Goal: Task Accomplishment & Management: Complete application form

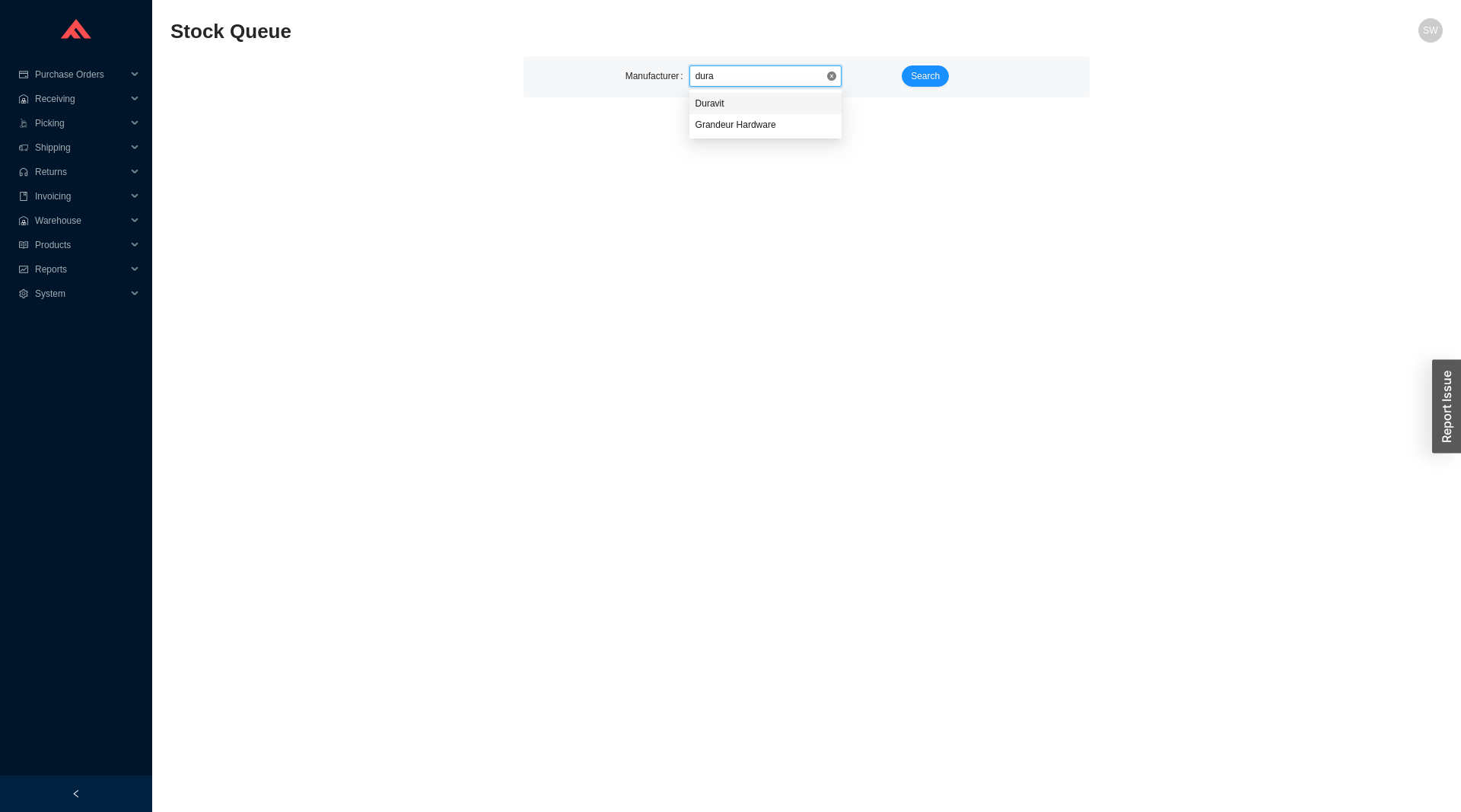
type input "durav"
click at [917, 76] on span "Search" at bounding box center [926, 76] width 29 height 15
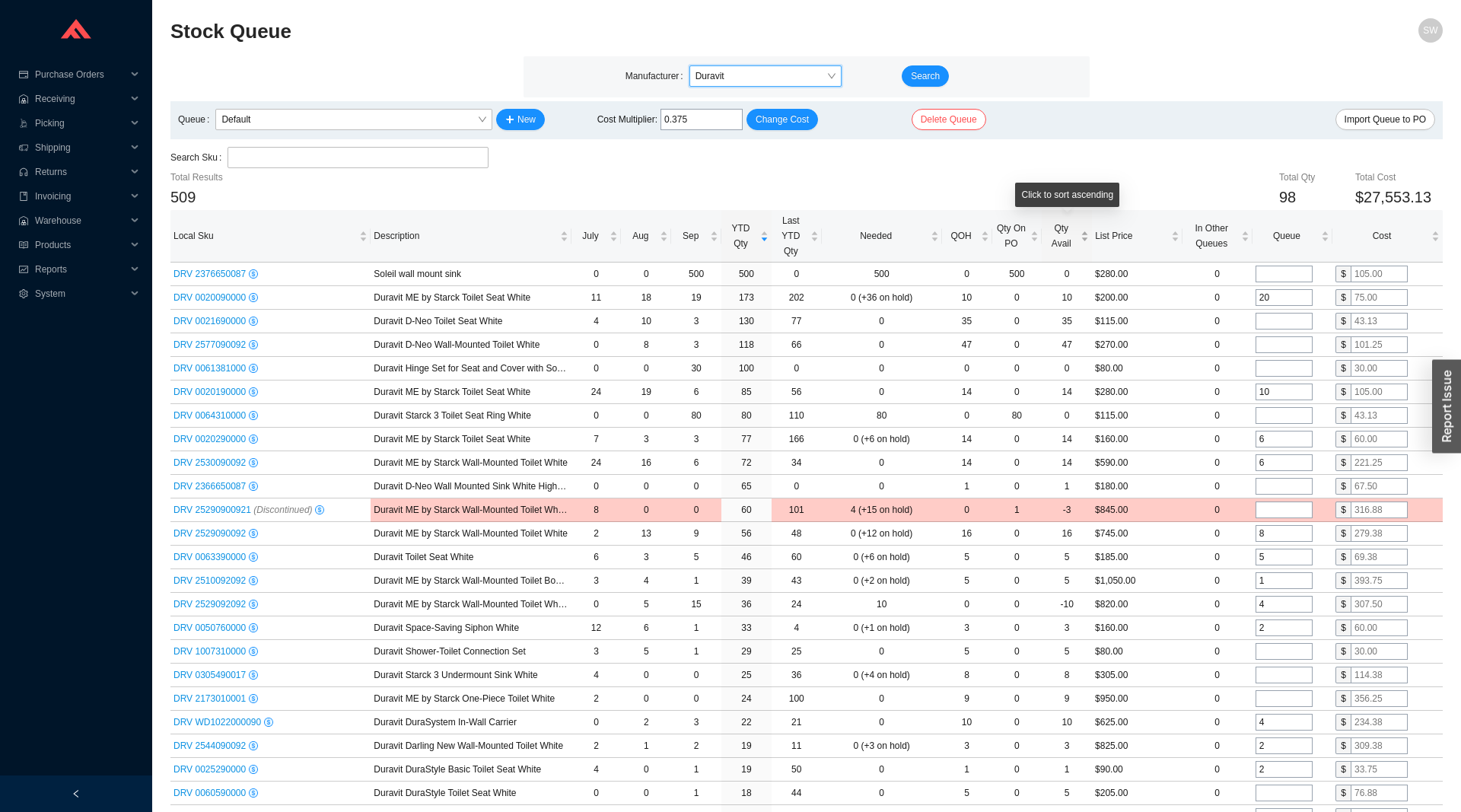
click at [1076, 238] on span "Qty Avail" at bounding box center [1061, 236] width 33 height 31
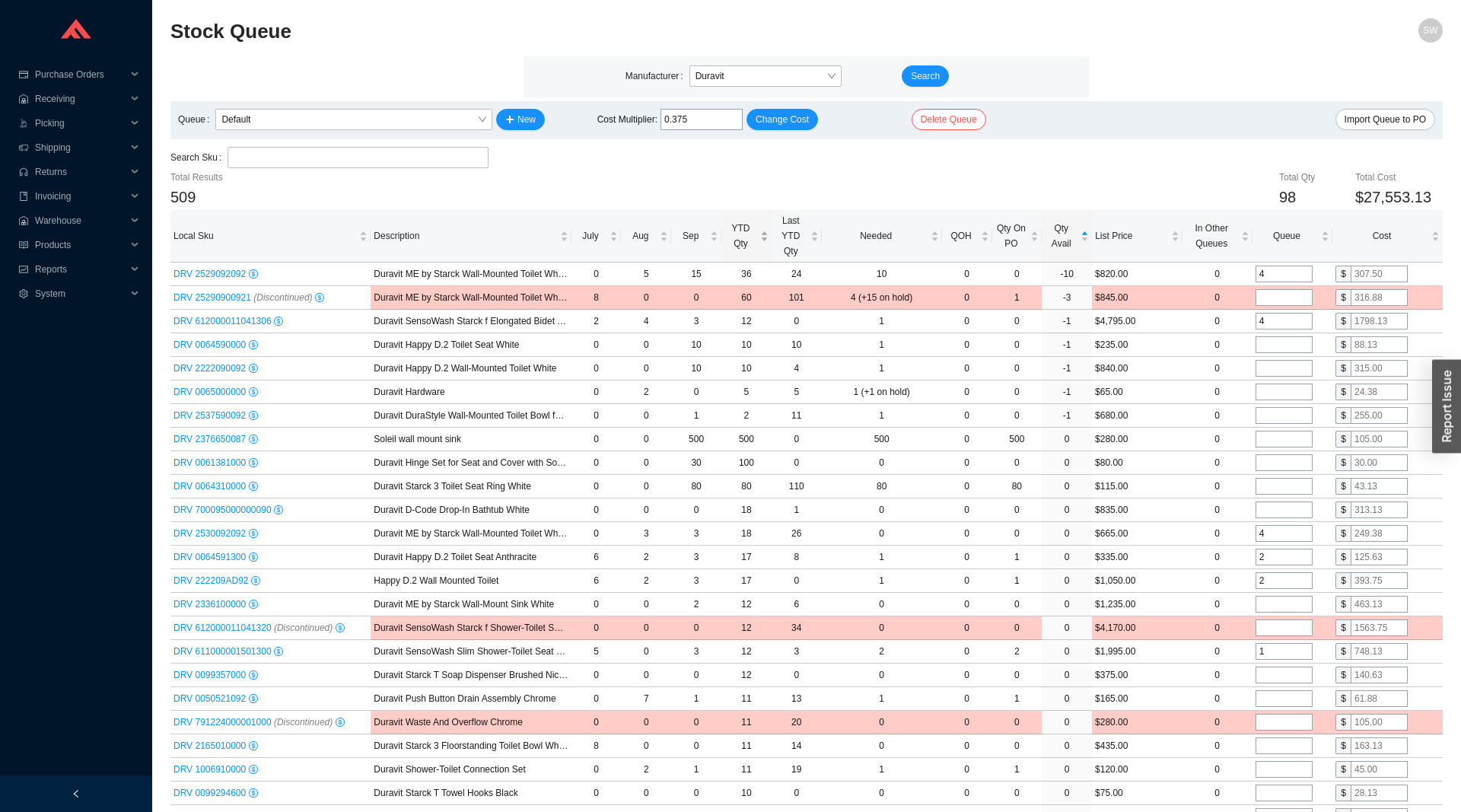
click at [725, 241] on span "YTD Qty" at bounding box center [740, 236] width 33 height 31
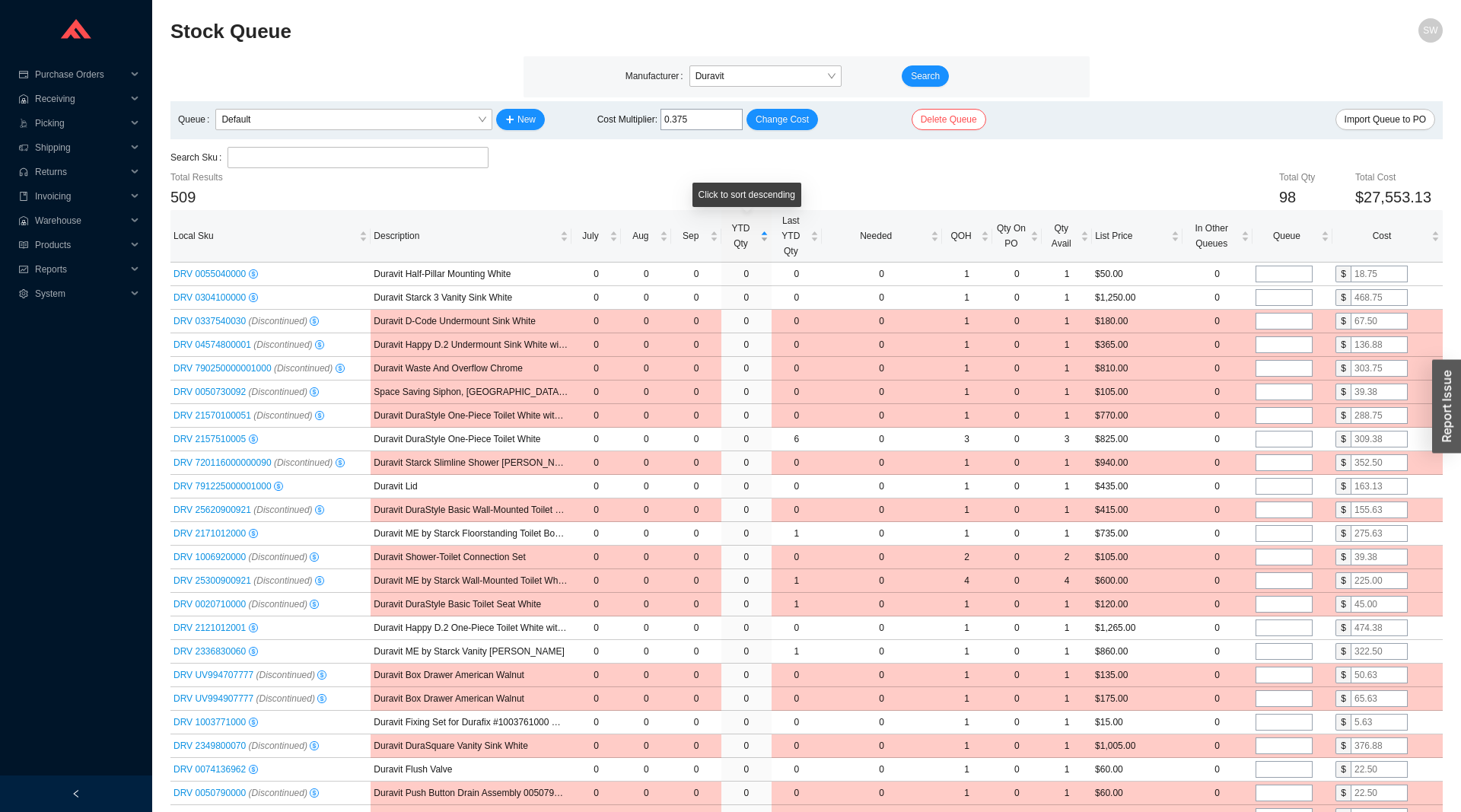
click at [725, 241] on span "YTD Qty" at bounding box center [740, 236] width 33 height 31
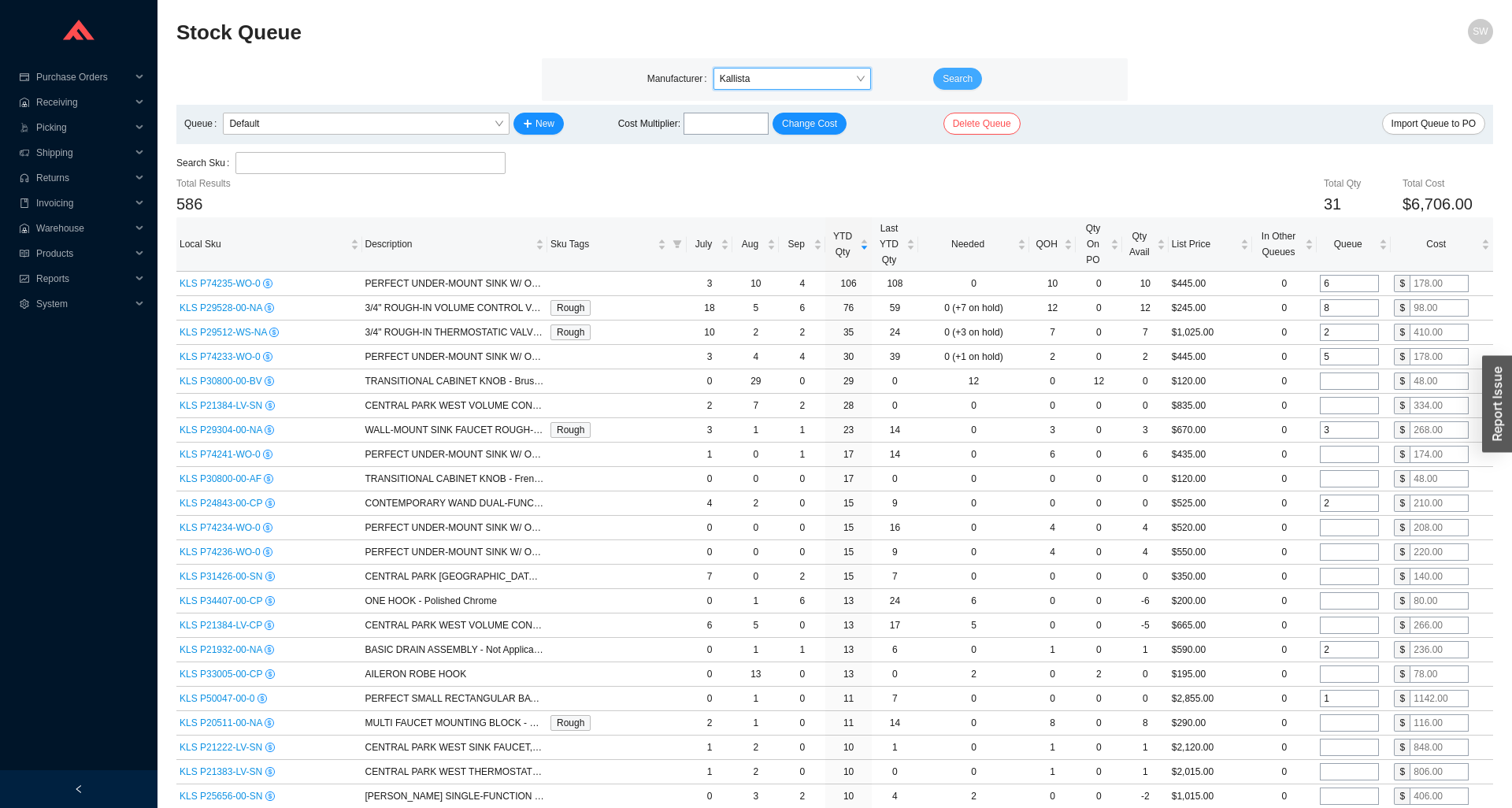
click at [948, 82] on span "Search" at bounding box center [958, 78] width 30 height 16
click at [807, 86] on span "Kallista" at bounding box center [792, 78] width 145 height 21
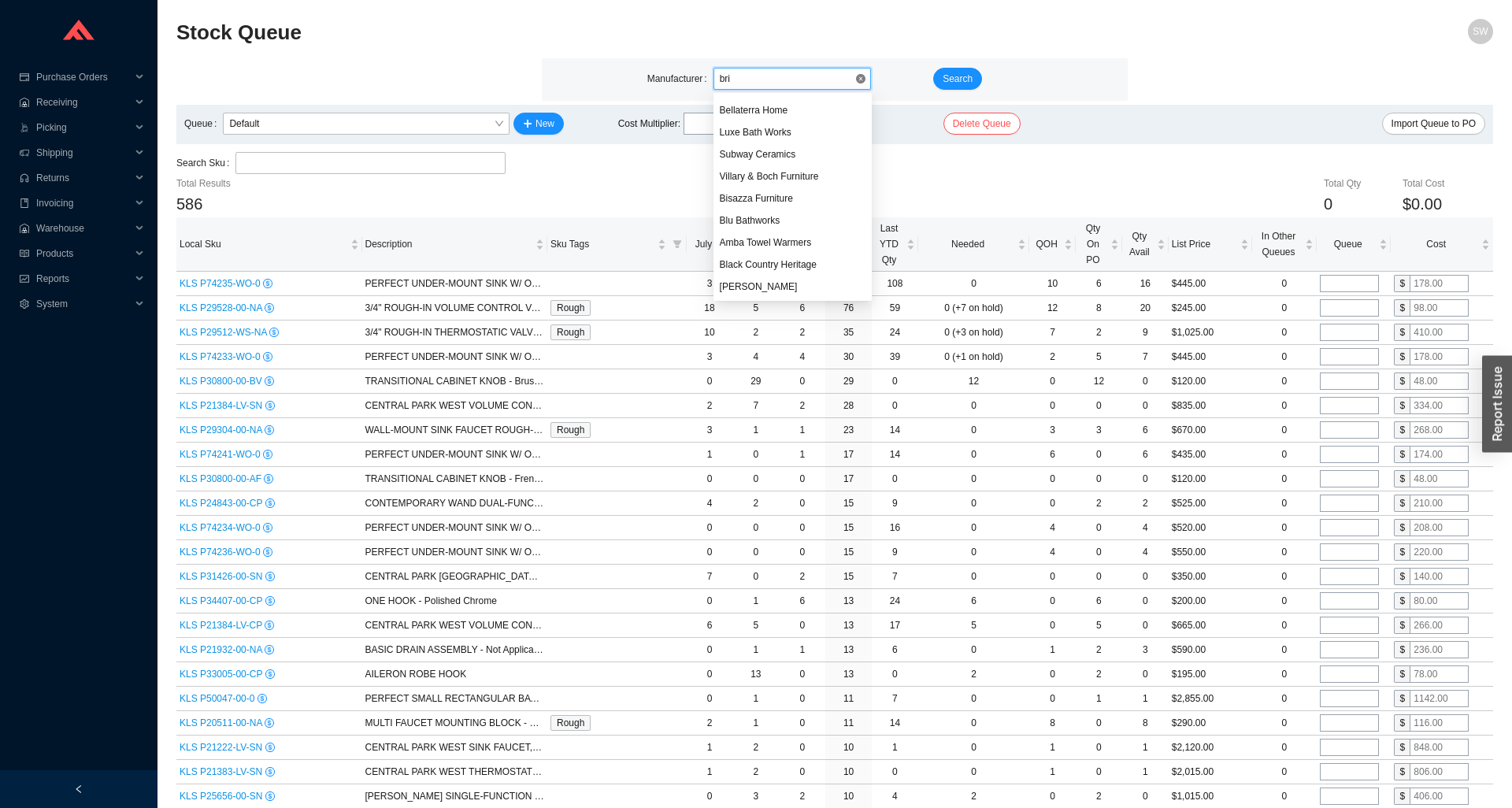
scroll to position [107, 0]
type input "briz"
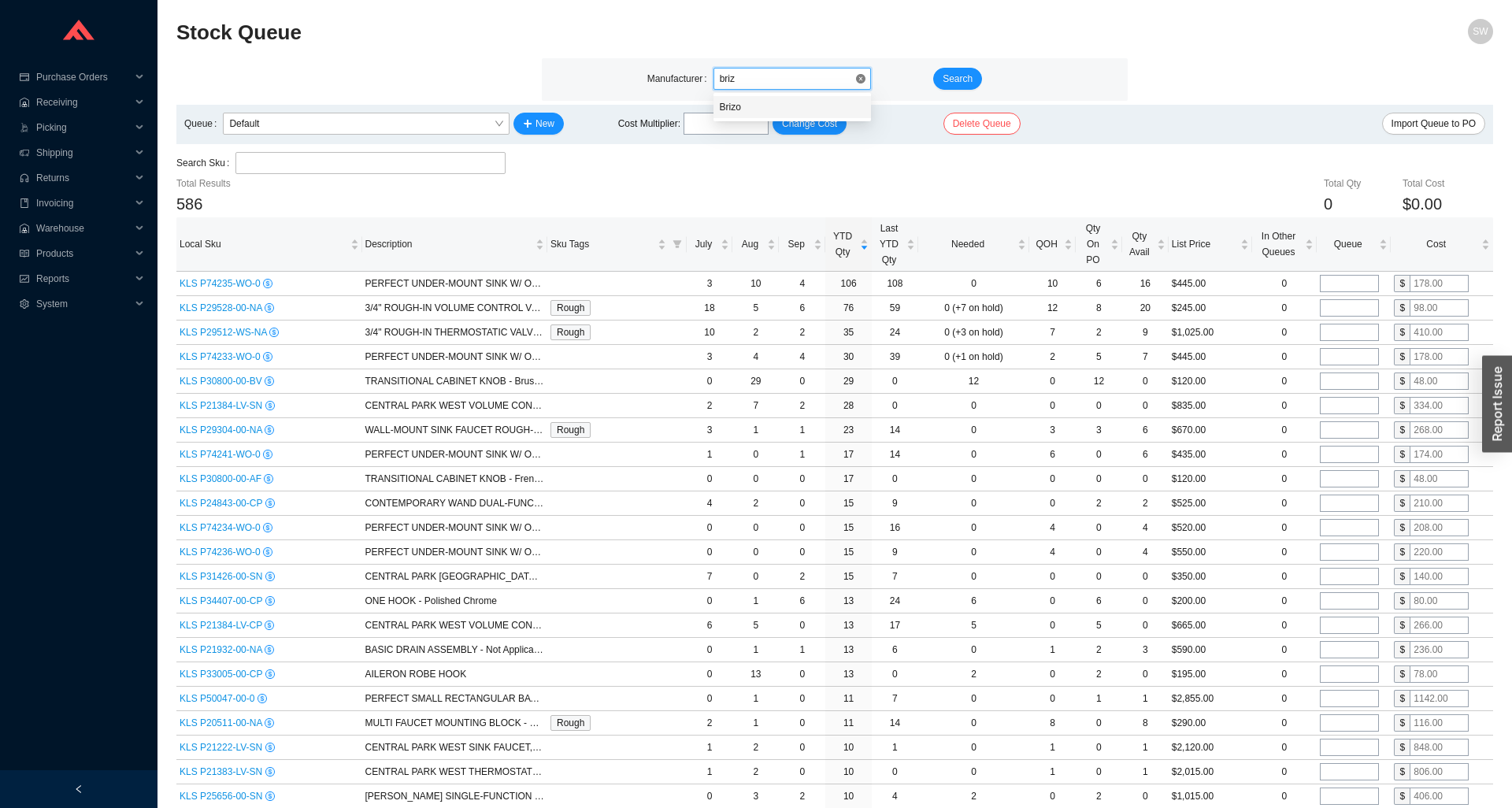
scroll to position [0, 0]
click at [938, 83] on button "Search" at bounding box center [958, 78] width 49 height 22
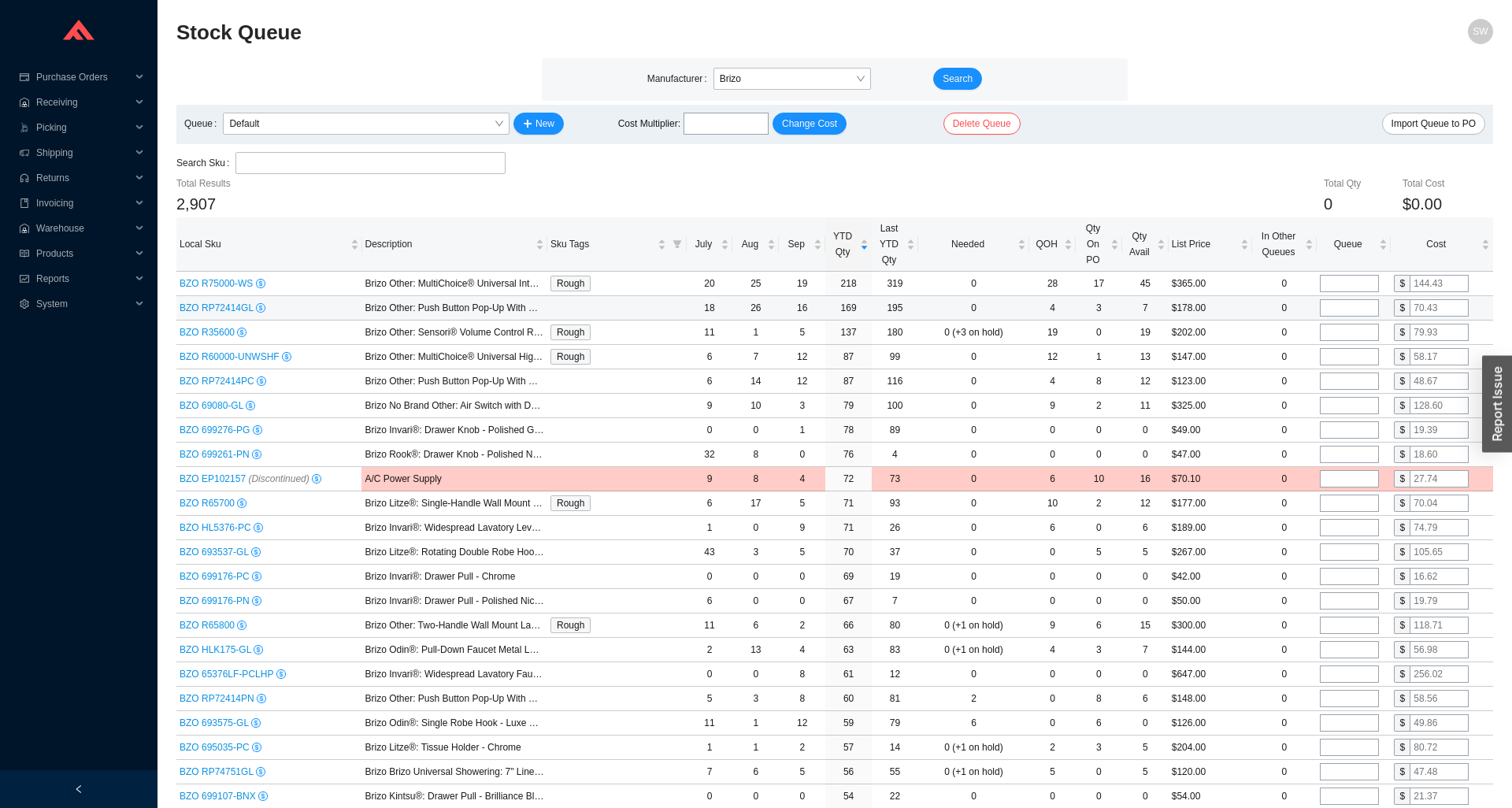
click at [1350, 311] on input "tel" at bounding box center [1350, 308] width 59 height 17
type input "15"
click at [1346, 334] on input "tel" at bounding box center [1350, 333] width 59 height 17
type input "6"
click at [1365, 363] on input "tel" at bounding box center [1350, 356] width 59 height 17
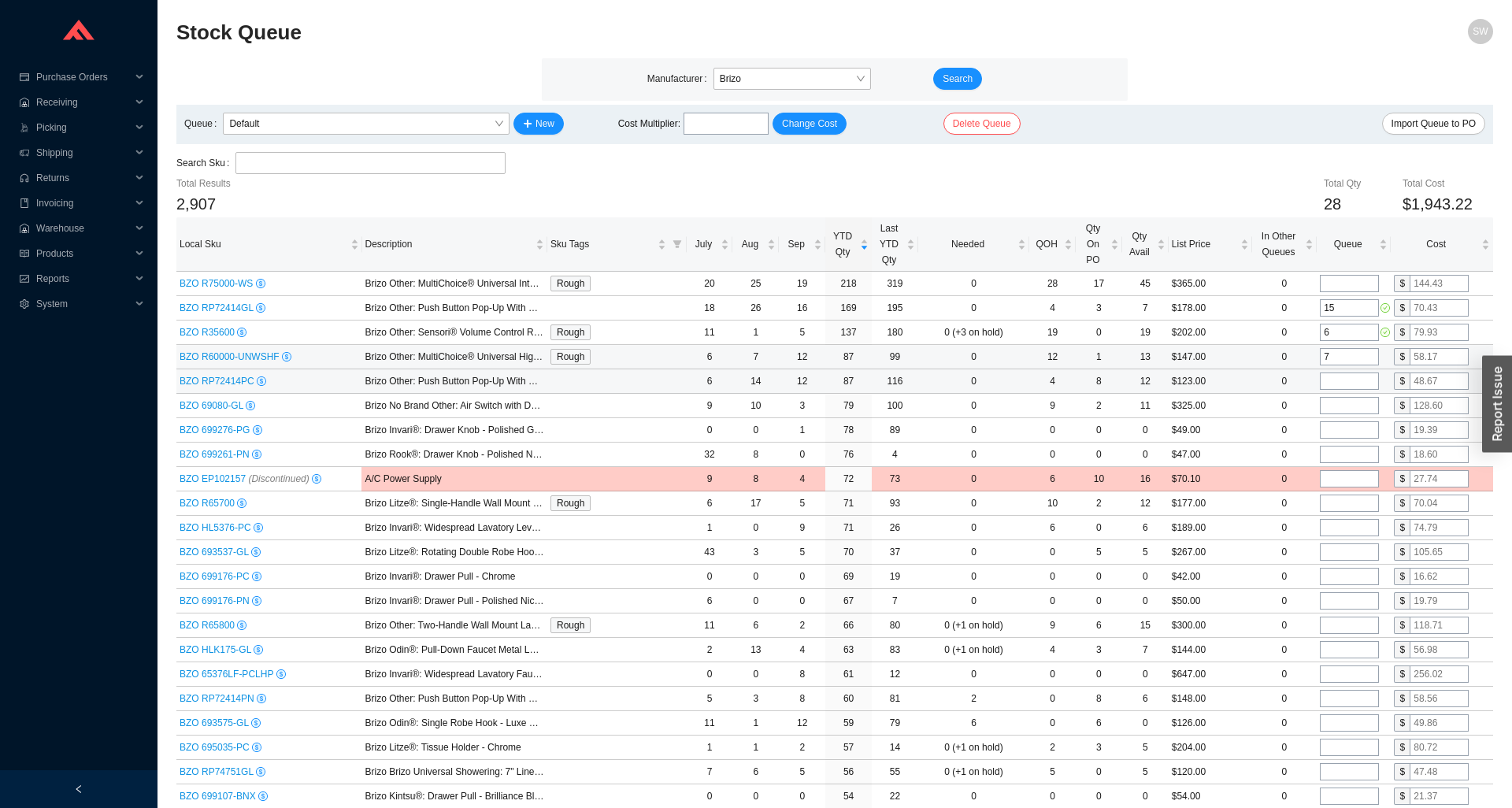
type input "7"
click at [1351, 375] on input "tel" at bounding box center [1350, 381] width 59 height 17
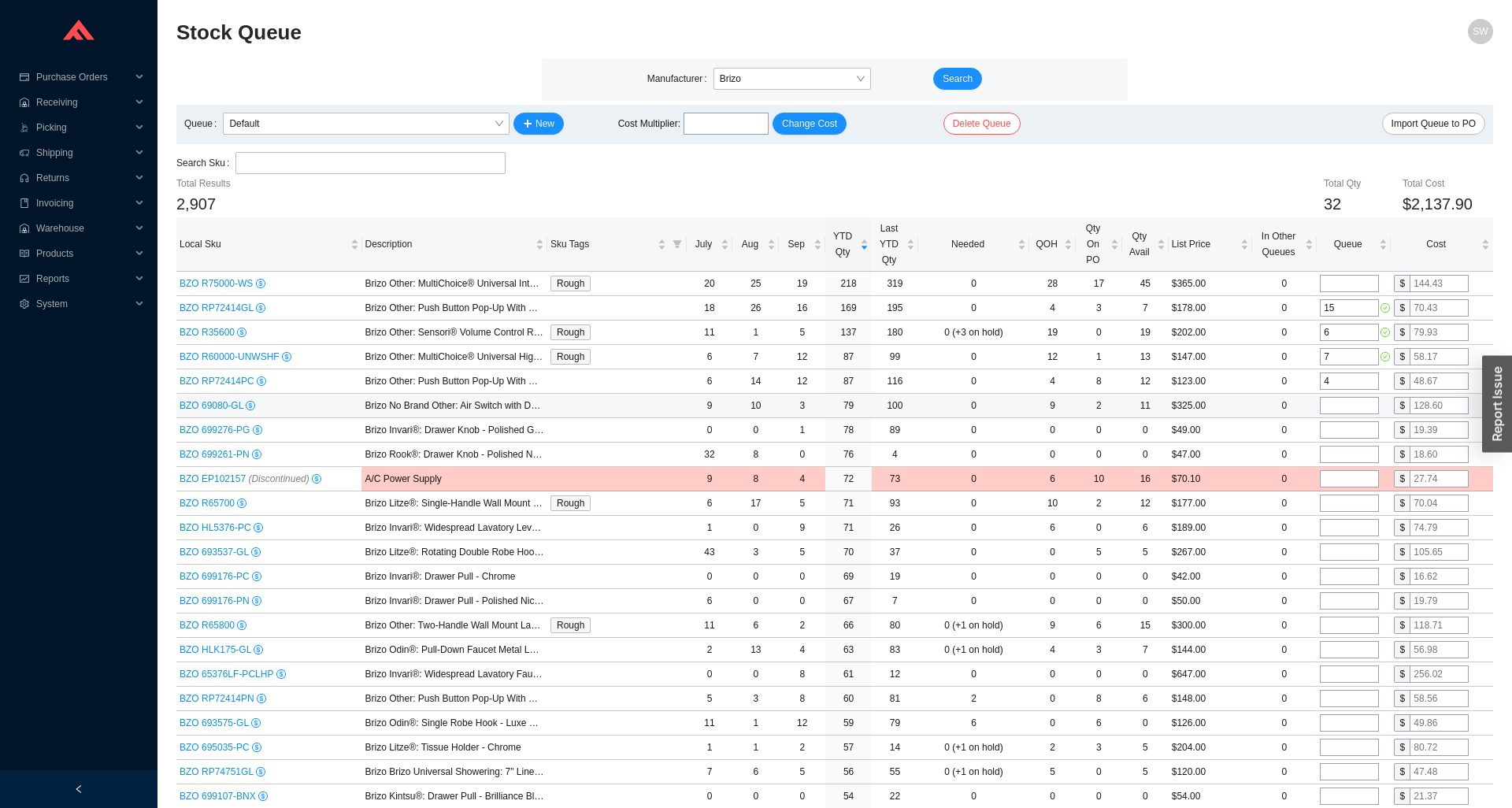
type input "4"
click at [1343, 398] on input "tel" at bounding box center [1350, 406] width 59 height 17
type input "4"
click at [1343, 431] on input "tel" at bounding box center [1350, 430] width 59 height 17
click at [1343, 453] on input "tel" at bounding box center [1350, 455] width 59 height 17
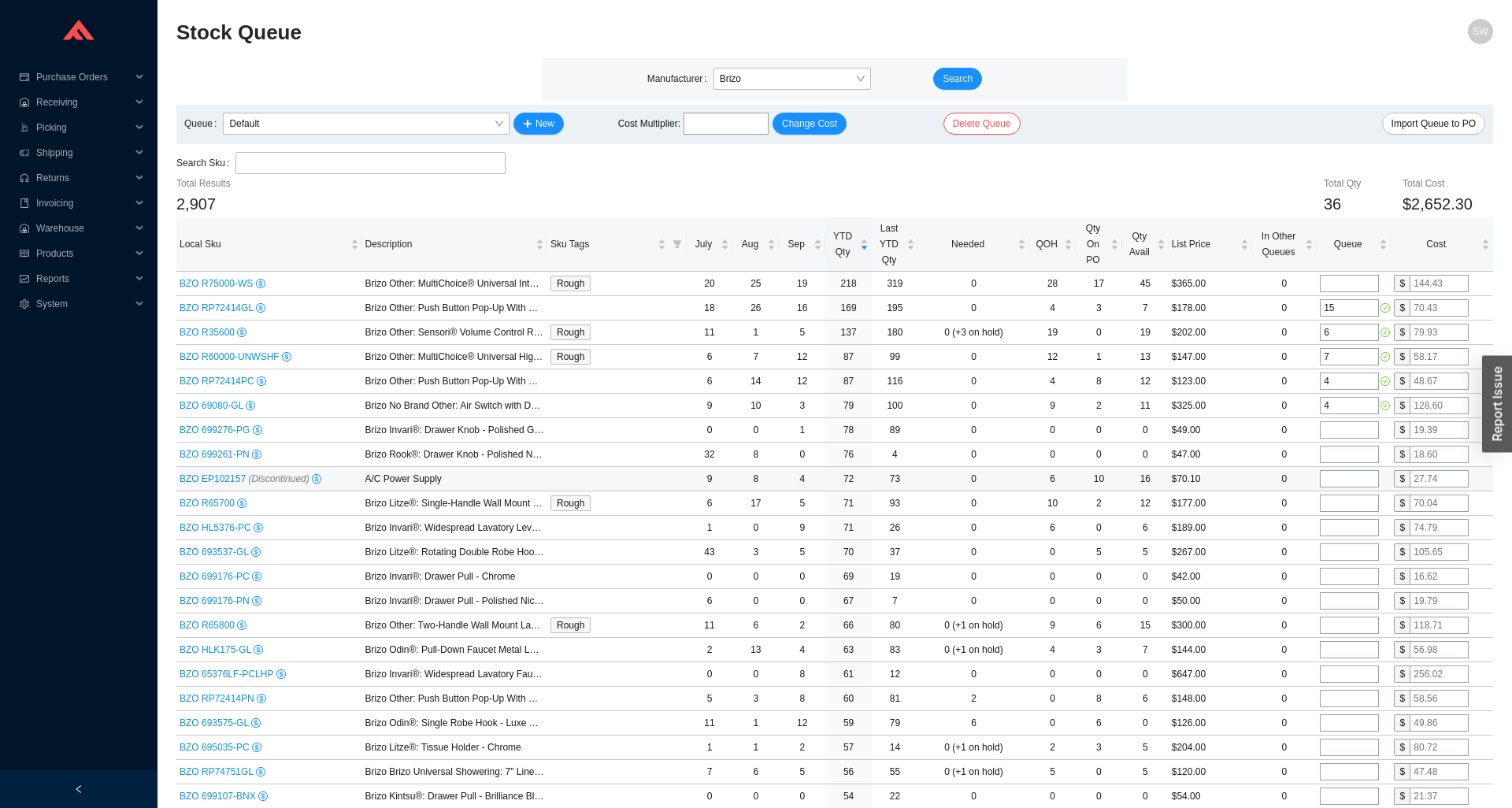
click at [1345, 479] on input "tel" at bounding box center [1350, 478] width 59 height 17
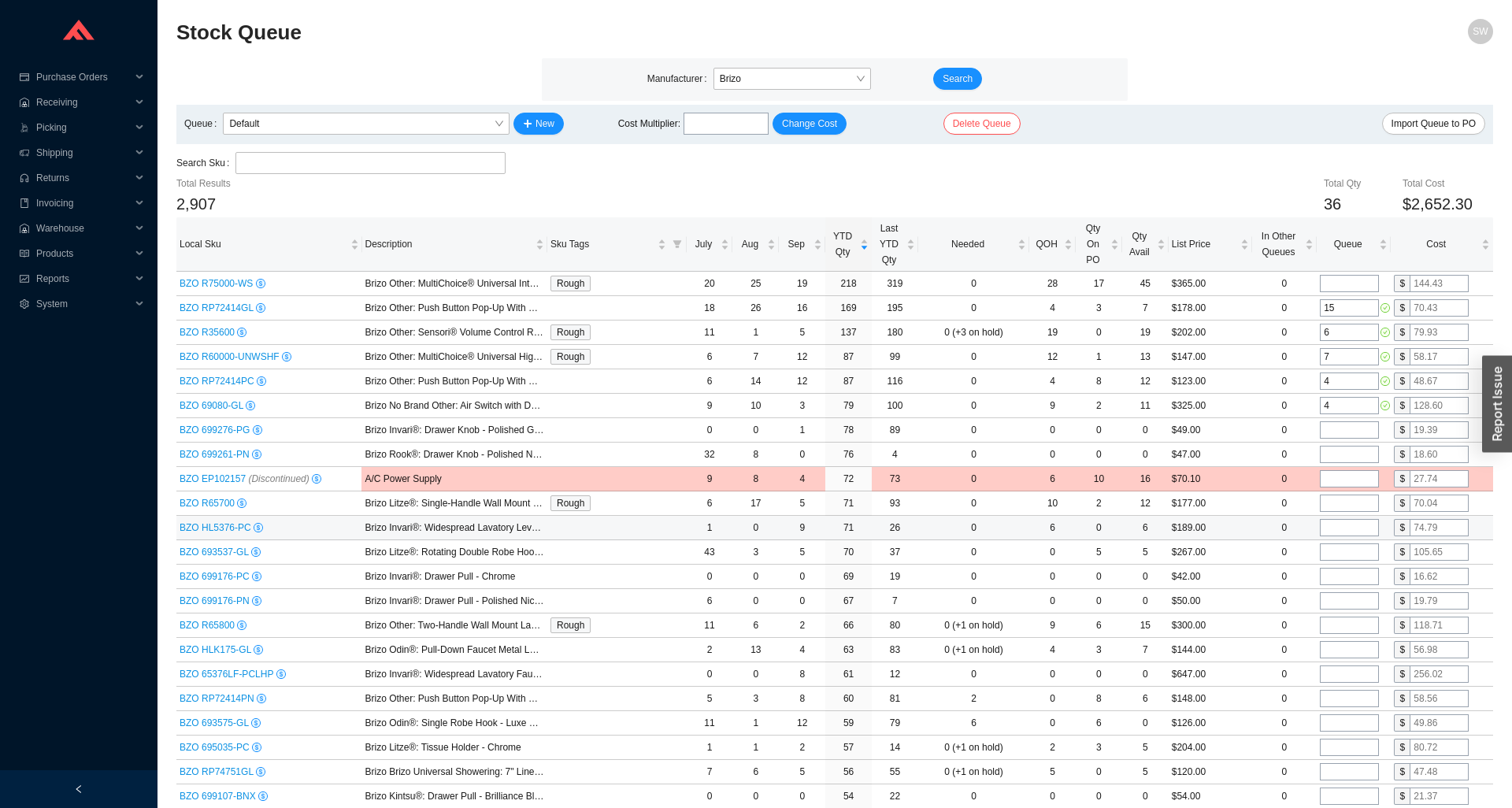
click at [1346, 528] on input "tel" at bounding box center [1350, 528] width 59 height 17
click at [1350, 510] on input "tel" at bounding box center [1350, 503] width 59 height 17
type input "3"
click at [1342, 528] on input "tel" at bounding box center [1350, 528] width 59 height 17
type input "2"
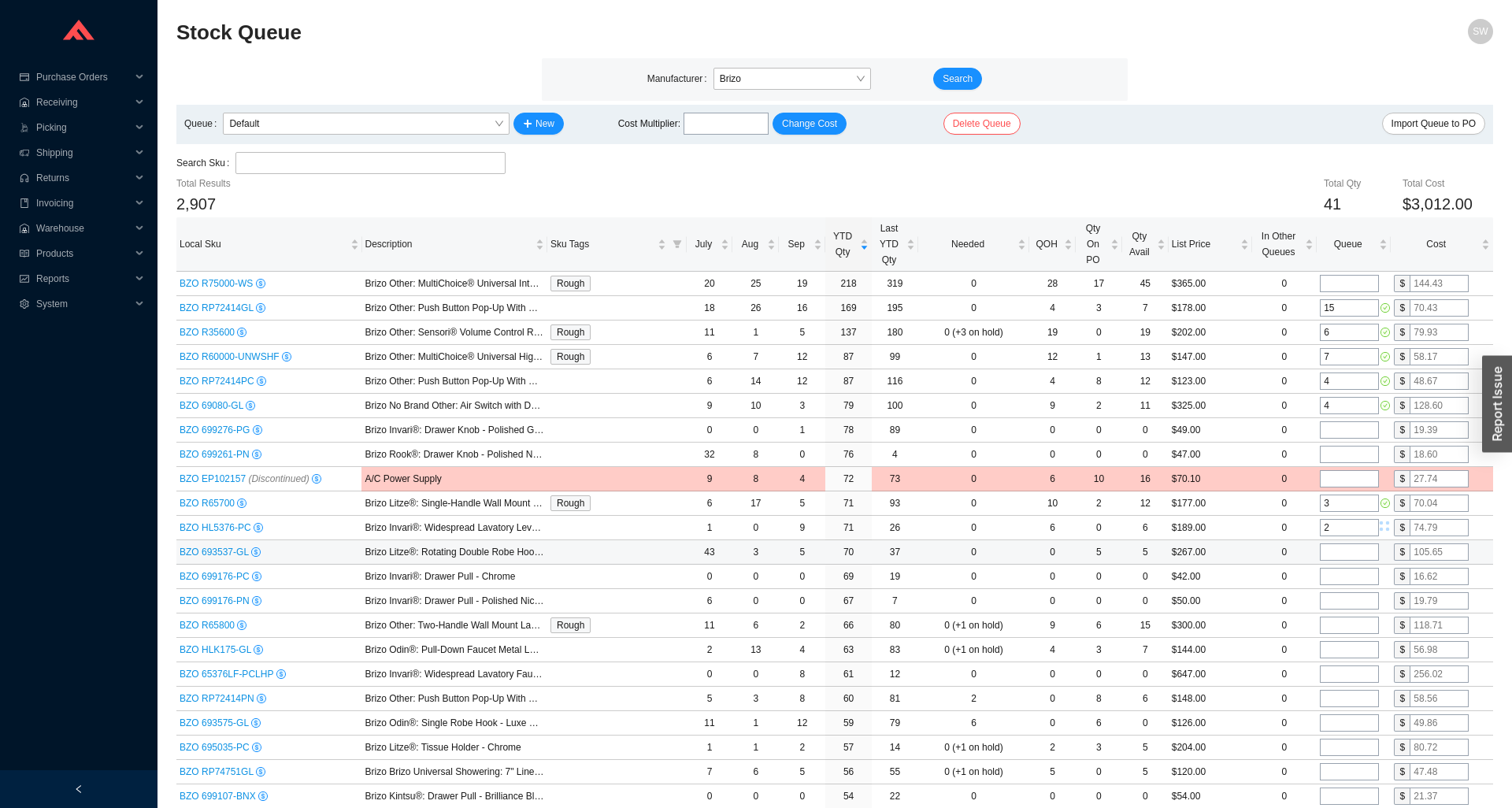
click at [1342, 556] on input "tel" at bounding box center [1350, 552] width 59 height 17
type input "2"
click at [1342, 582] on input "tel" at bounding box center [1350, 577] width 59 height 17
click at [1338, 650] on input "tel" at bounding box center [1350, 650] width 59 height 17
type input "3"
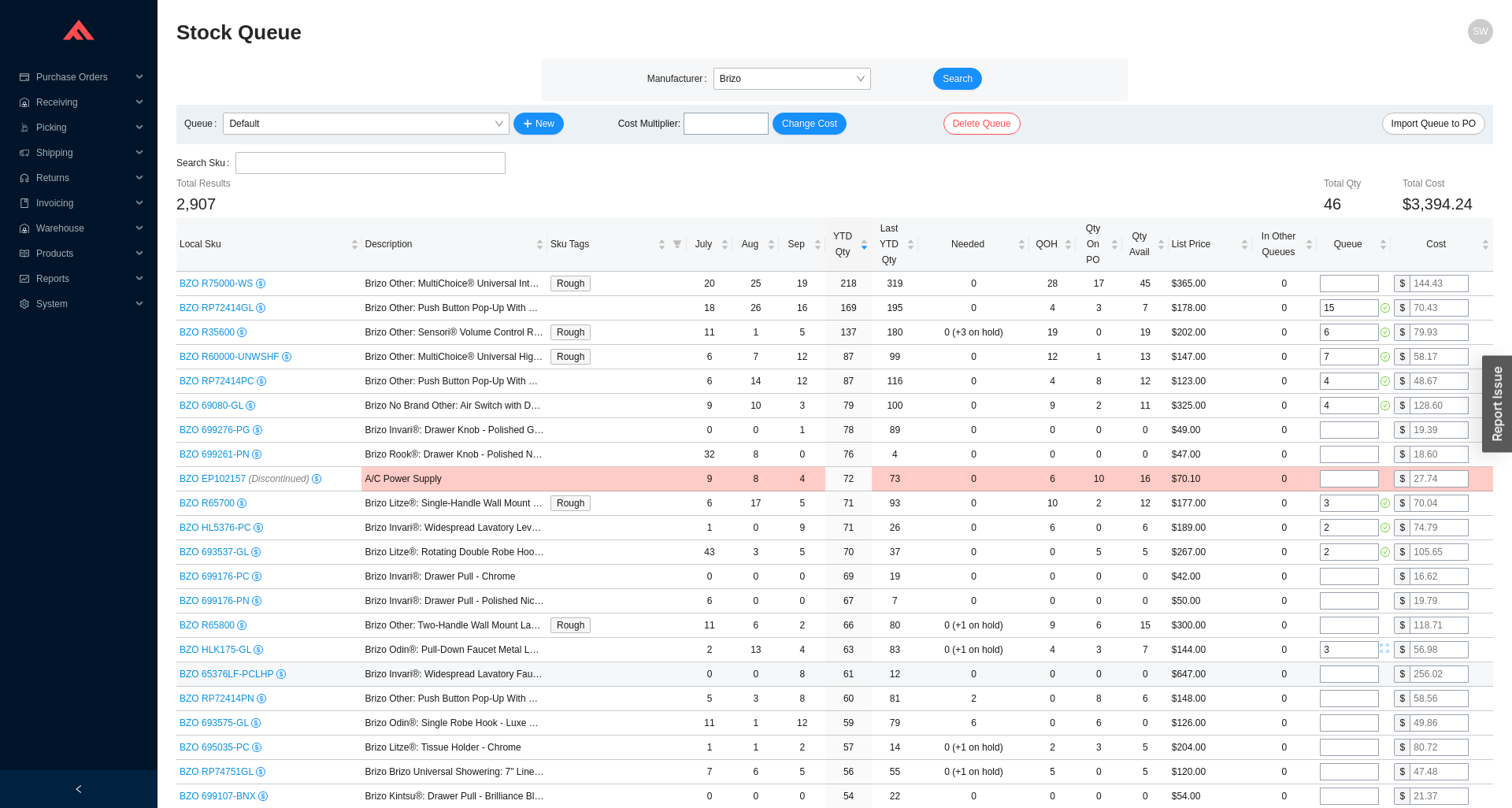
click at [1336, 669] on input "tel" at bounding box center [1350, 674] width 59 height 17
type input "1"
click at [1339, 690] on td at bounding box center [1354, 699] width 74 height 25
click at [1336, 709] on td at bounding box center [1354, 699] width 74 height 25
click at [1333, 723] on input "tel" at bounding box center [1350, 723] width 59 height 17
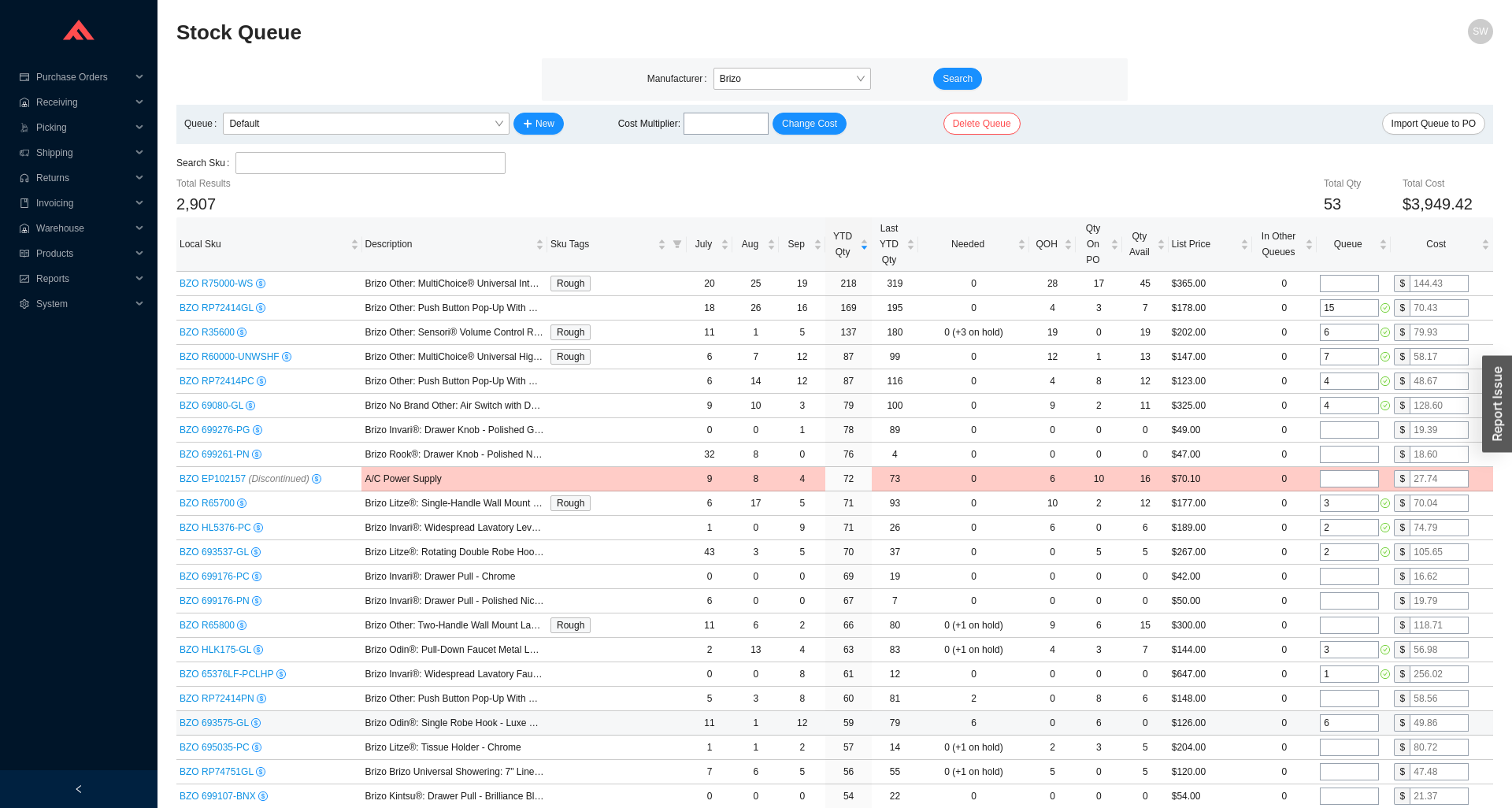
click at [1328, 726] on input "6" at bounding box center [1350, 723] width 59 height 17
type input "8"
click at [1333, 751] on input "tel" at bounding box center [1350, 747] width 59 height 17
type input "1"
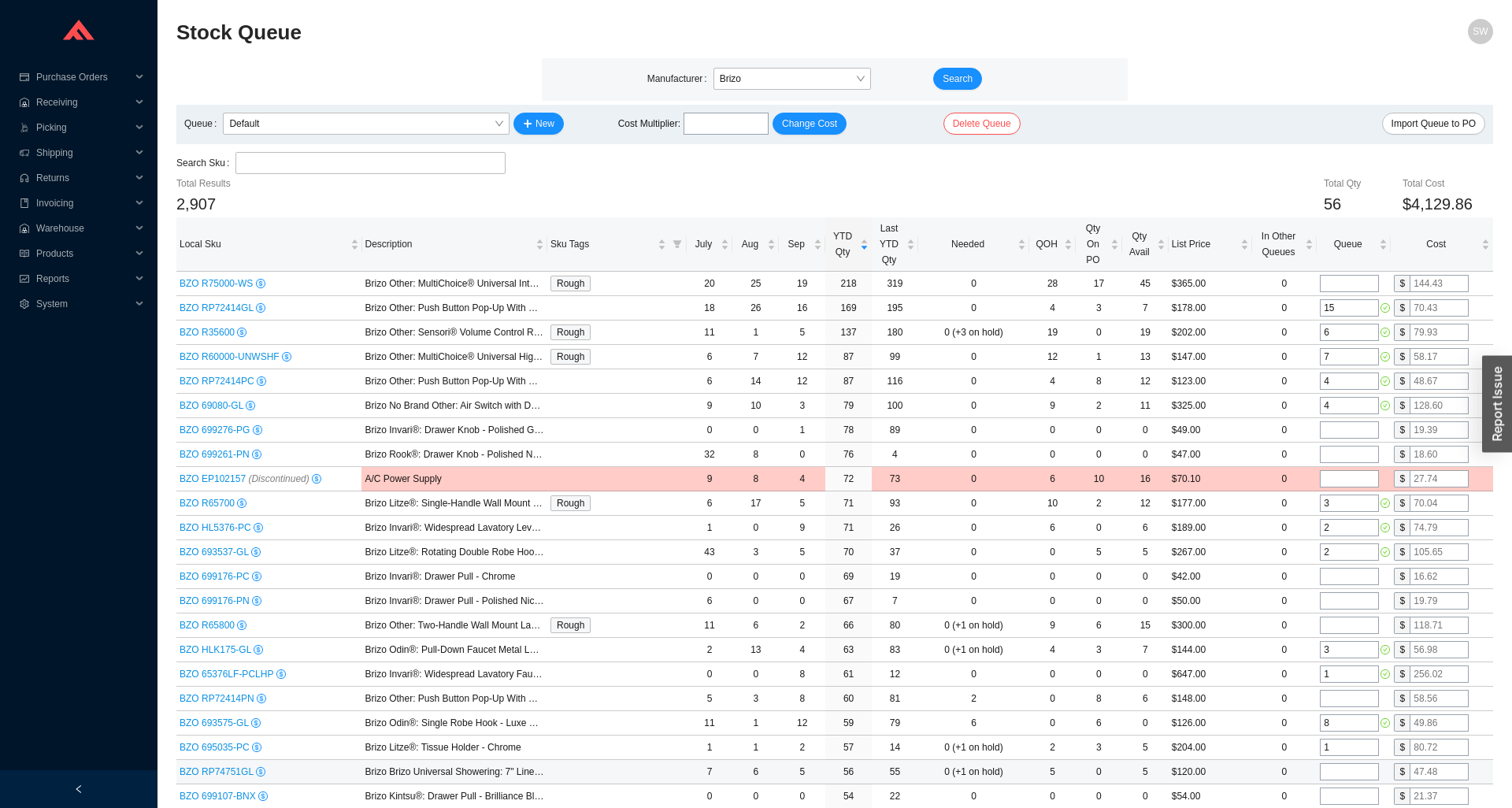
click at [1333, 767] on input "tel" at bounding box center [1350, 772] width 59 height 17
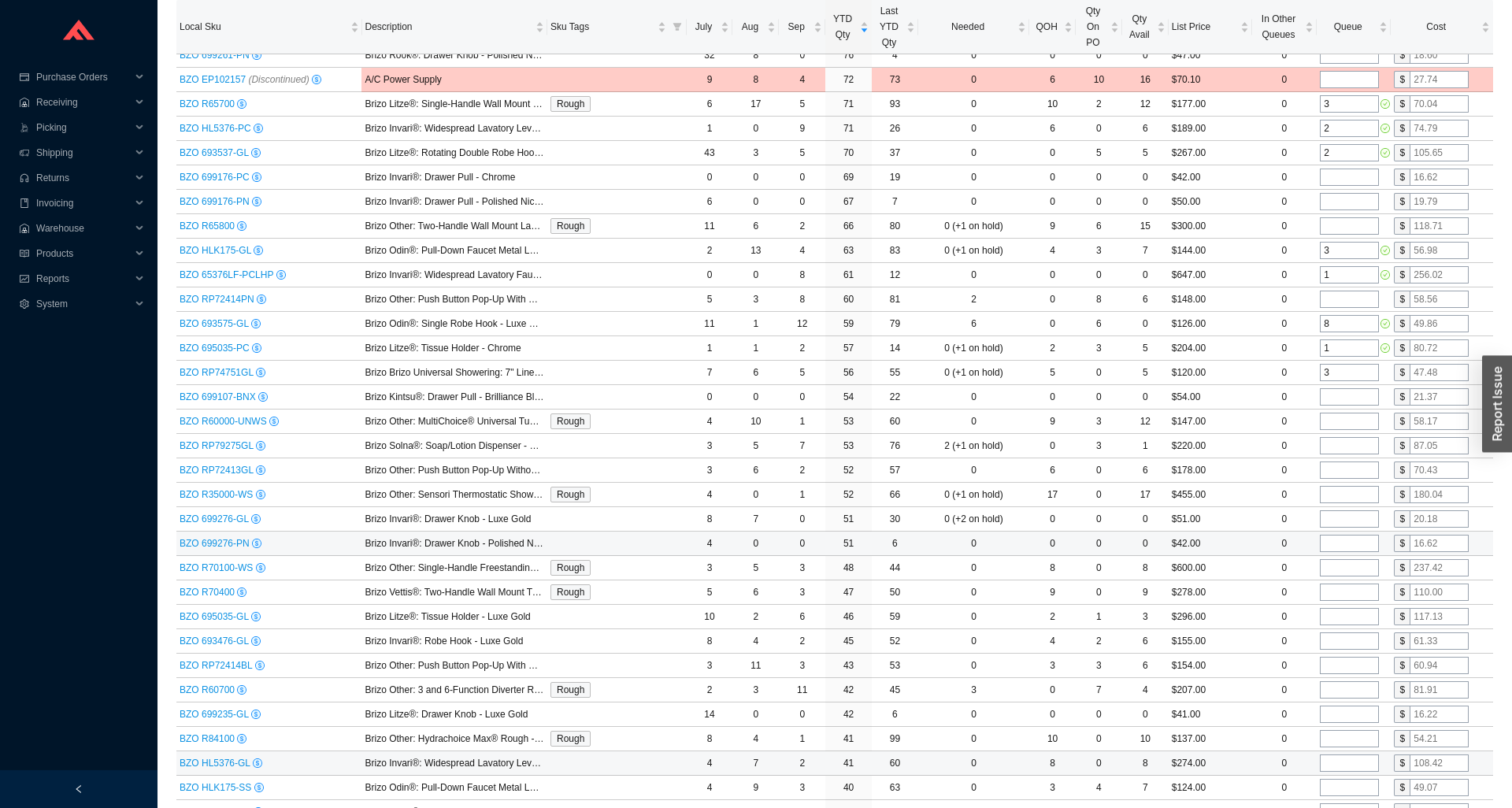
scroll to position [402, 0]
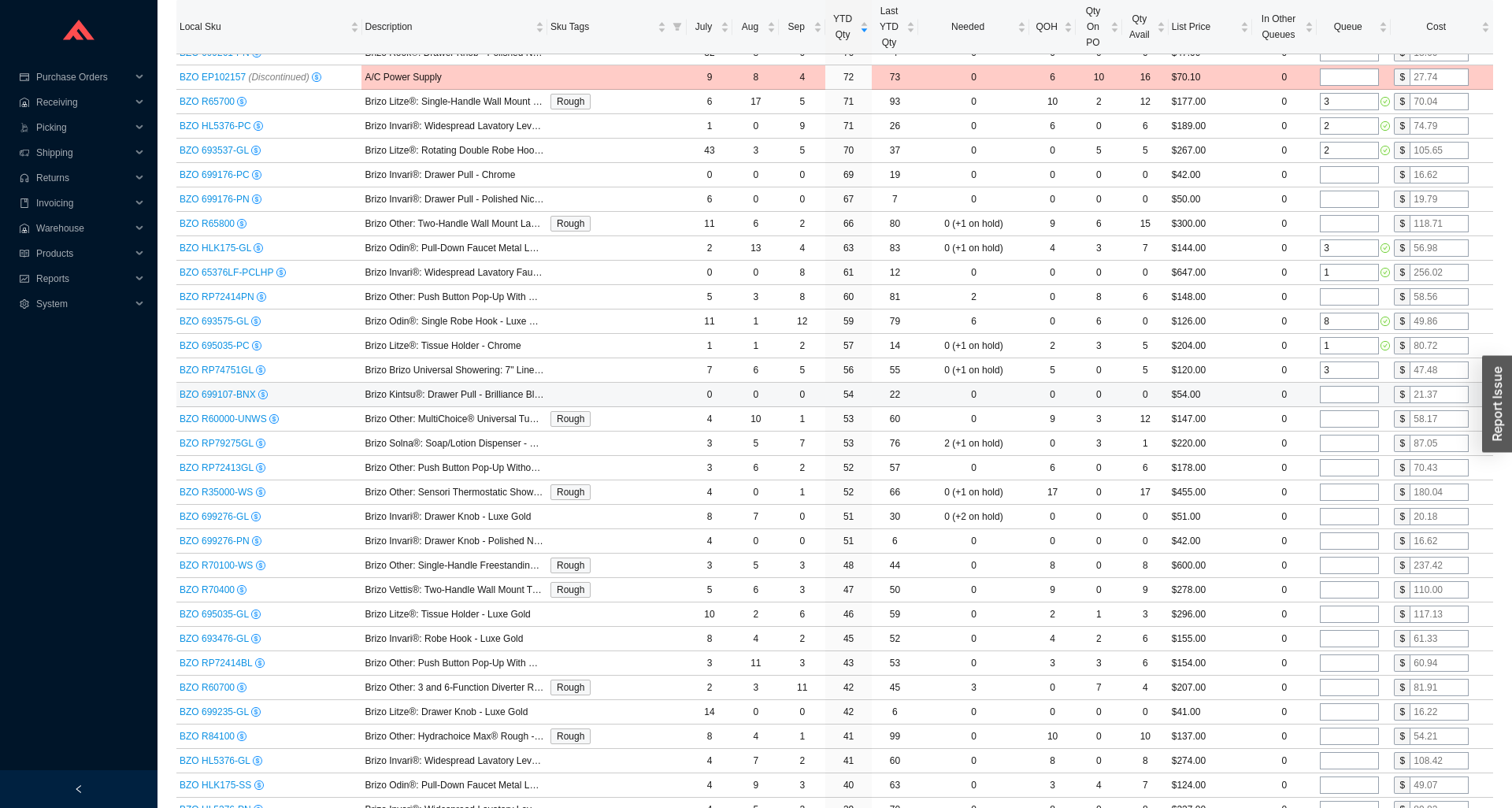
type input "3"
click at [1337, 394] on input "tel" at bounding box center [1350, 394] width 59 height 17
click at [1330, 414] on input "tel" at bounding box center [1350, 419] width 59 height 17
type input "2"
click at [1335, 441] on input "tel" at bounding box center [1350, 444] width 59 height 17
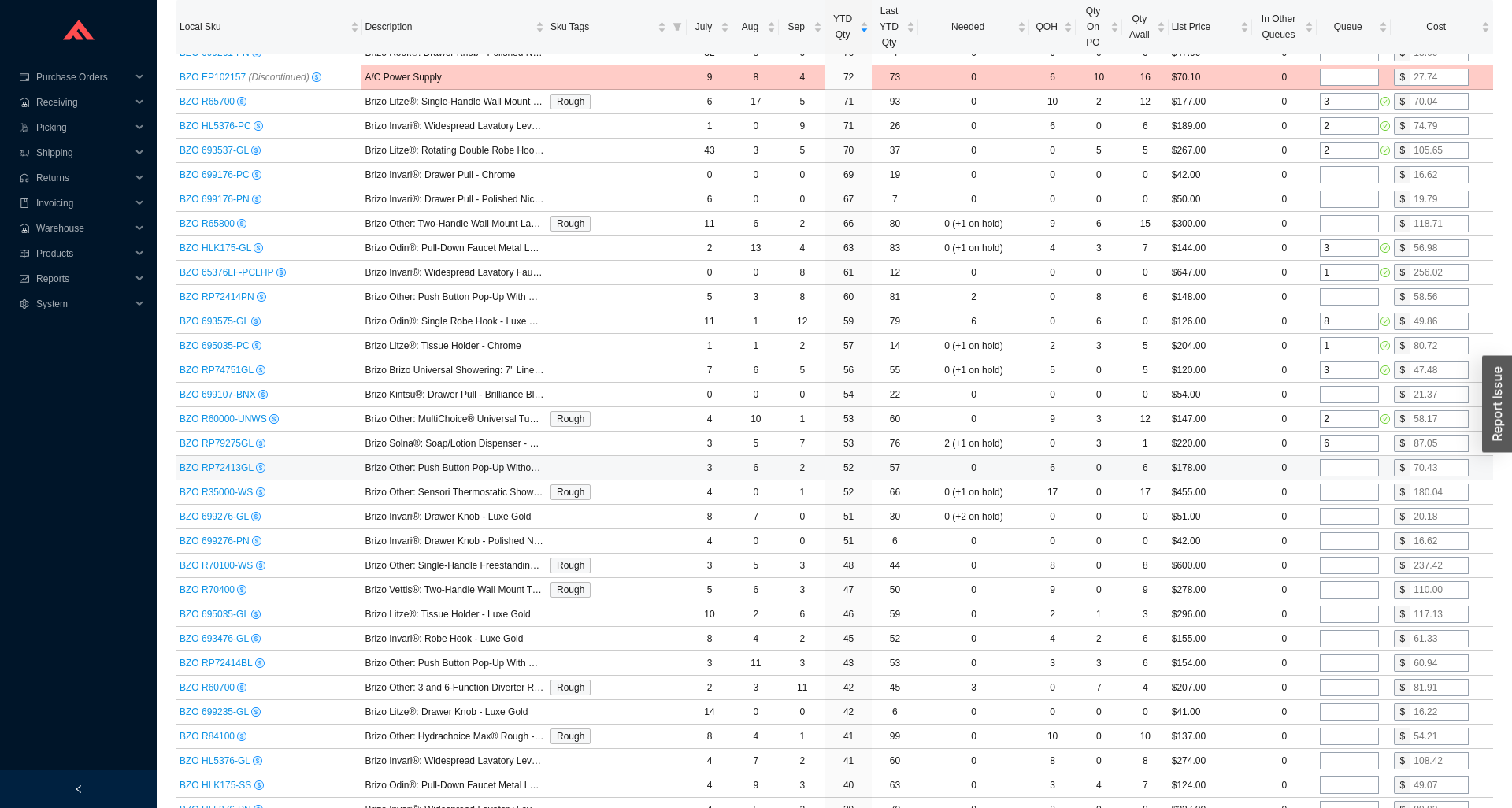
type input "6"
click at [1342, 463] on input "tel" at bounding box center [1350, 468] width 59 height 17
type input "2"
click at [1340, 487] on input "tel" at bounding box center [1350, 492] width 59 height 17
click at [1343, 513] on input "tel" at bounding box center [1350, 516] width 59 height 17
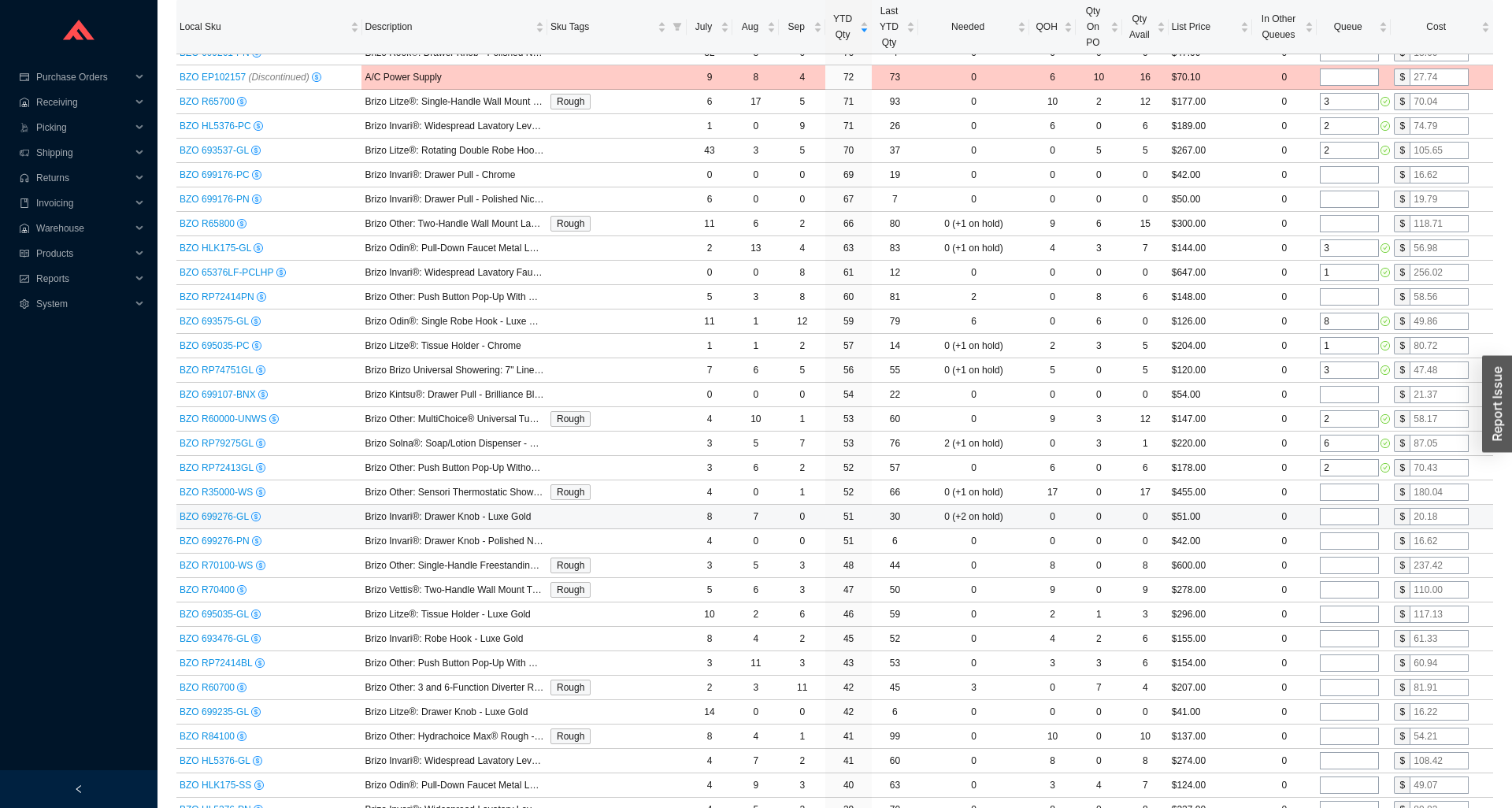
click at [1343, 517] on input "tel" at bounding box center [1350, 516] width 59 height 17
click at [1346, 541] on input "tel" at bounding box center [1350, 541] width 59 height 17
click at [1348, 565] on input "tel" at bounding box center [1350, 566] width 59 height 17
type input "2"
click at [1359, 592] on input "tel" at bounding box center [1350, 590] width 59 height 17
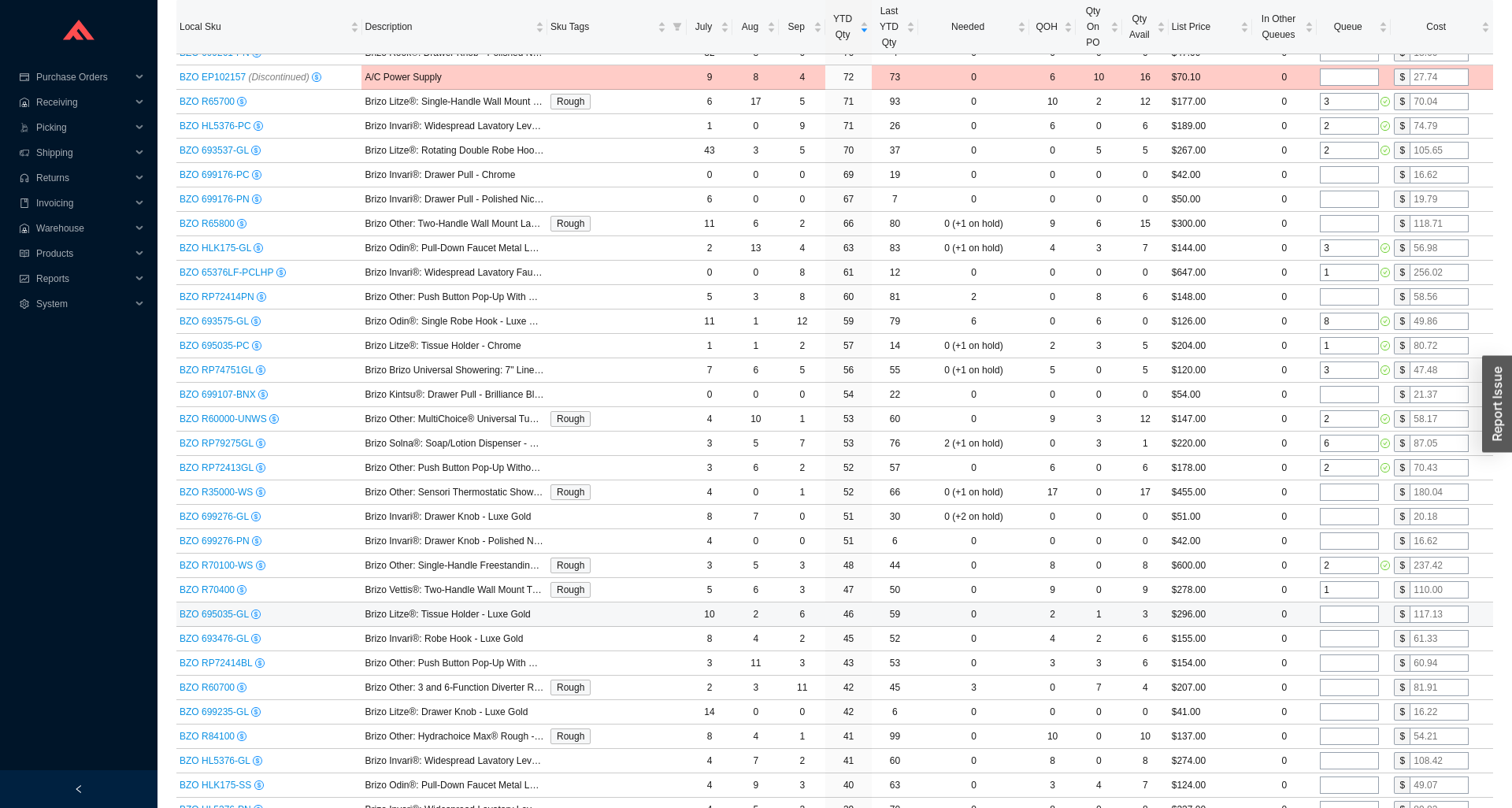
type input "1"
click at [1351, 617] on input "tel" at bounding box center [1350, 614] width 59 height 17
type input "3"
click at [1356, 643] on input "tel" at bounding box center [1350, 638] width 59 height 17
click at [1353, 690] on input "tel" at bounding box center [1350, 688] width 59 height 17
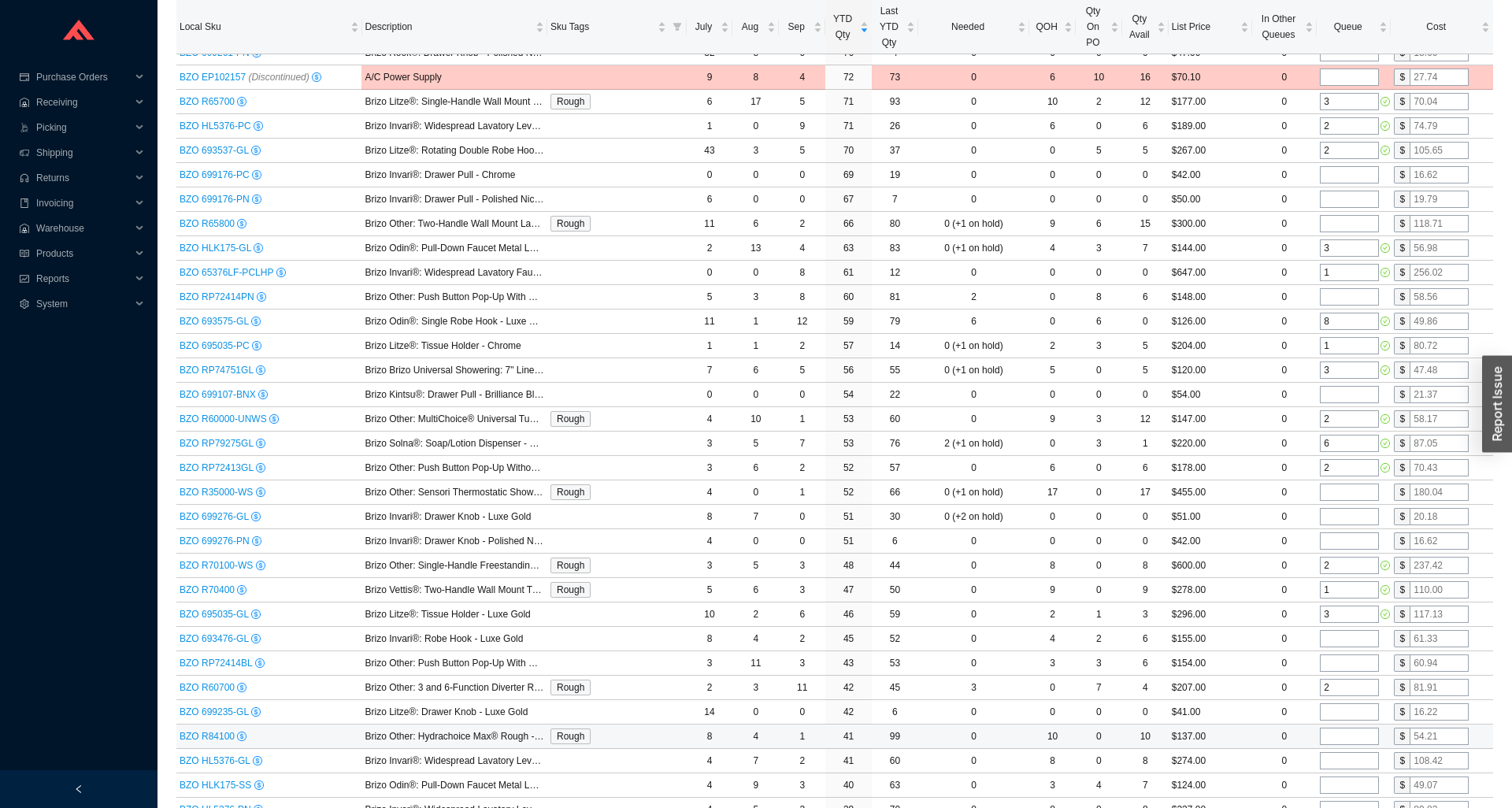
type input "2"
click at [1353, 737] on input "tel" at bounding box center [1350, 736] width 59 height 17
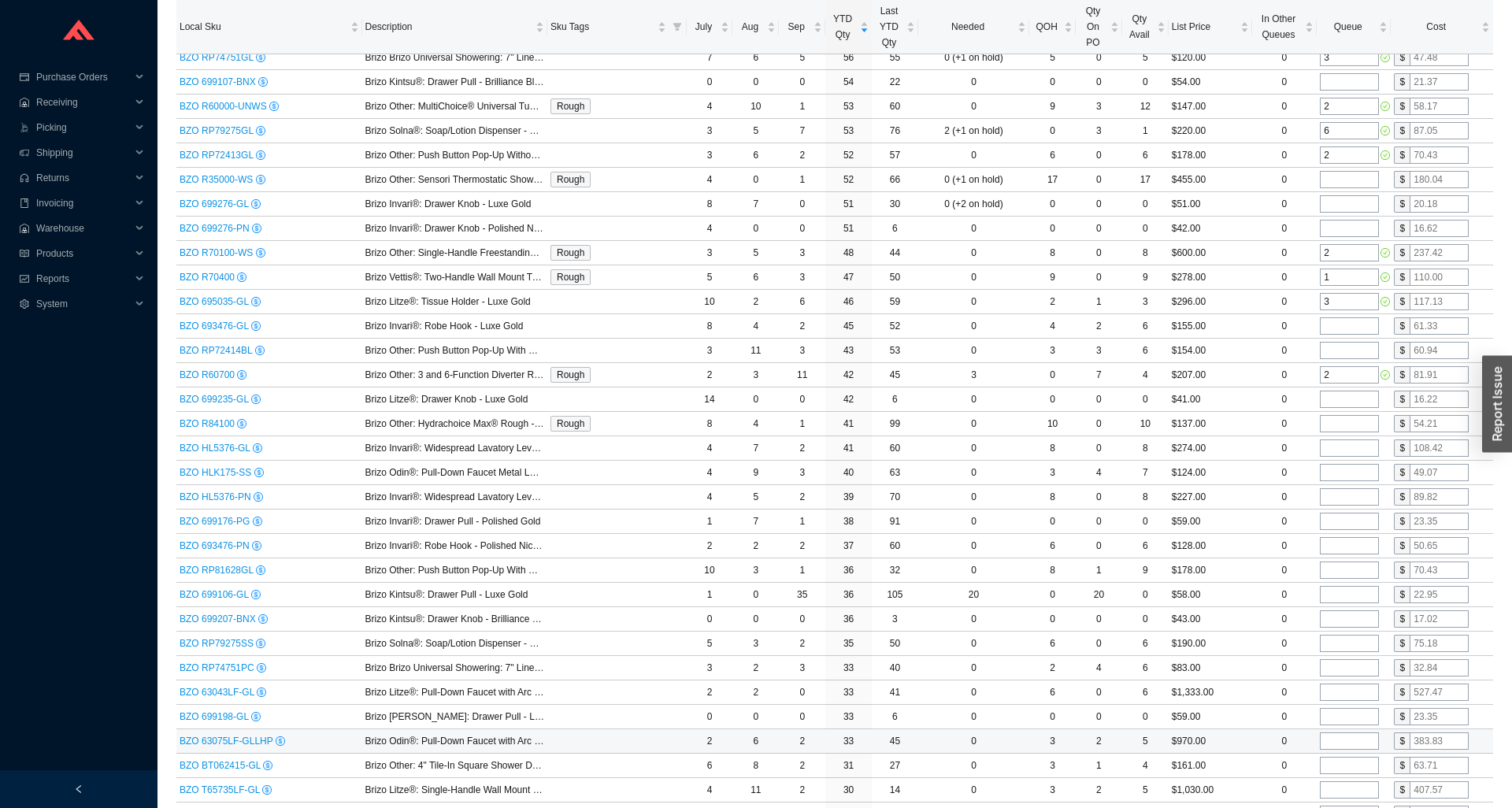
scroll to position [722, 0]
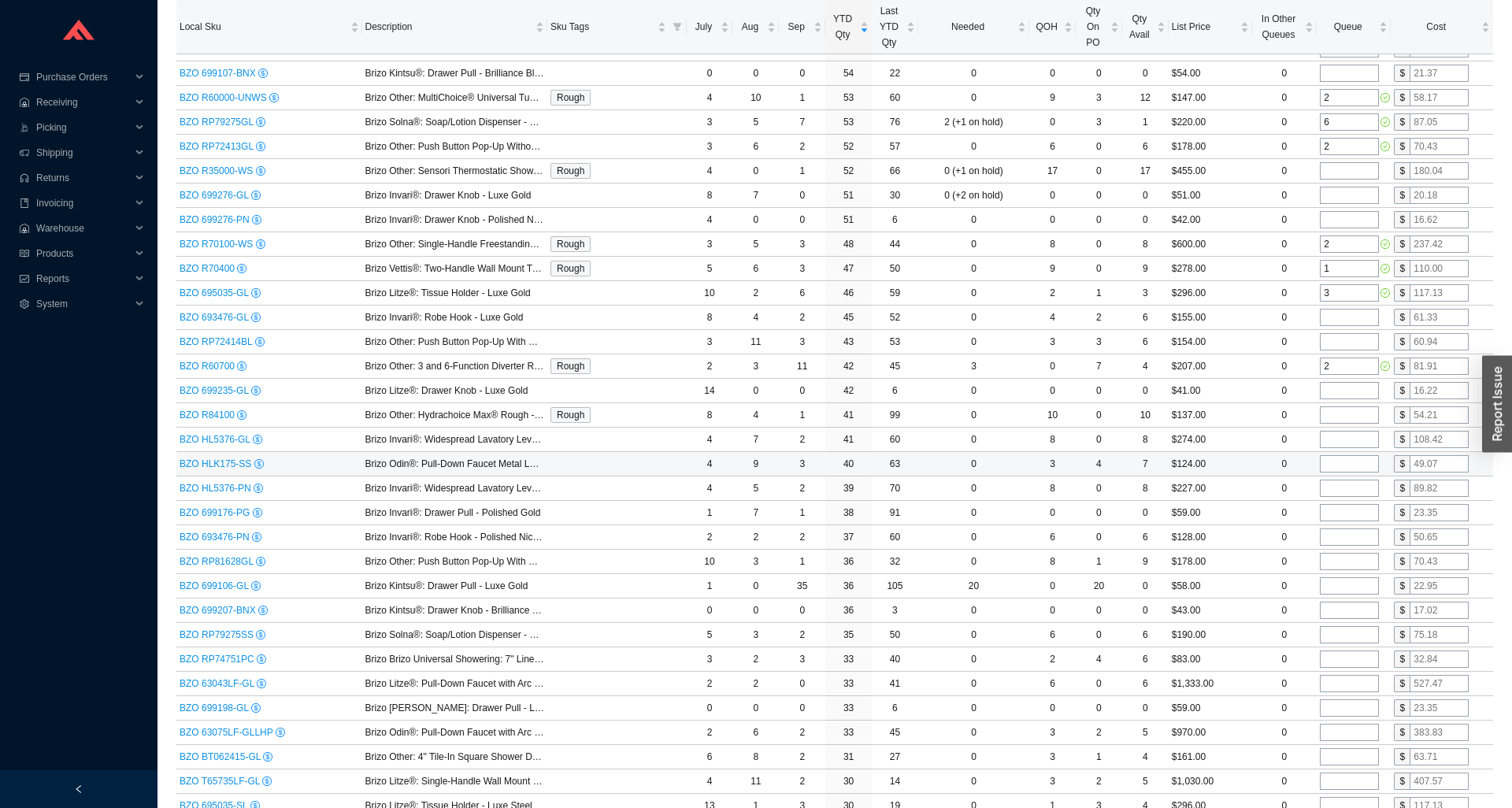
click at [1347, 463] on input "tel" at bounding box center [1350, 464] width 59 height 17
type input "1"
click at [1343, 513] on input "tel" at bounding box center [1350, 513] width 59 height 17
click at [1342, 532] on input "tel" at bounding box center [1350, 537] width 59 height 17
click at [1346, 582] on input "tel" at bounding box center [1350, 586] width 59 height 17
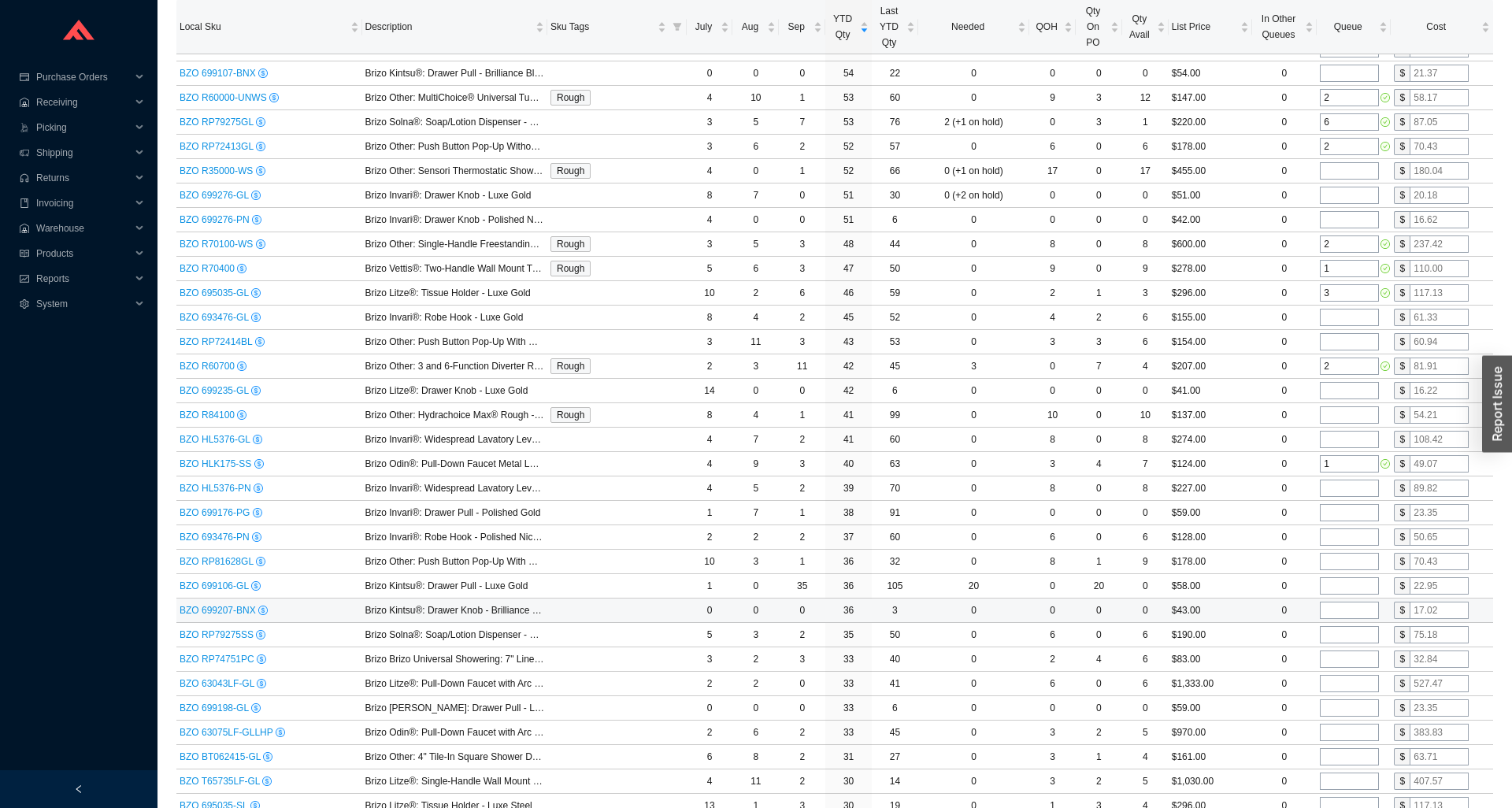
click at [1350, 606] on input "tel" at bounding box center [1350, 610] width 59 height 17
click at [1349, 632] on input "tel" at bounding box center [1350, 635] width 59 height 17
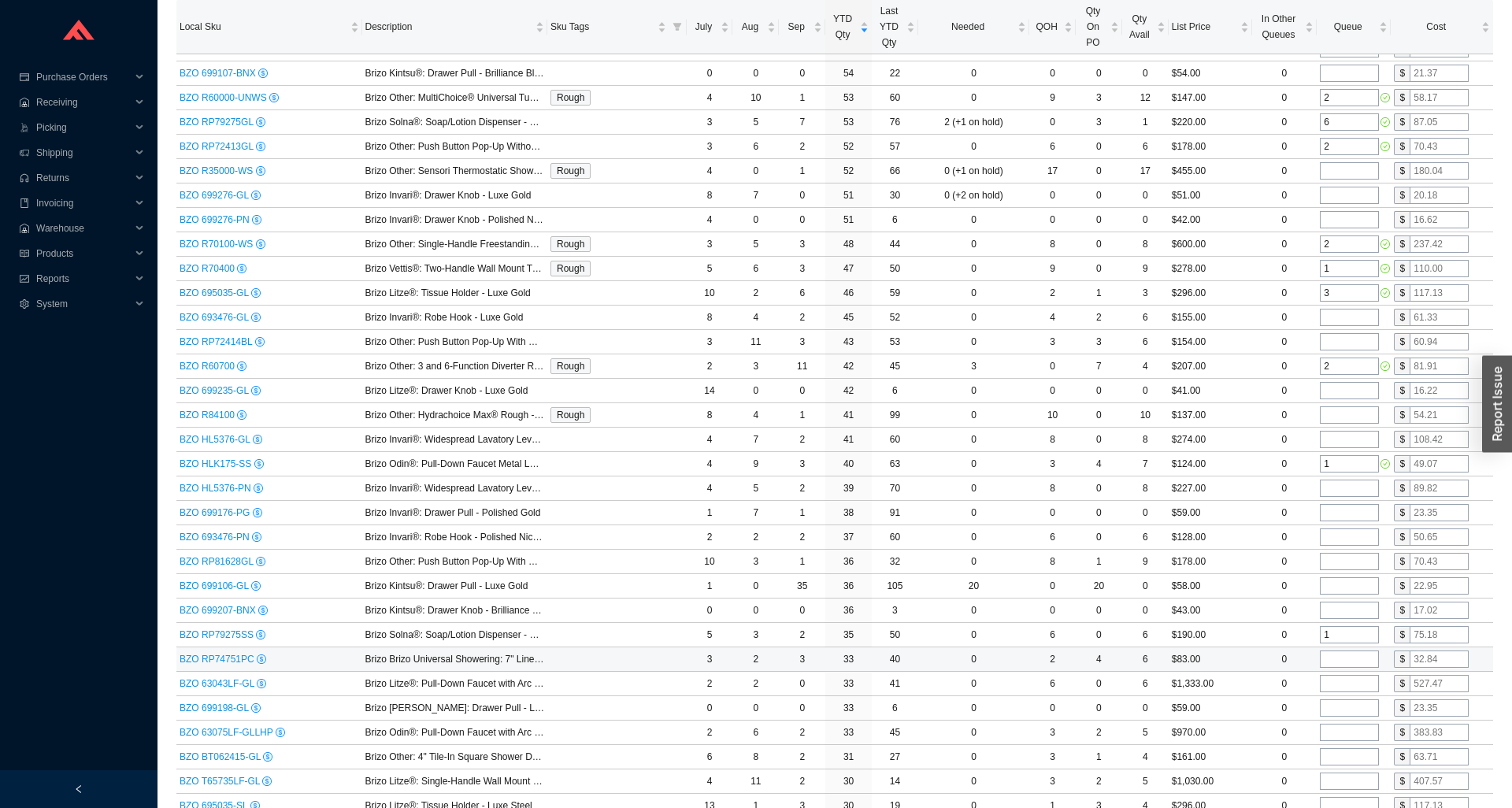
type input "1"
click at [1350, 654] on input "tel" at bounding box center [1350, 659] width 59 height 17
type input "1"
click at [1348, 707] on input "tel" at bounding box center [1350, 708] width 59 height 17
click at [1348, 730] on input "tel" at bounding box center [1350, 732] width 59 height 17
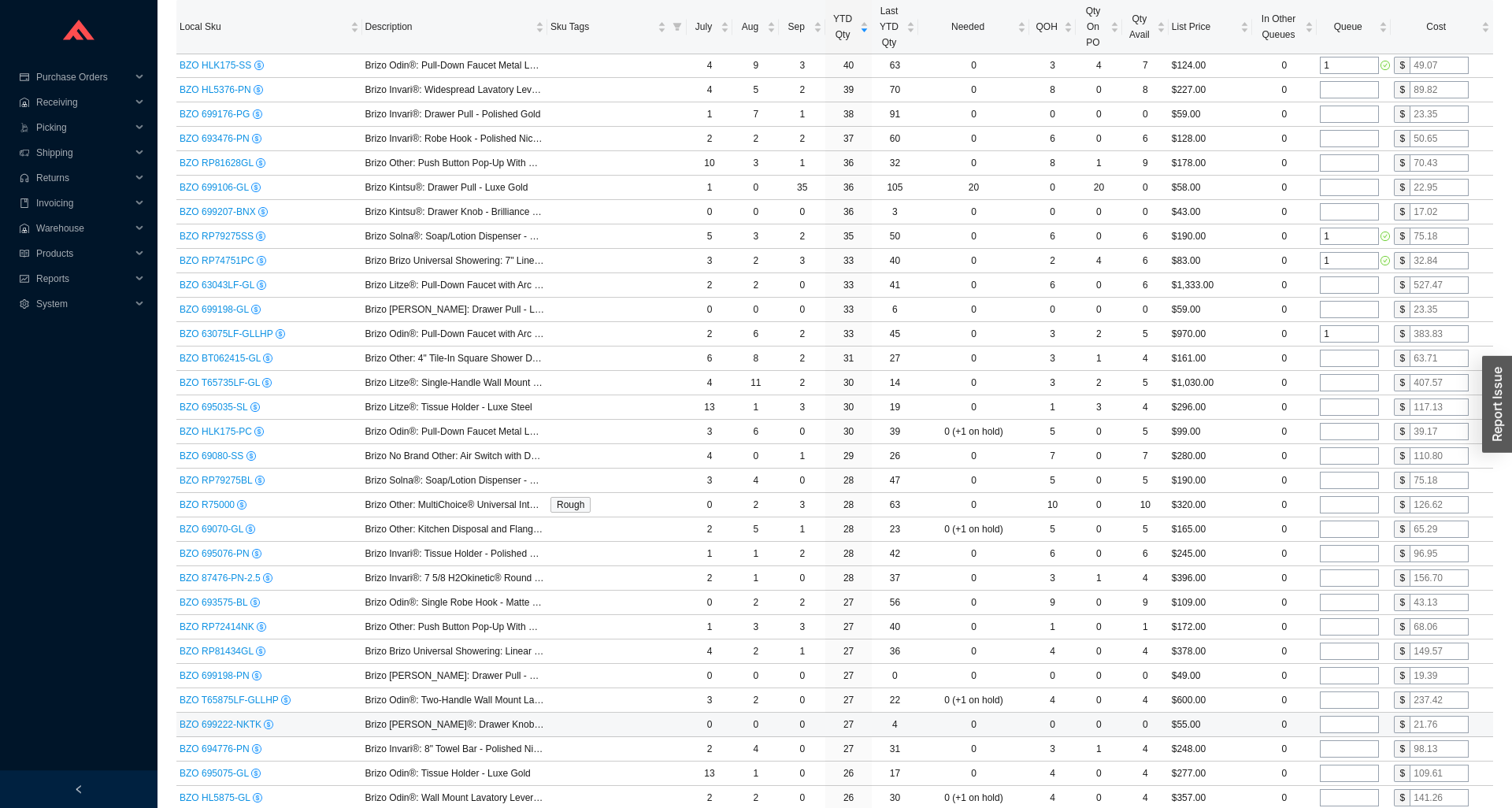
scroll to position [1124, 0]
type input "1"
click at [1355, 360] on input "tel" at bounding box center [1350, 355] width 59 height 17
type input "1"
click at [1348, 377] on input "tel" at bounding box center [1350, 379] width 59 height 17
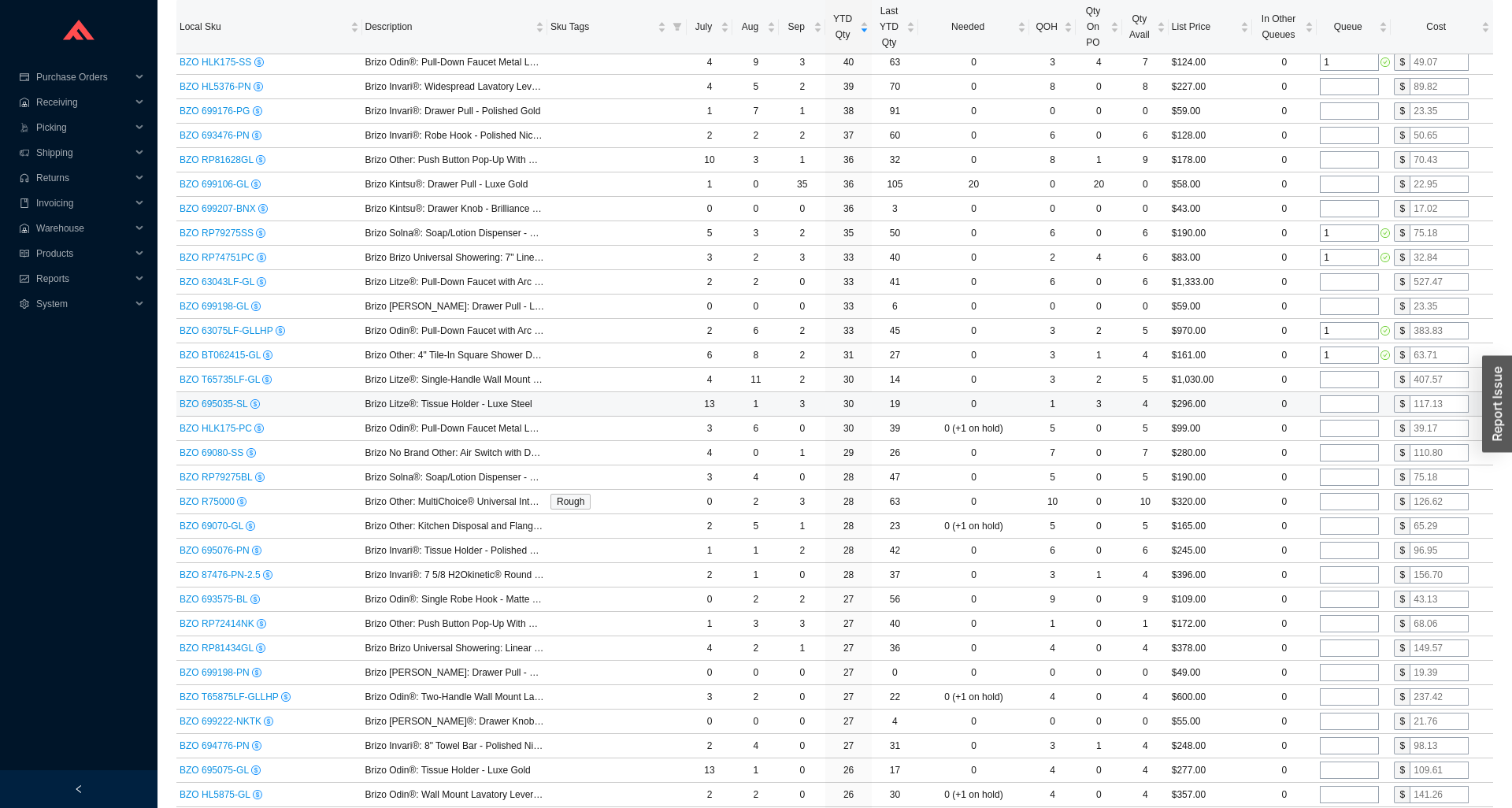
click at [1346, 396] on input "tel" at bounding box center [1350, 404] width 59 height 17
type input "1"
click at [1346, 418] on td at bounding box center [1354, 429] width 74 height 25
click at [1346, 428] on input "tel" at bounding box center [1350, 429] width 59 height 17
type input "1"
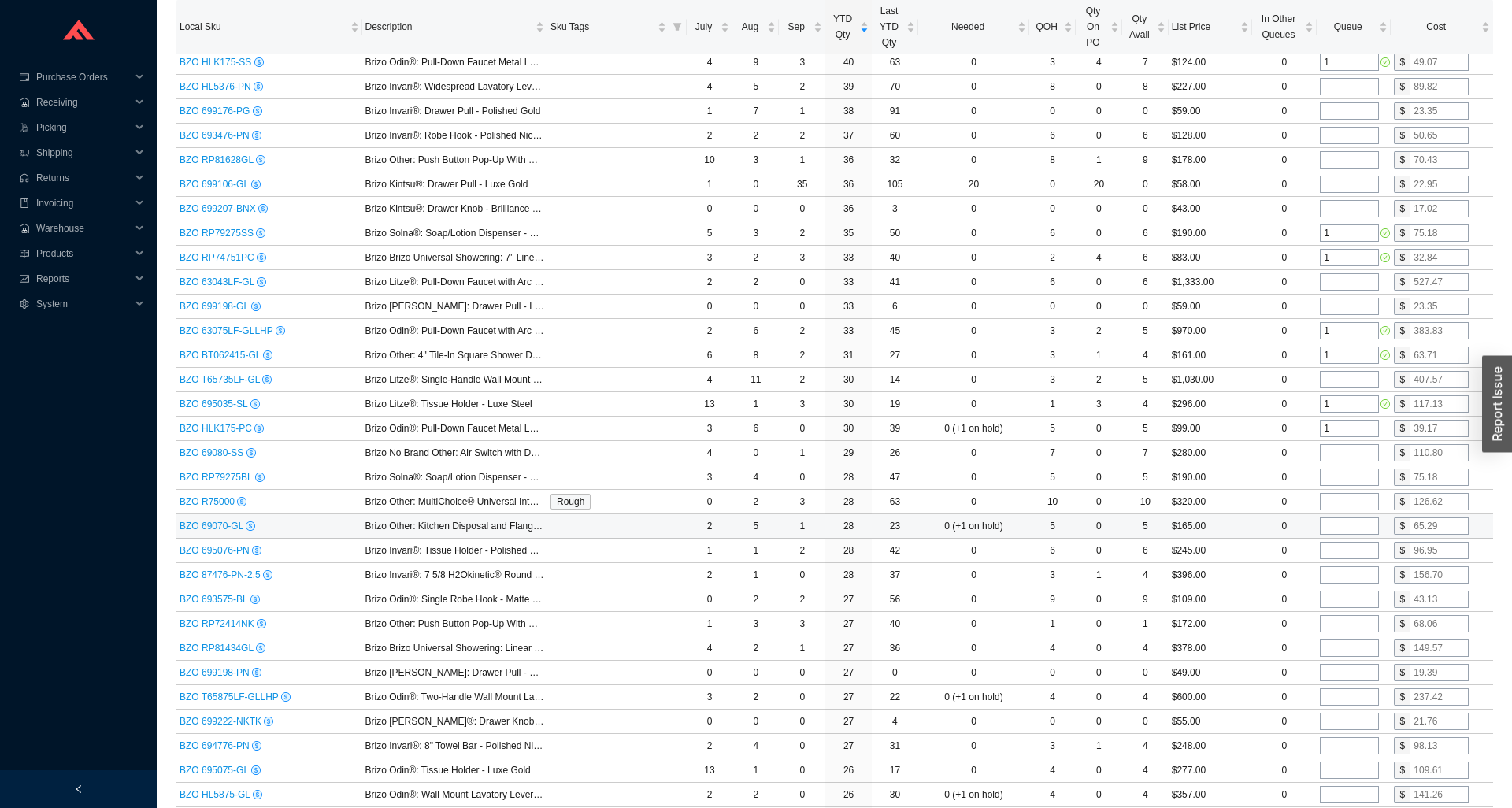
click at [1331, 528] on input "tel" at bounding box center [1350, 526] width 59 height 17
click at [1329, 498] on input "tel" at bounding box center [1350, 501] width 59 height 17
type input "2"
click at [1338, 530] on input "tel" at bounding box center [1350, 526] width 59 height 17
type input "1"
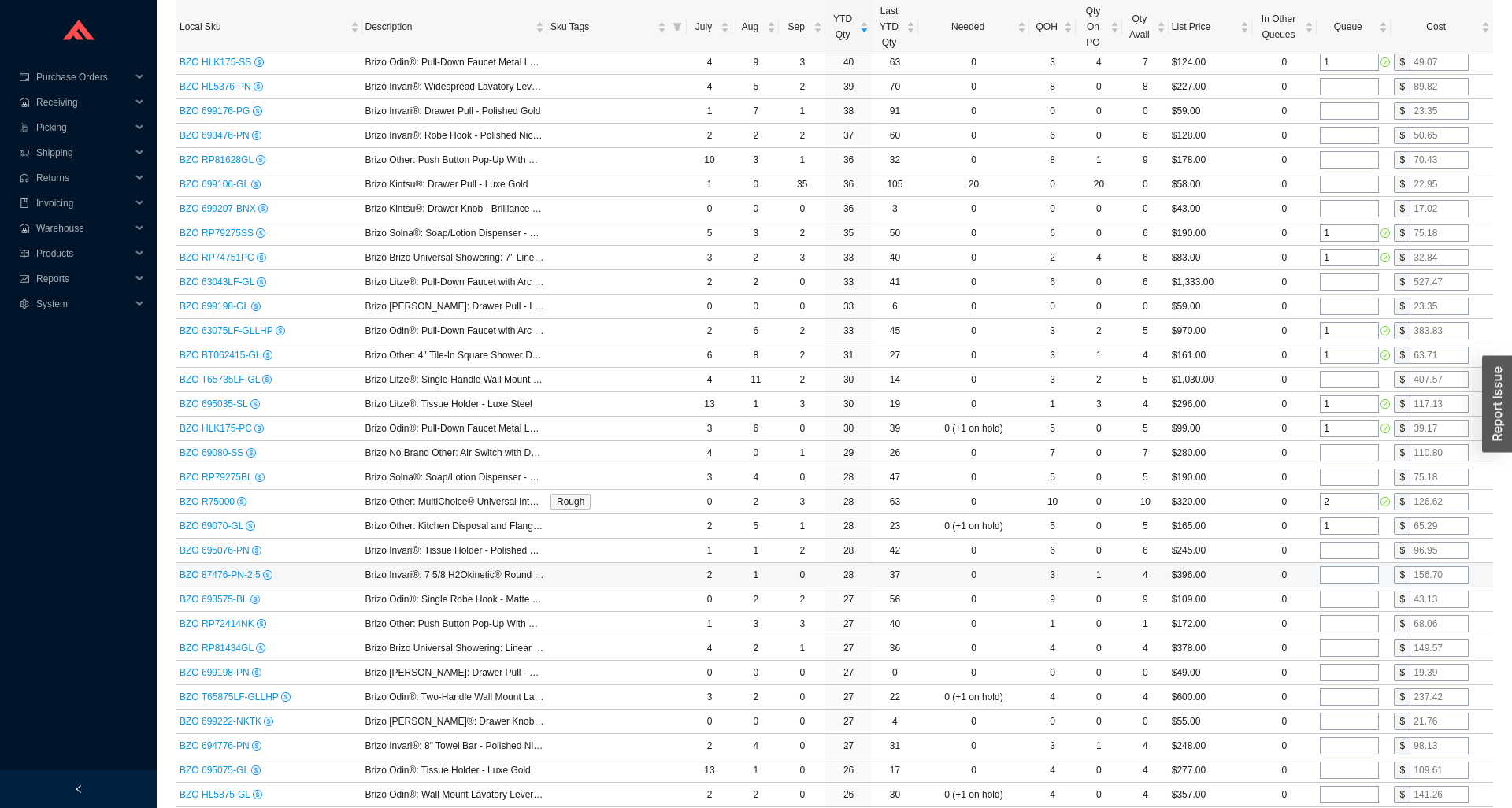
click at [1349, 574] on input "tel" at bounding box center [1350, 575] width 59 height 17
type input "1"
click at [1343, 668] on input "tel" at bounding box center [1350, 673] width 59 height 17
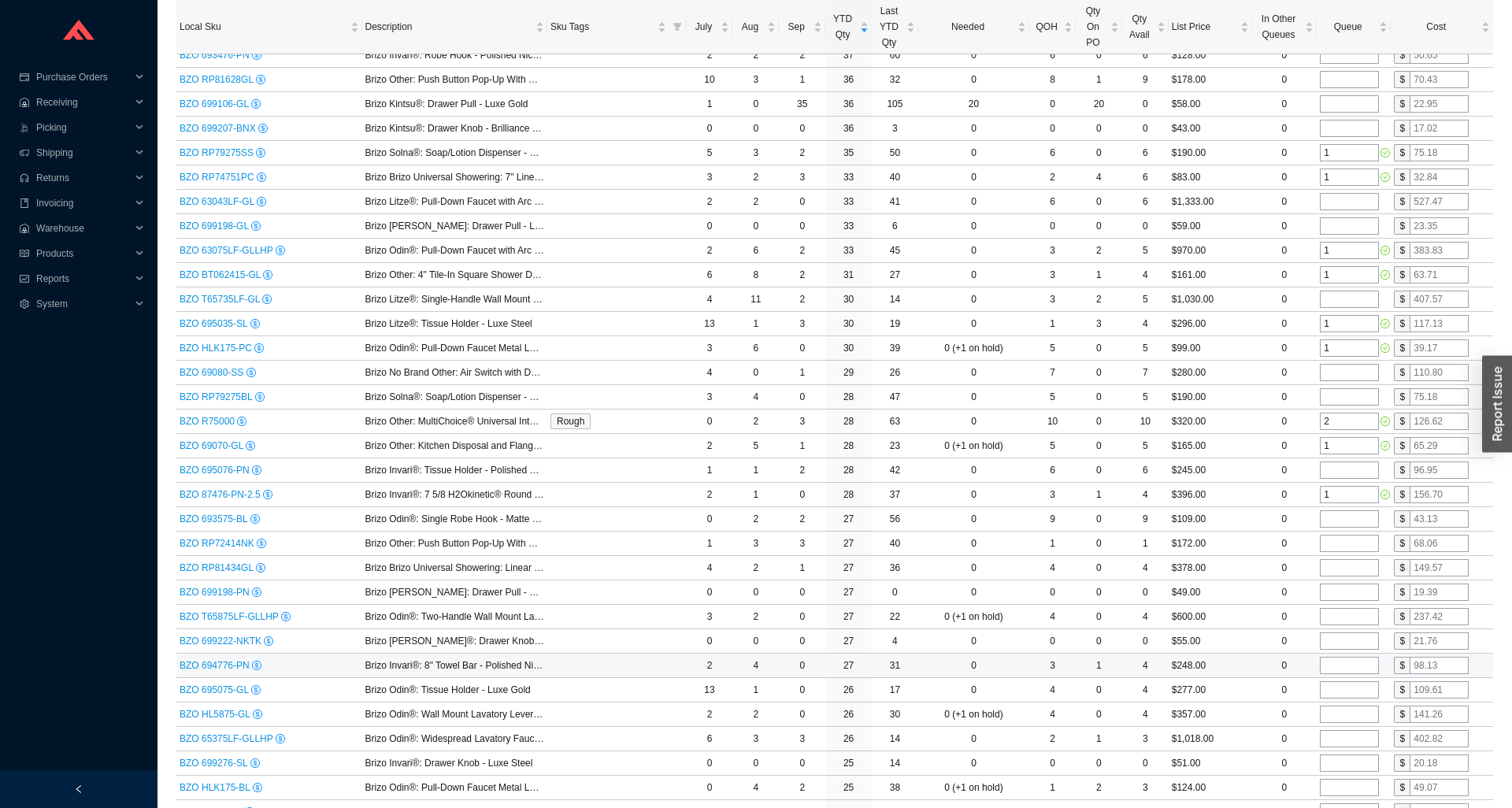
scroll to position [1285, 0]
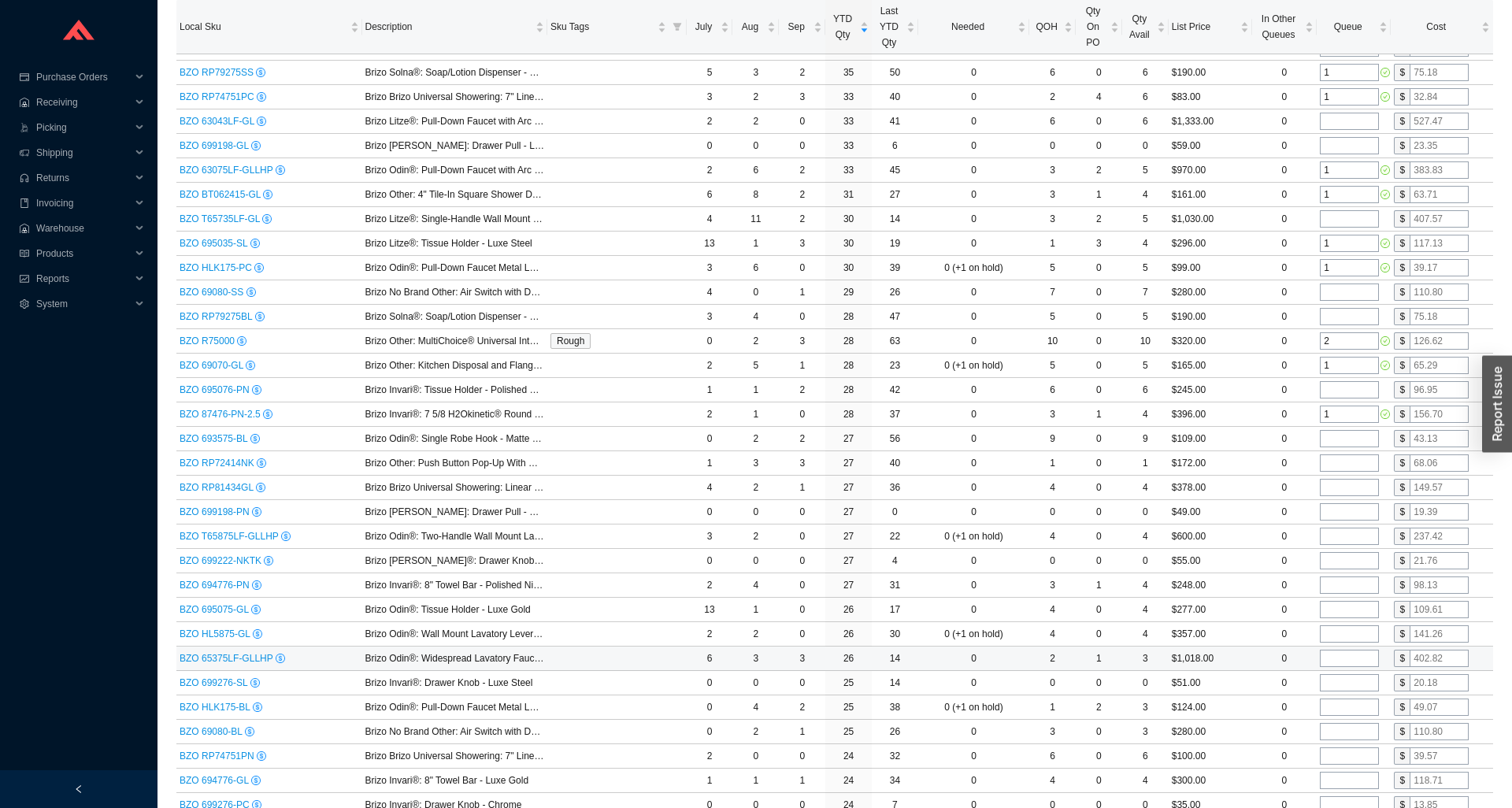
click at [1341, 661] on input "tel" at bounding box center [1350, 658] width 59 height 17
type input "1"
click at [1346, 683] on input "tel" at bounding box center [1350, 683] width 59 height 17
click at [1348, 706] on input "tel" at bounding box center [1350, 707] width 59 height 17
type input "1"
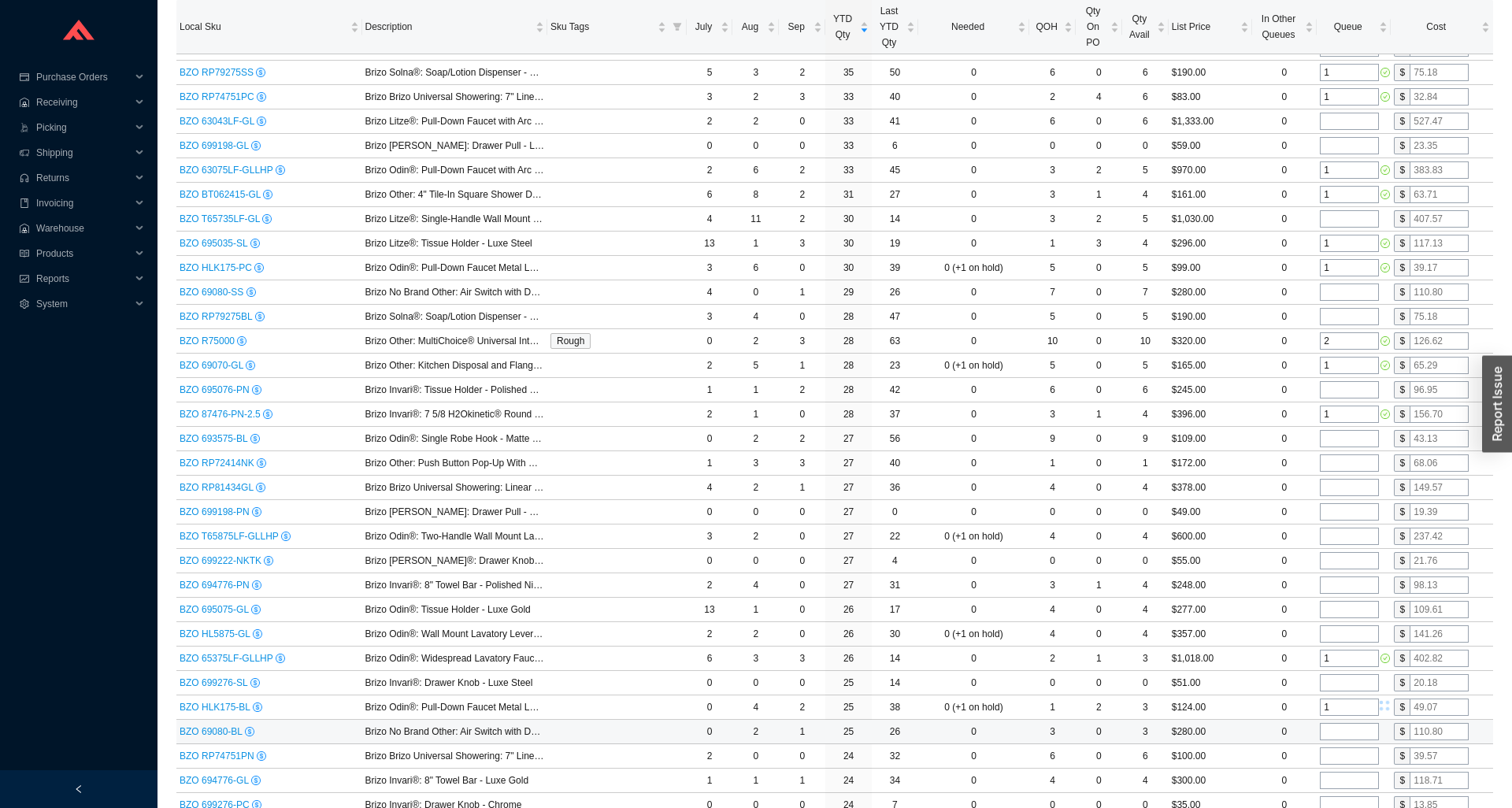
click at [1349, 723] on input "tel" at bounding box center [1350, 731] width 59 height 17
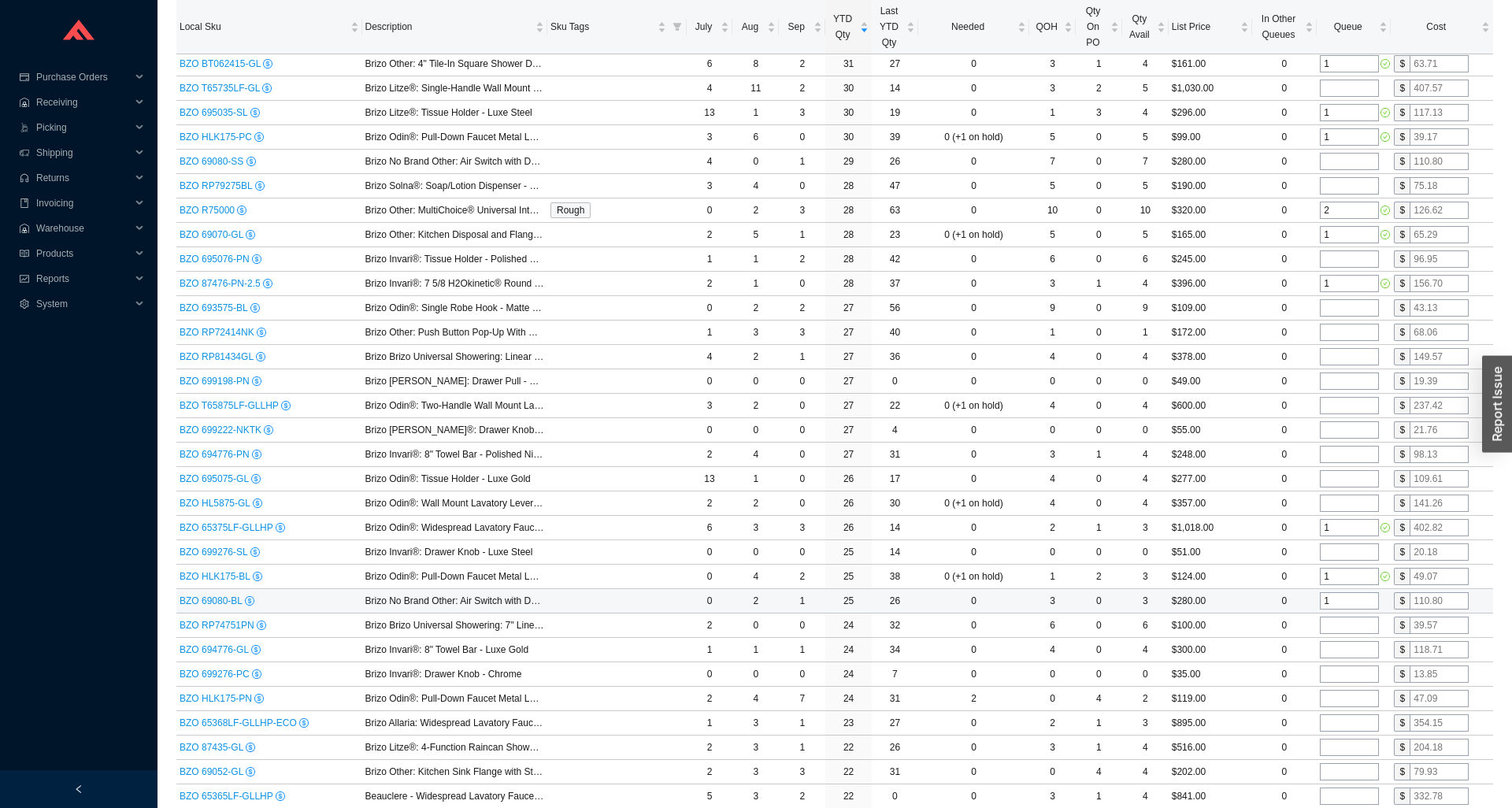
scroll to position [1446, 0]
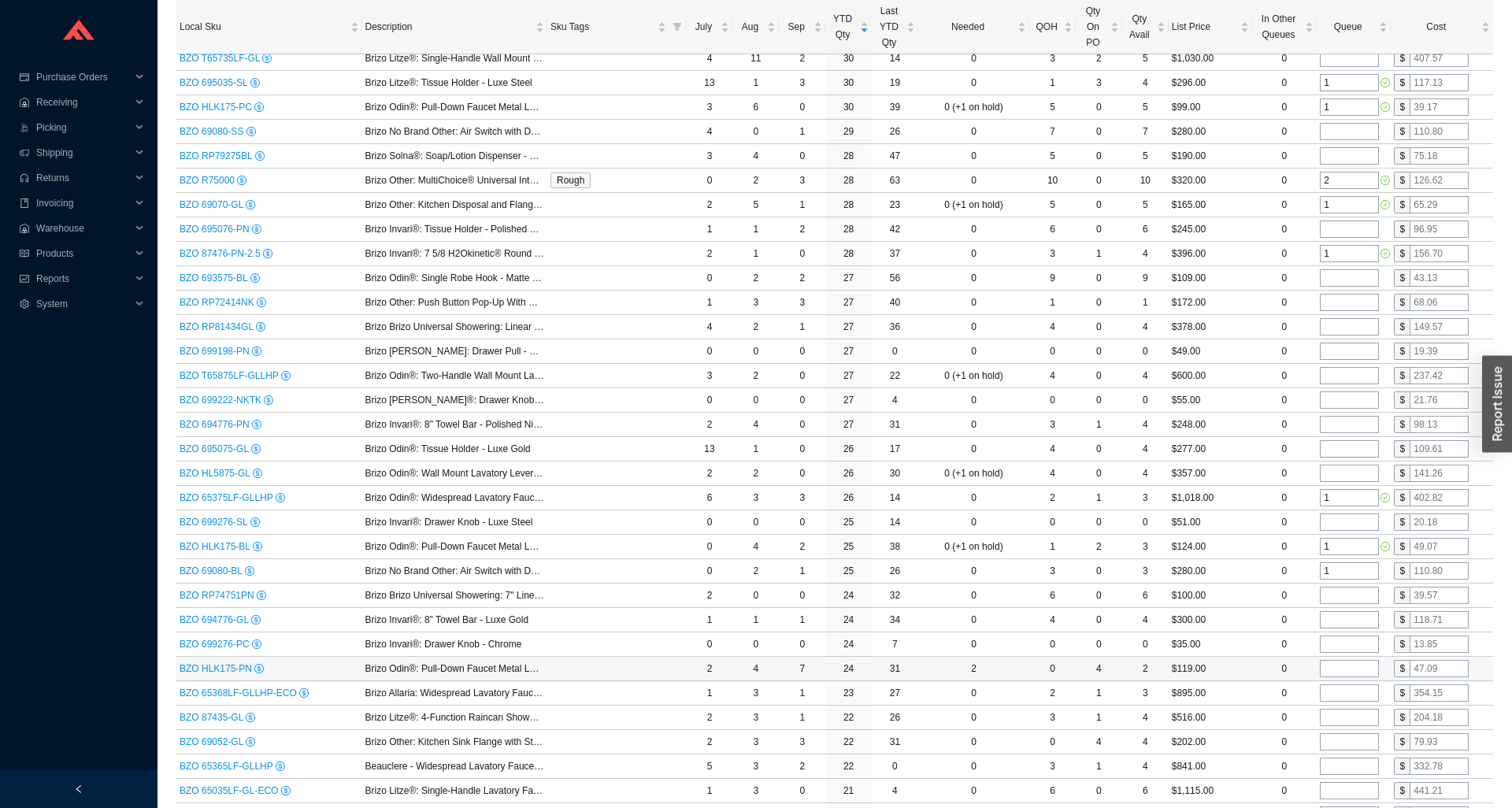
type input "1"
click at [1328, 673] on input "tel" at bounding box center [1350, 669] width 59 height 17
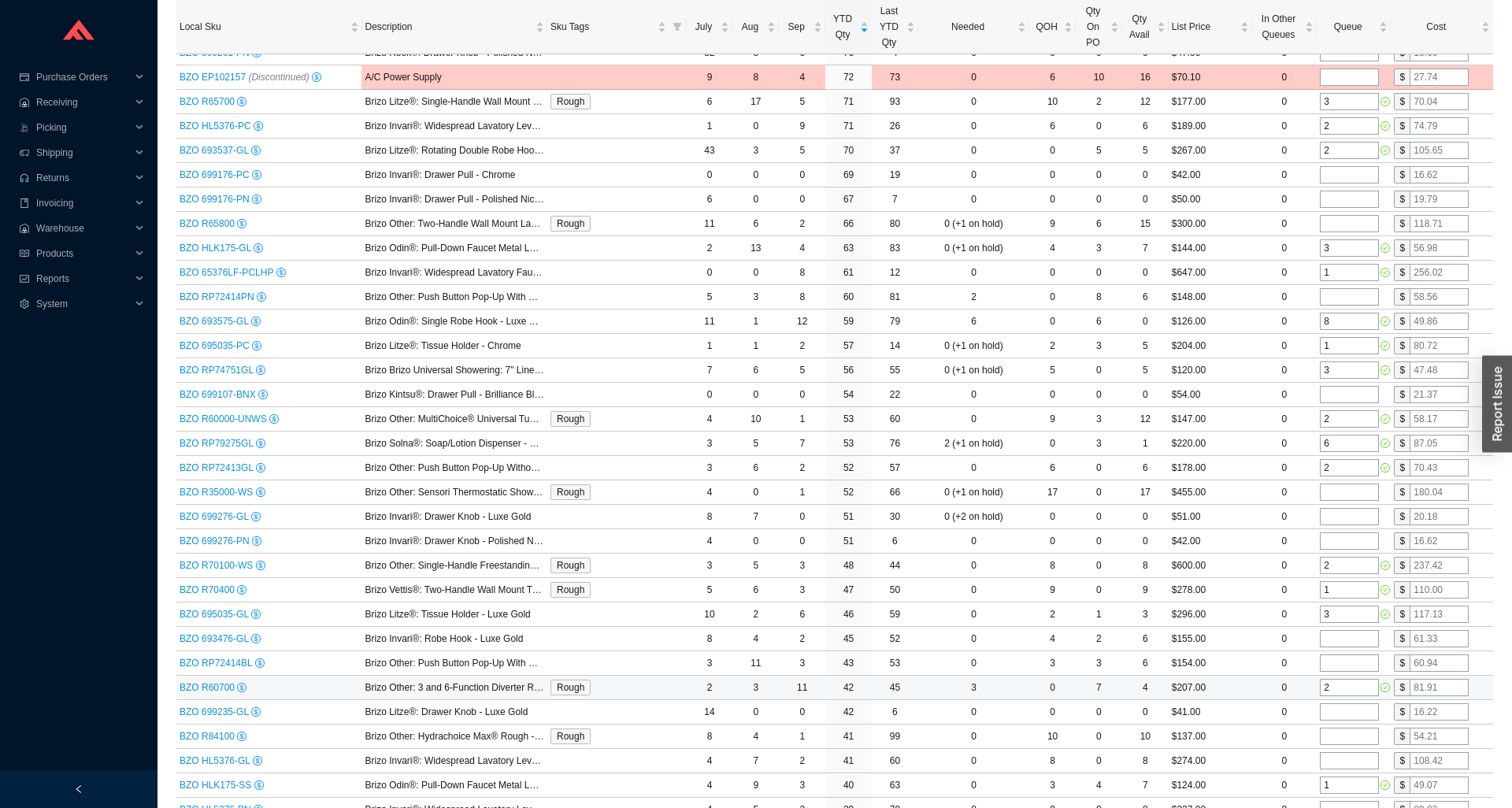
scroll to position [0, 0]
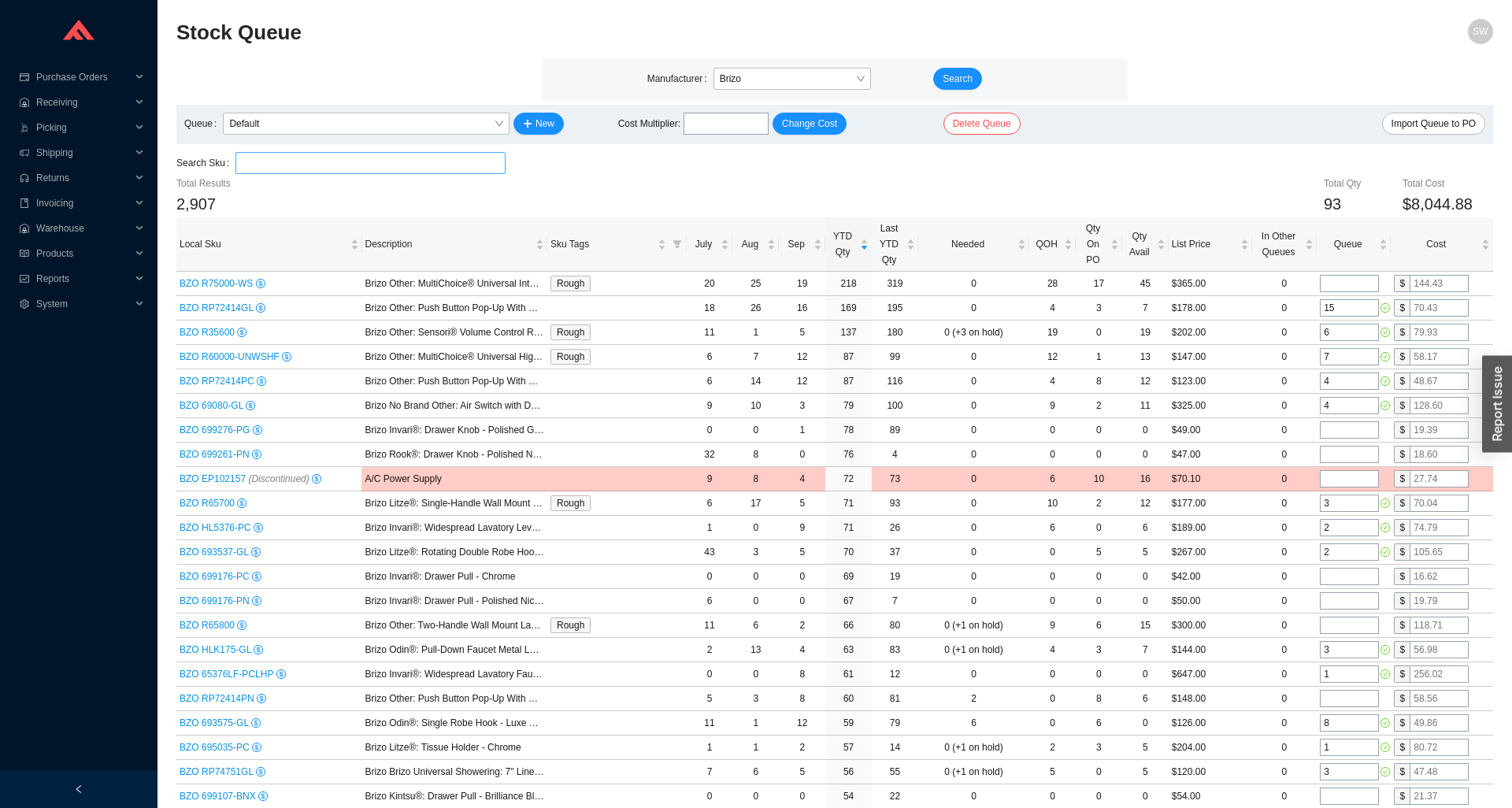
type input "2"
click at [438, 166] on input "search" at bounding box center [370, 163] width 258 height 21
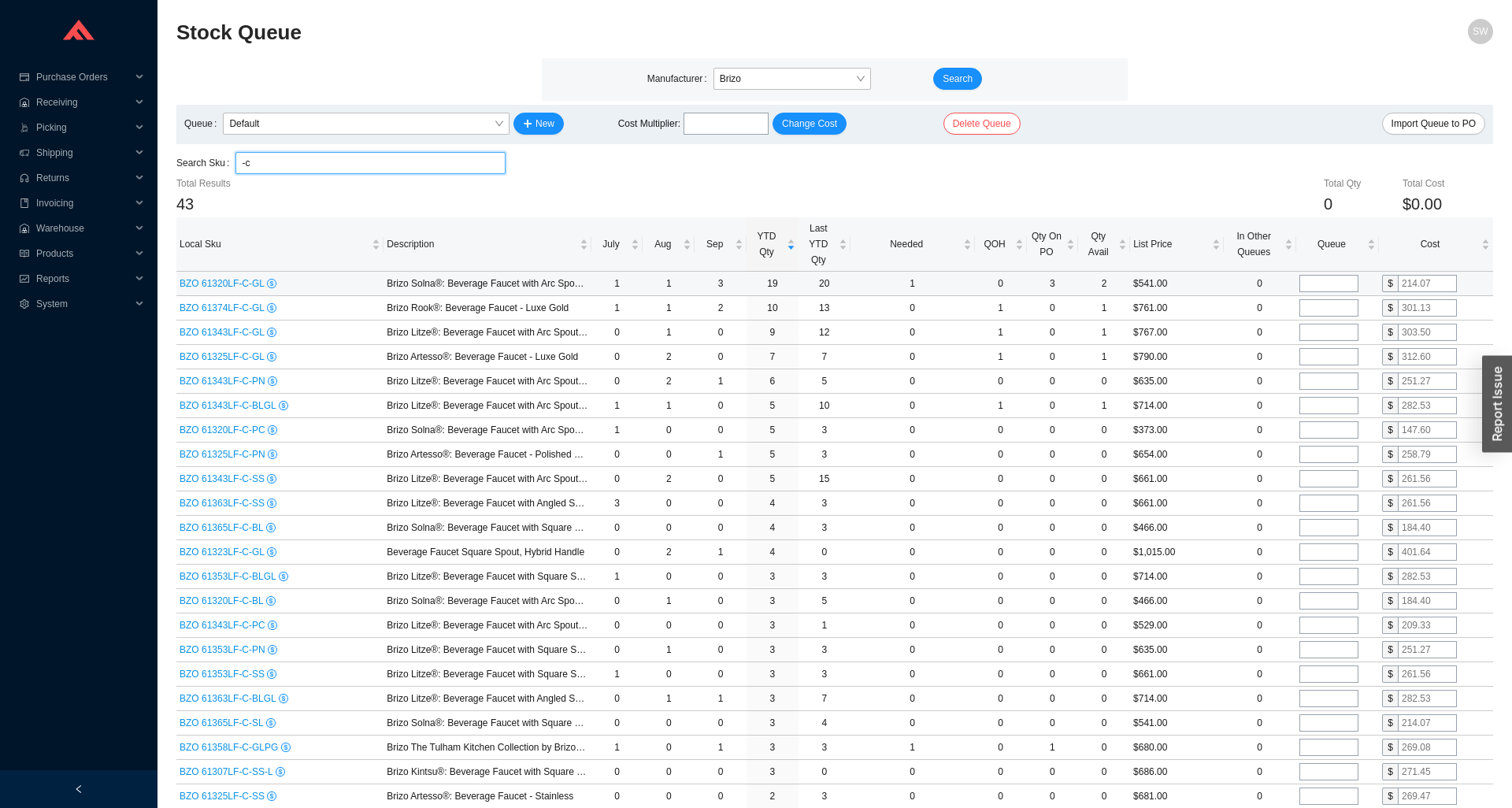
type input "-c"
click at [1349, 286] on input "tel" at bounding box center [1329, 284] width 59 height 17
type input "1"
click at [1334, 314] on input "tel" at bounding box center [1329, 308] width 59 height 17
type input "1"
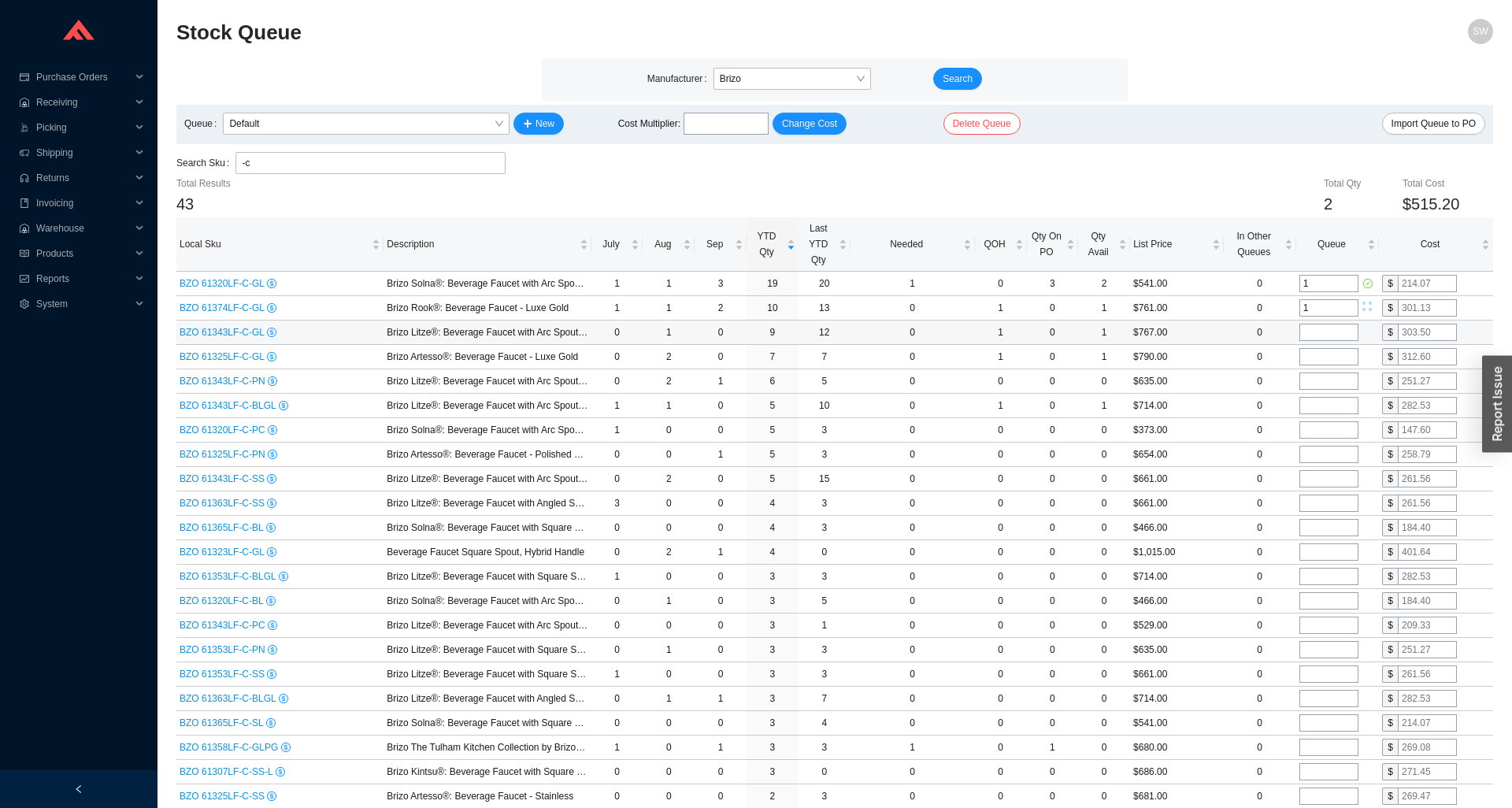
click at [1331, 329] on input "tel" at bounding box center [1329, 333] width 59 height 17
type input "1"
click at [1326, 354] on input "tel" at bounding box center [1329, 356] width 59 height 17
type input "1"
click at [1326, 375] on input "tel" at bounding box center [1329, 381] width 59 height 17
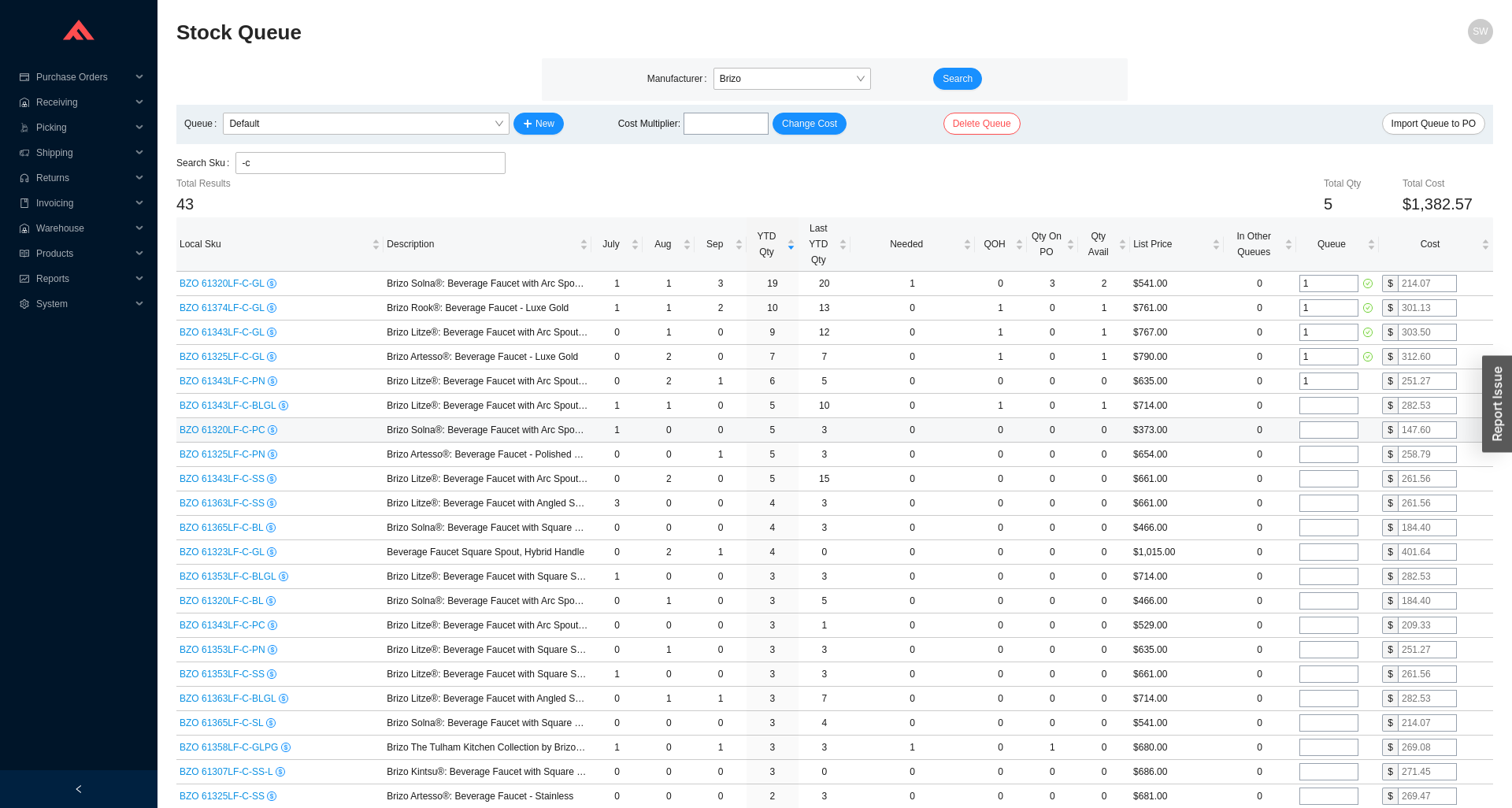
type input "1"
click at [1320, 427] on input "tel" at bounding box center [1329, 430] width 59 height 17
type input "1"
click at [1320, 455] on input "tel" at bounding box center [1329, 455] width 59 height 17
type input "1"
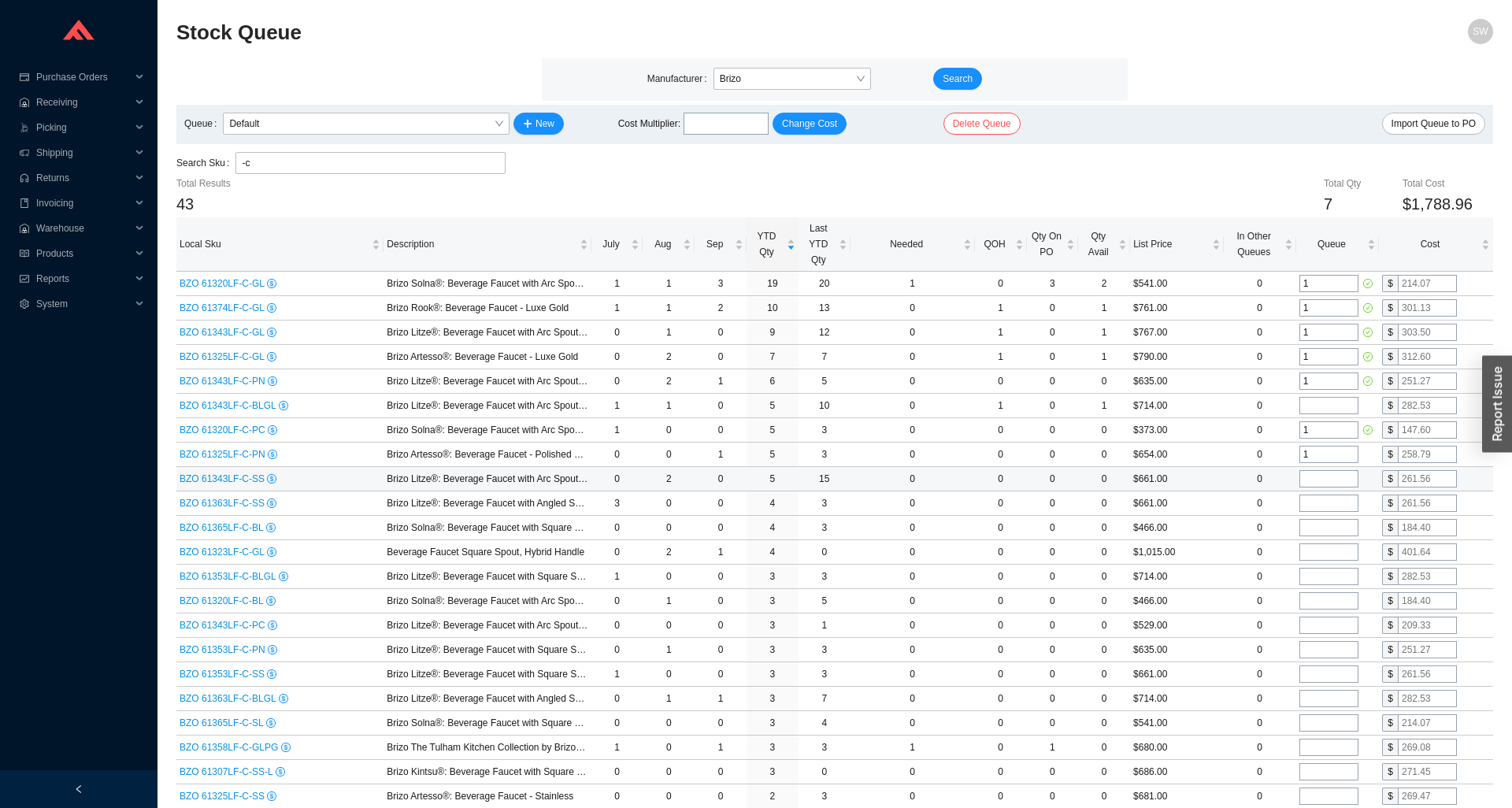
click at [1324, 475] on input "tel" at bounding box center [1329, 478] width 59 height 17
type input "1"
click at [266, 154] on input "-c" at bounding box center [370, 163] width 258 height 21
type input "-h"
click at [1350, 306] on input "tel" at bounding box center [1329, 308] width 59 height 17
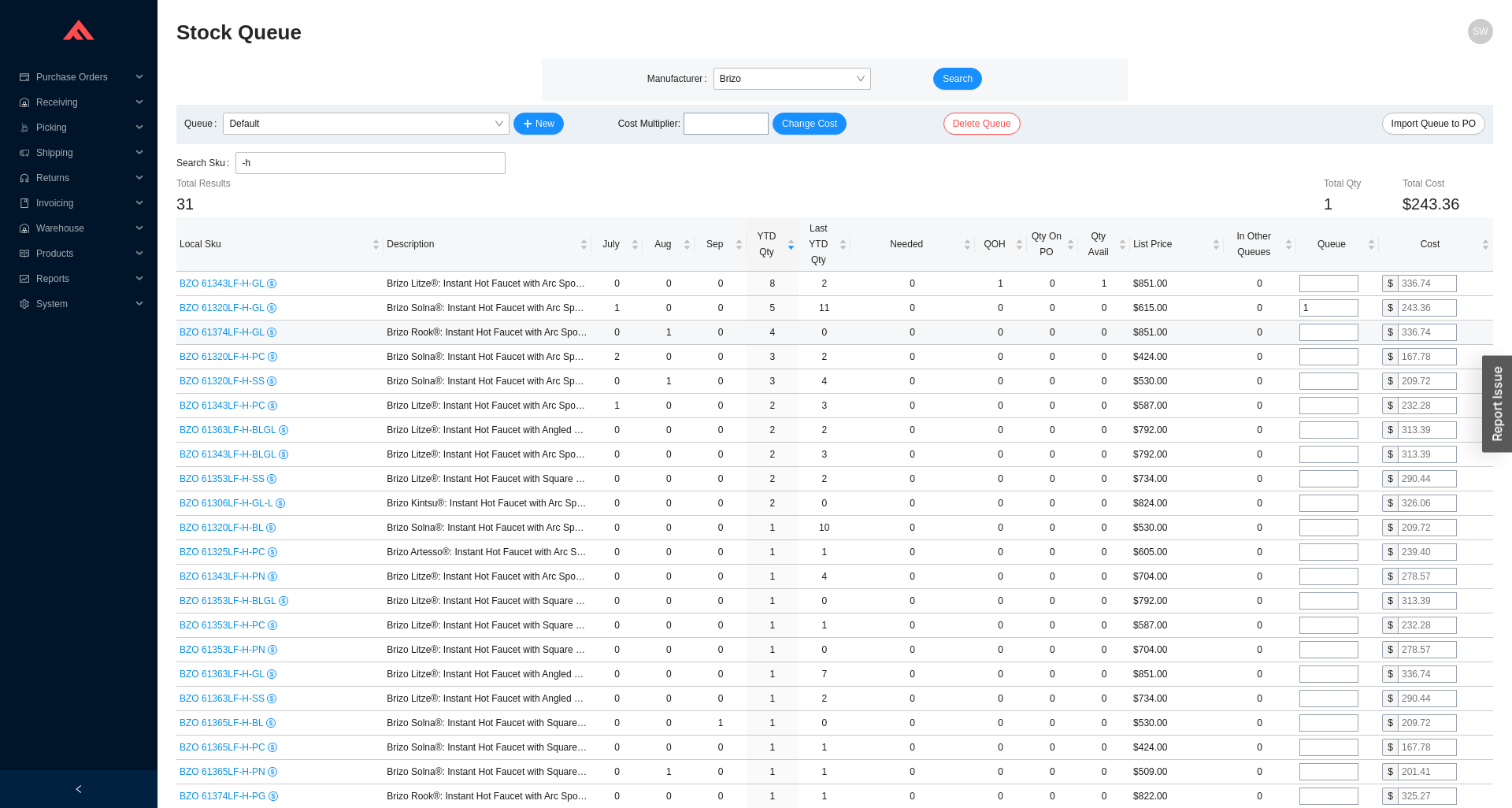
type input "1"
click at [1346, 329] on input "tel" at bounding box center [1329, 333] width 59 height 17
type input "1"
click at [446, 159] on input "-h" at bounding box center [370, 163] width 258 height 21
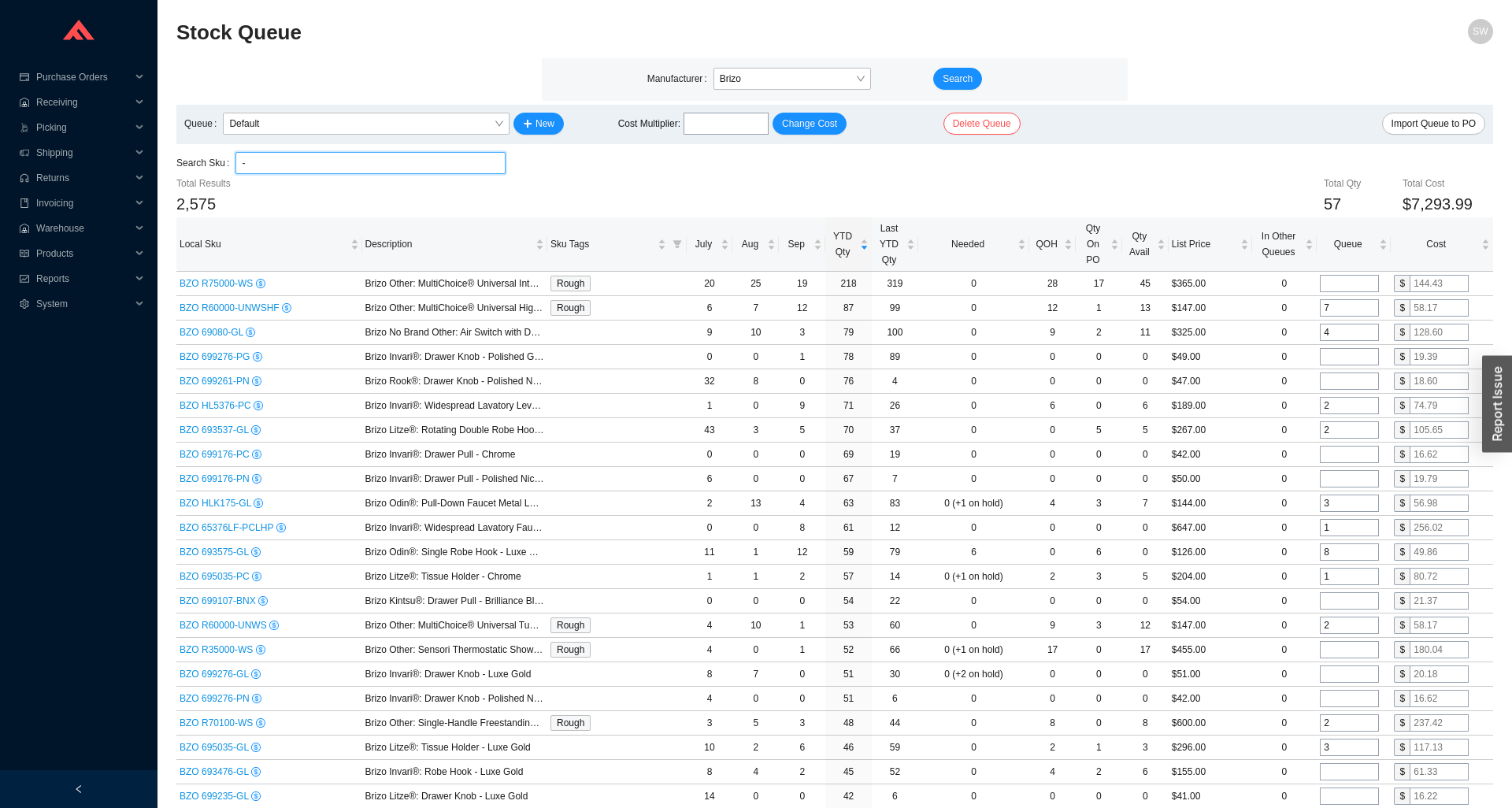
type input "-"
click at [581, 166] on div "Search Sku -" at bounding box center [835, 164] width 1317 height 24
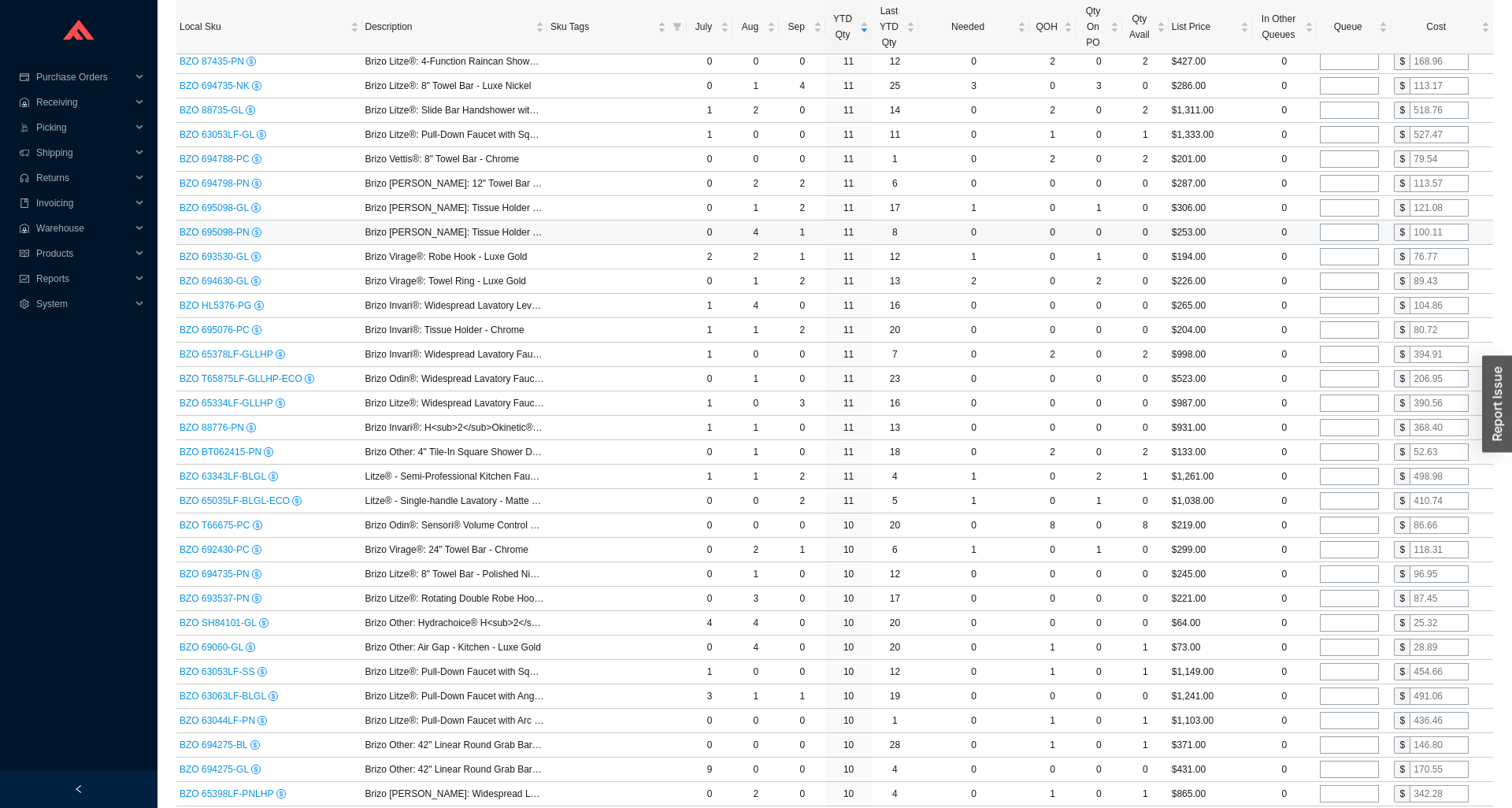
scroll to position [4389, 0]
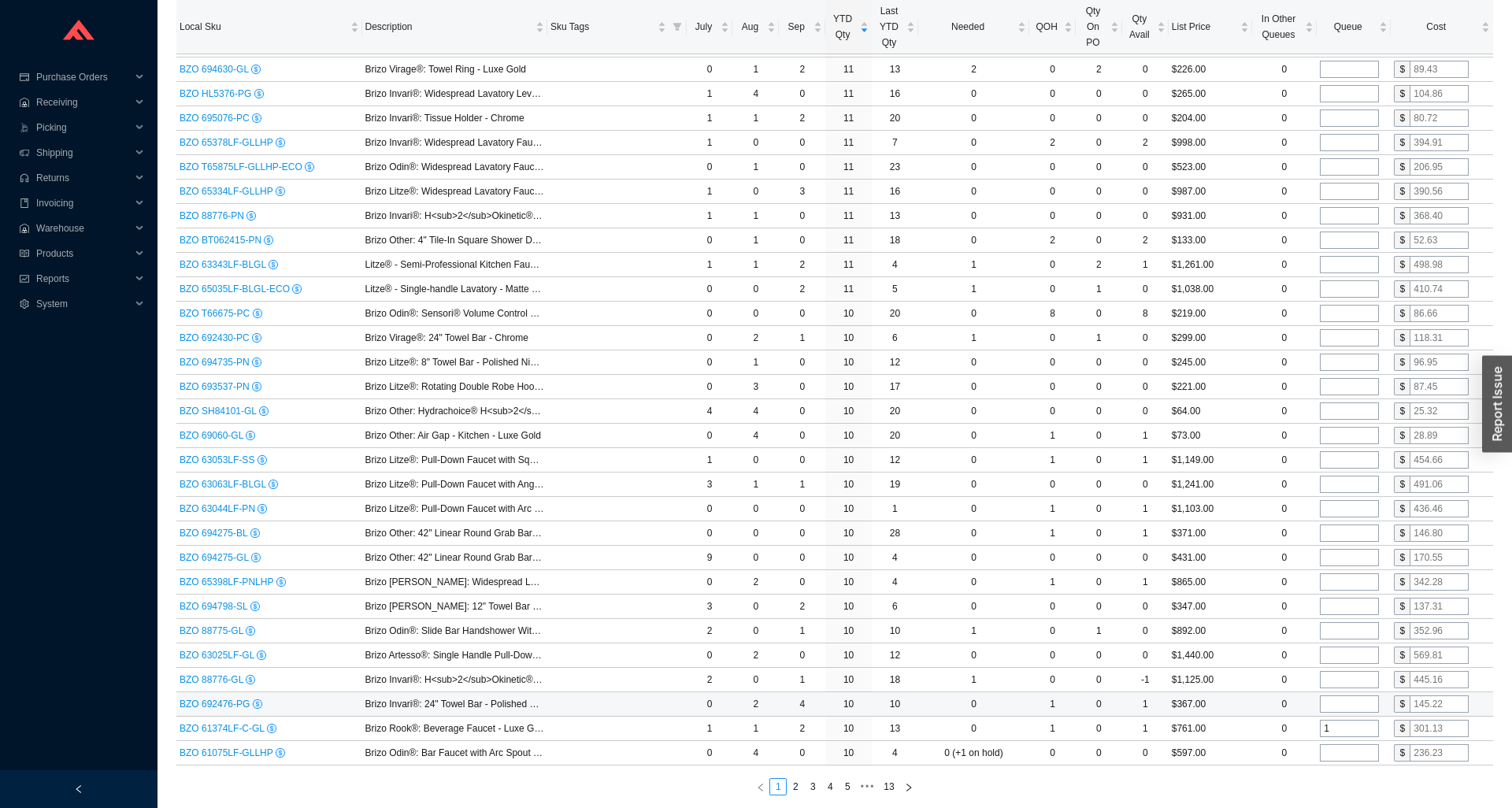
click at [1340, 708] on input "tel" at bounding box center [1350, 704] width 59 height 17
type input "1"
click at [1344, 684] on input "tel" at bounding box center [1350, 680] width 59 height 17
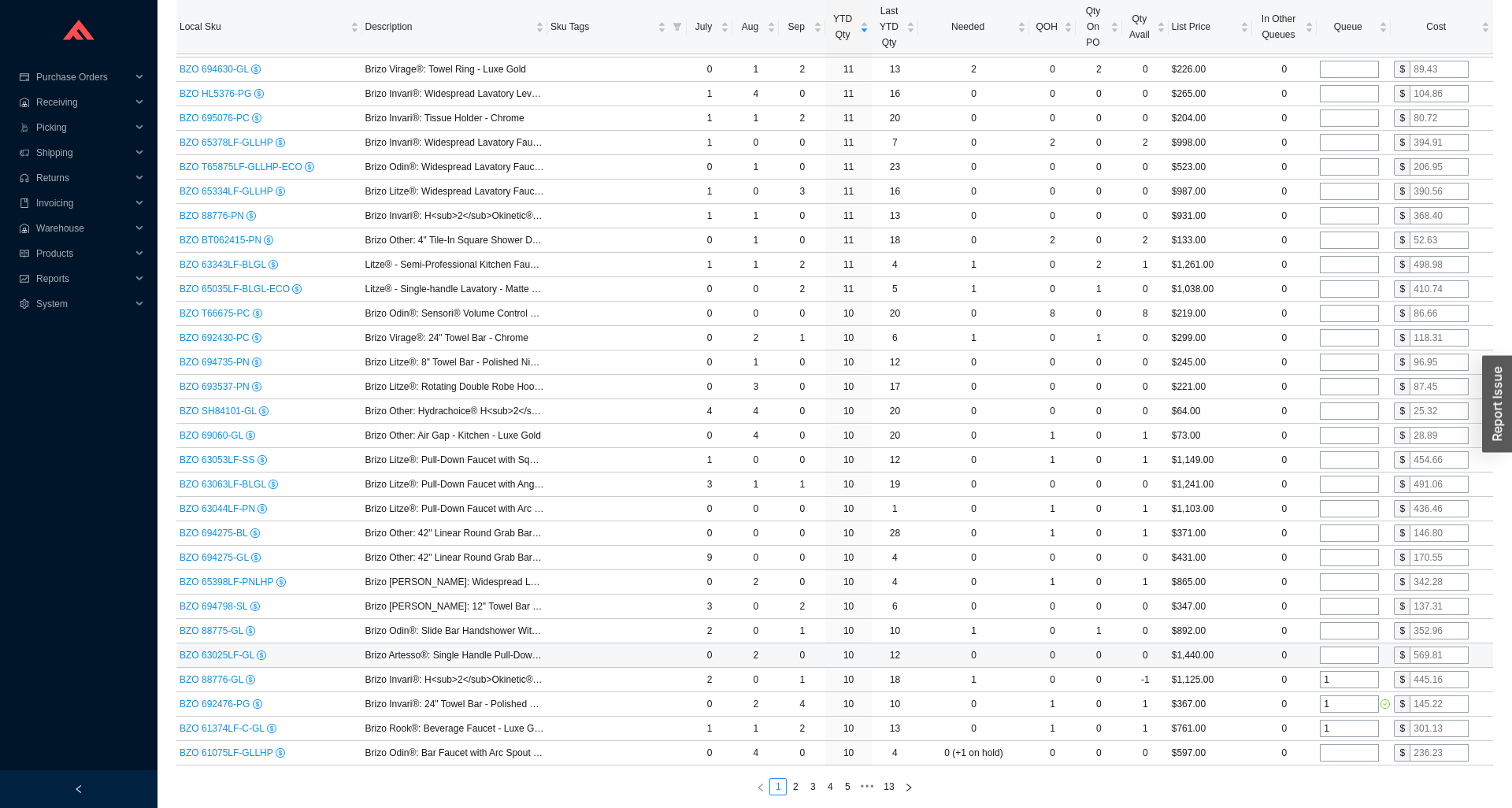
type input "1"
click at [1342, 662] on input "tel" at bounding box center [1350, 655] width 59 height 17
click at [1356, 630] on input "tel" at bounding box center [1350, 631] width 59 height 17
type input "1"
click at [1355, 605] on input "tel" at bounding box center [1350, 606] width 59 height 17
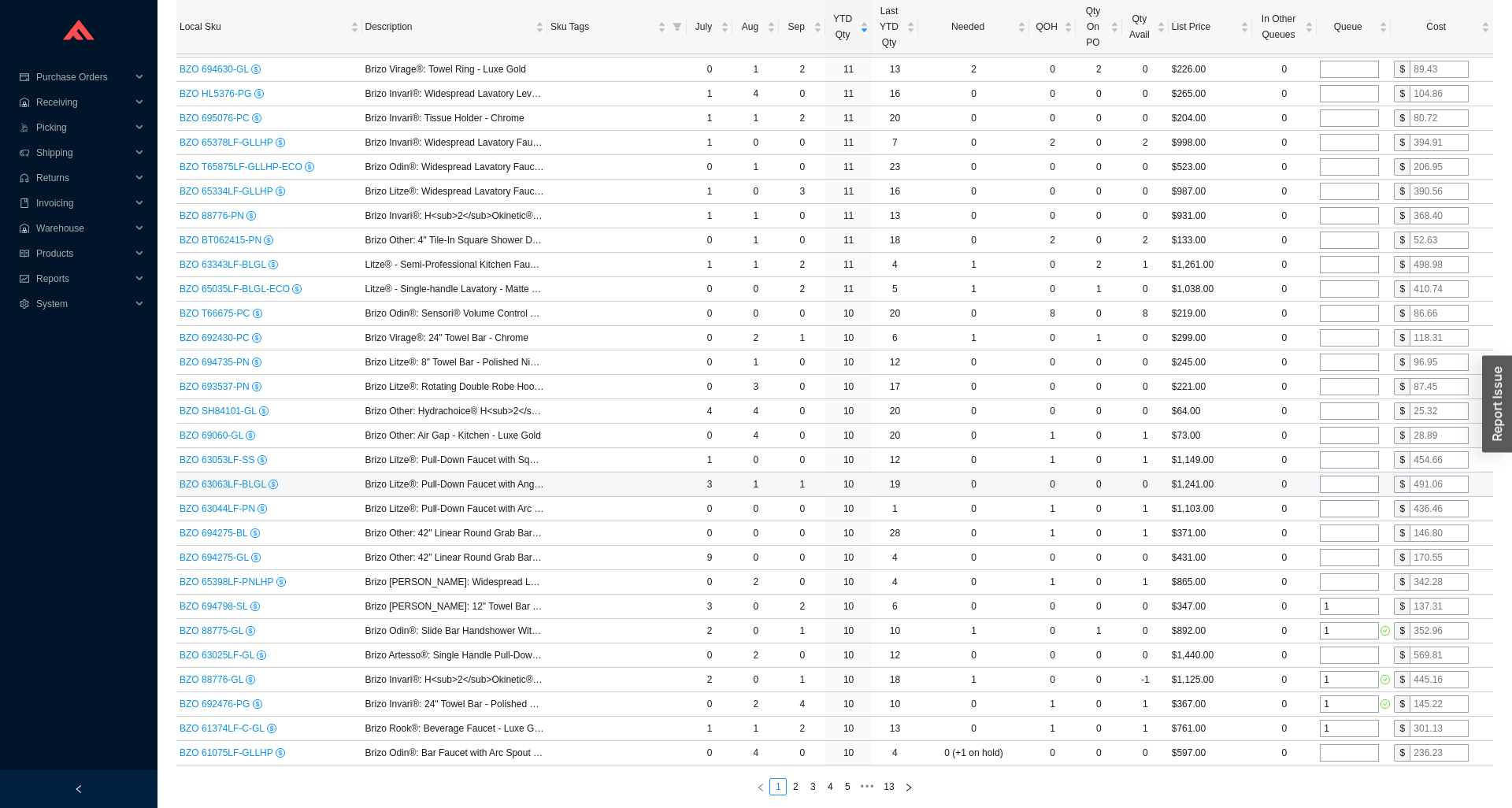
type input "1"
click at [1354, 487] on input "tel" at bounding box center [1350, 484] width 59 height 17
type input "1"
click at [1348, 411] on input "tel" at bounding box center [1350, 411] width 59 height 17
type input "1"
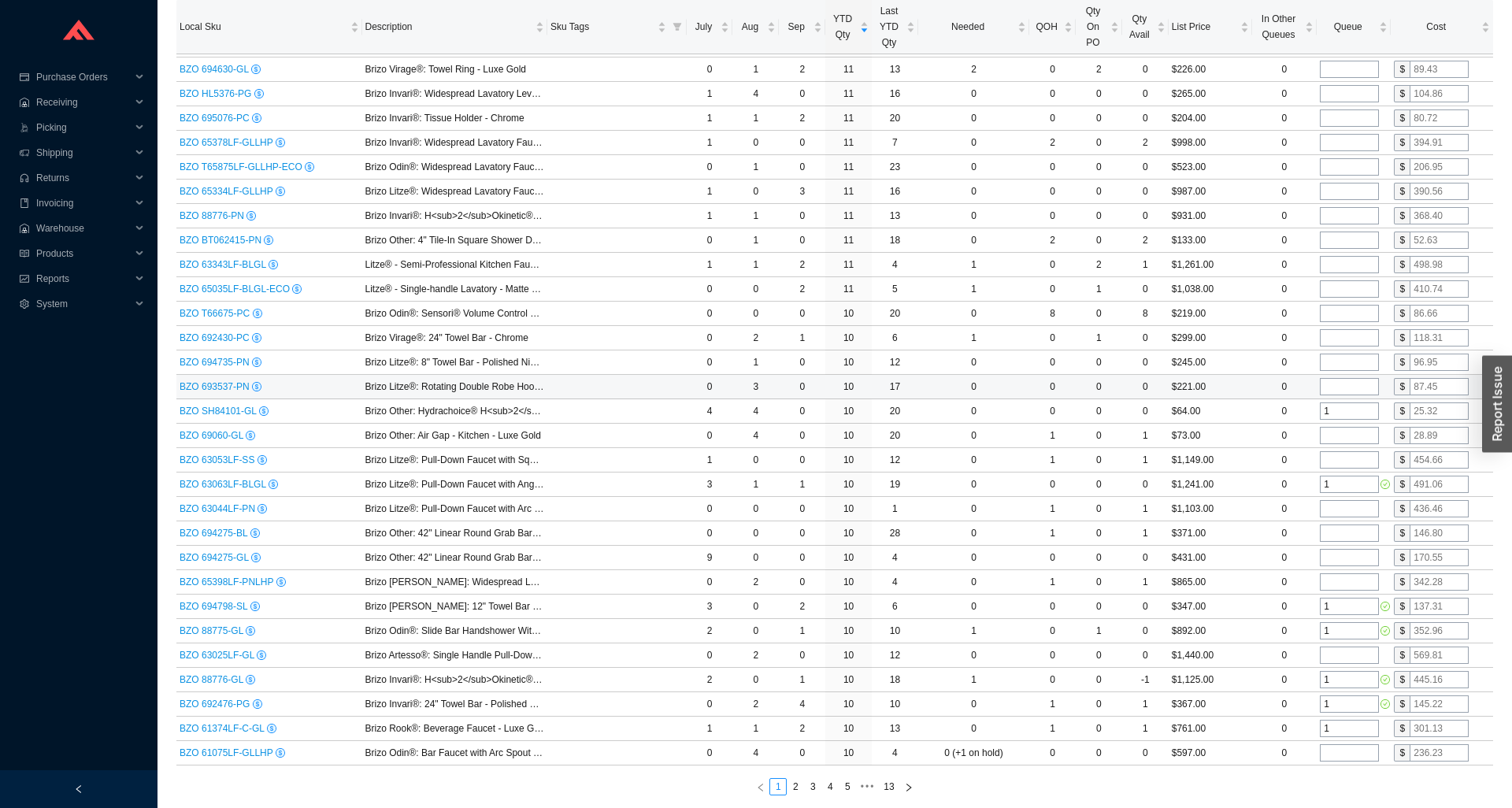
click at [1362, 391] on input "tel" at bounding box center [1350, 387] width 59 height 17
type input "1"
click at [1331, 338] on input "tel" at bounding box center [1350, 337] width 59 height 17
type input "1"
click at [1363, 273] on input "tel" at bounding box center [1350, 265] width 59 height 17
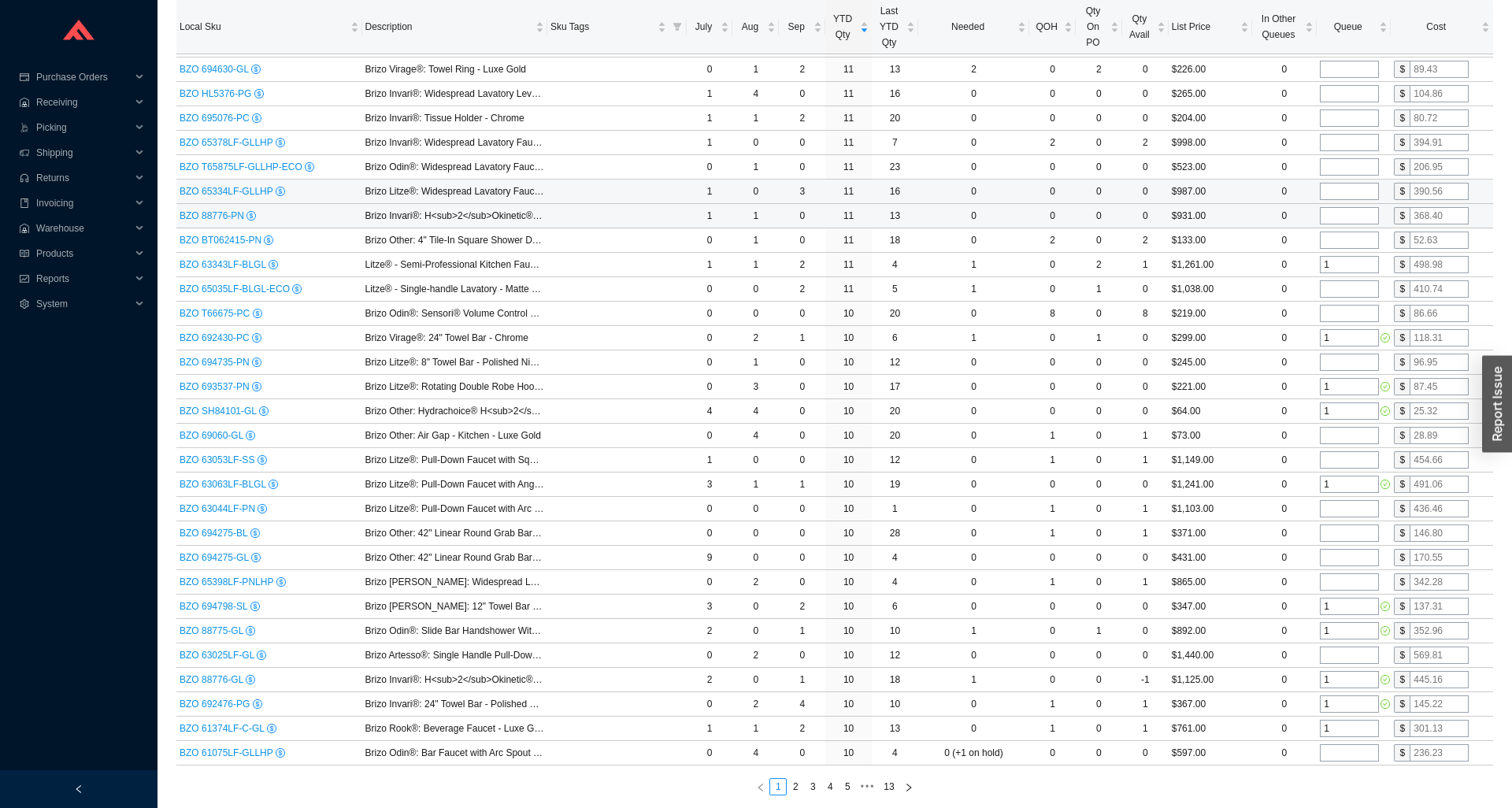
type input "1"
click at [1351, 212] on input "tel" at bounding box center [1350, 215] width 59 height 17
type input "1"
click at [1351, 197] on input "tel" at bounding box center [1350, 192] width 59 height 17
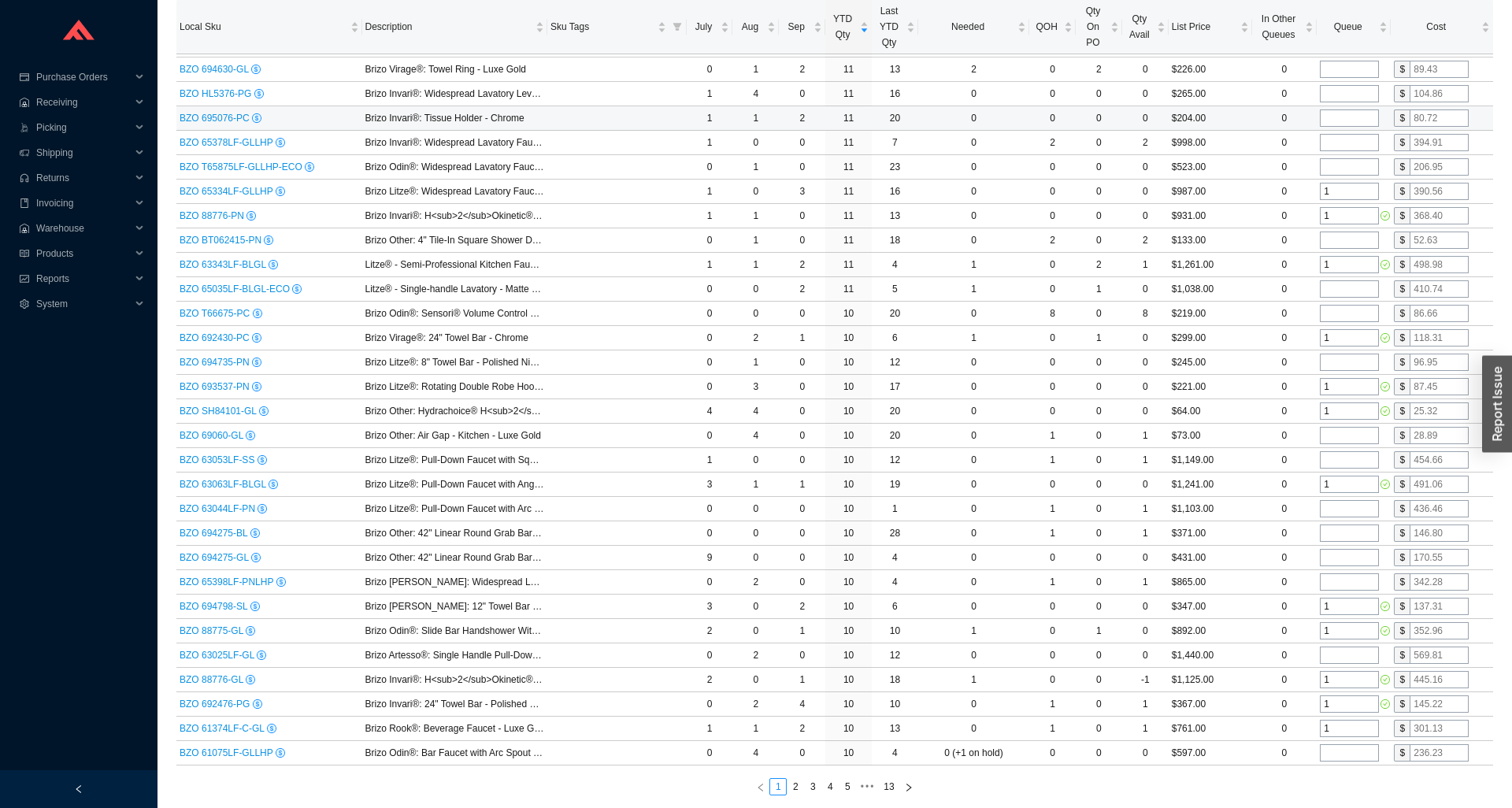
type input "1"
click at [1343, 119] on input "tel" at bounding box center [1350, 118] width 59 height 17
type input "1"
click at [1342, 94] on input "tel" at bounding box center [1350, 93] width 59 height 17
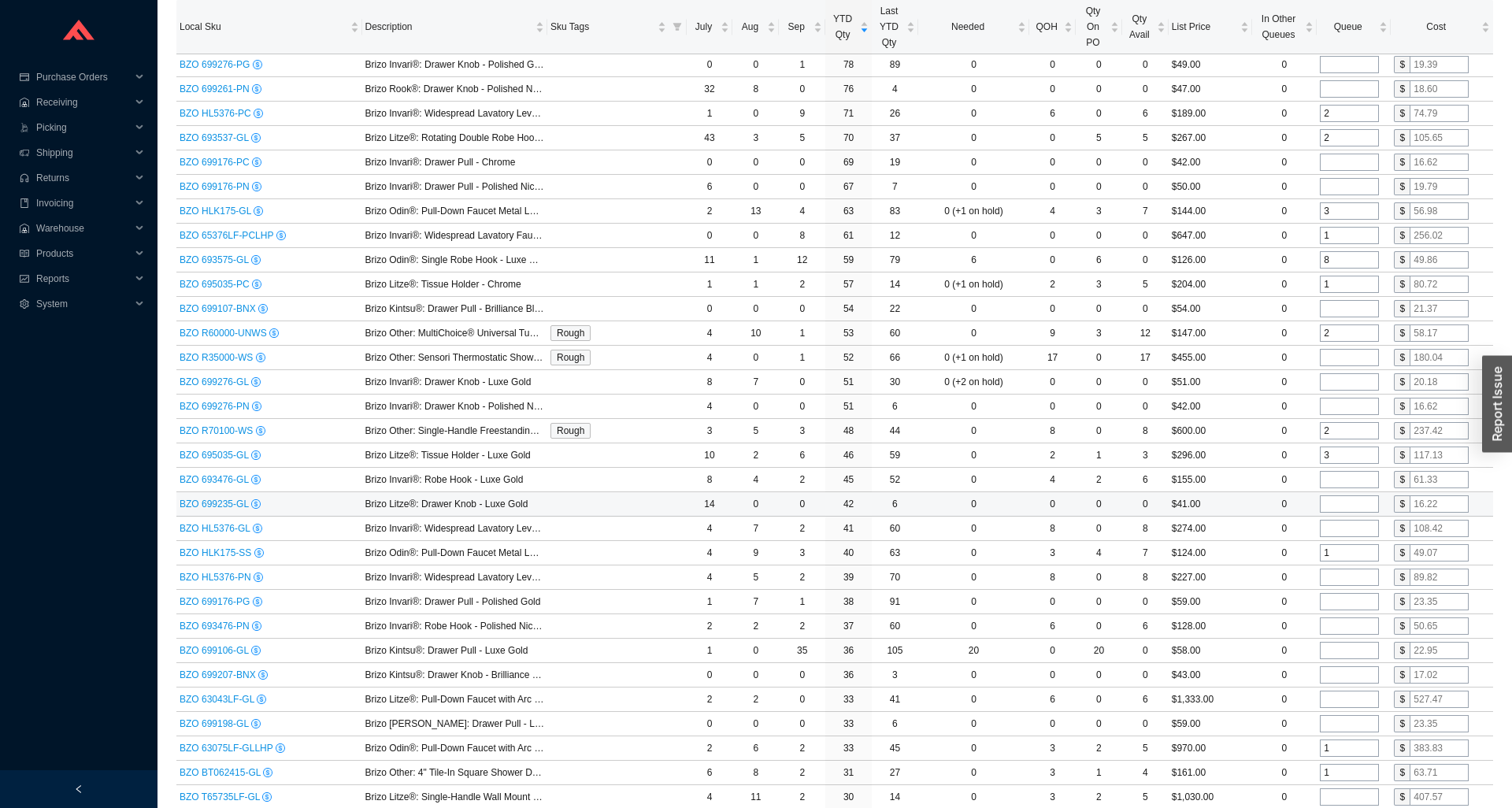
scroll to position [0, 0]
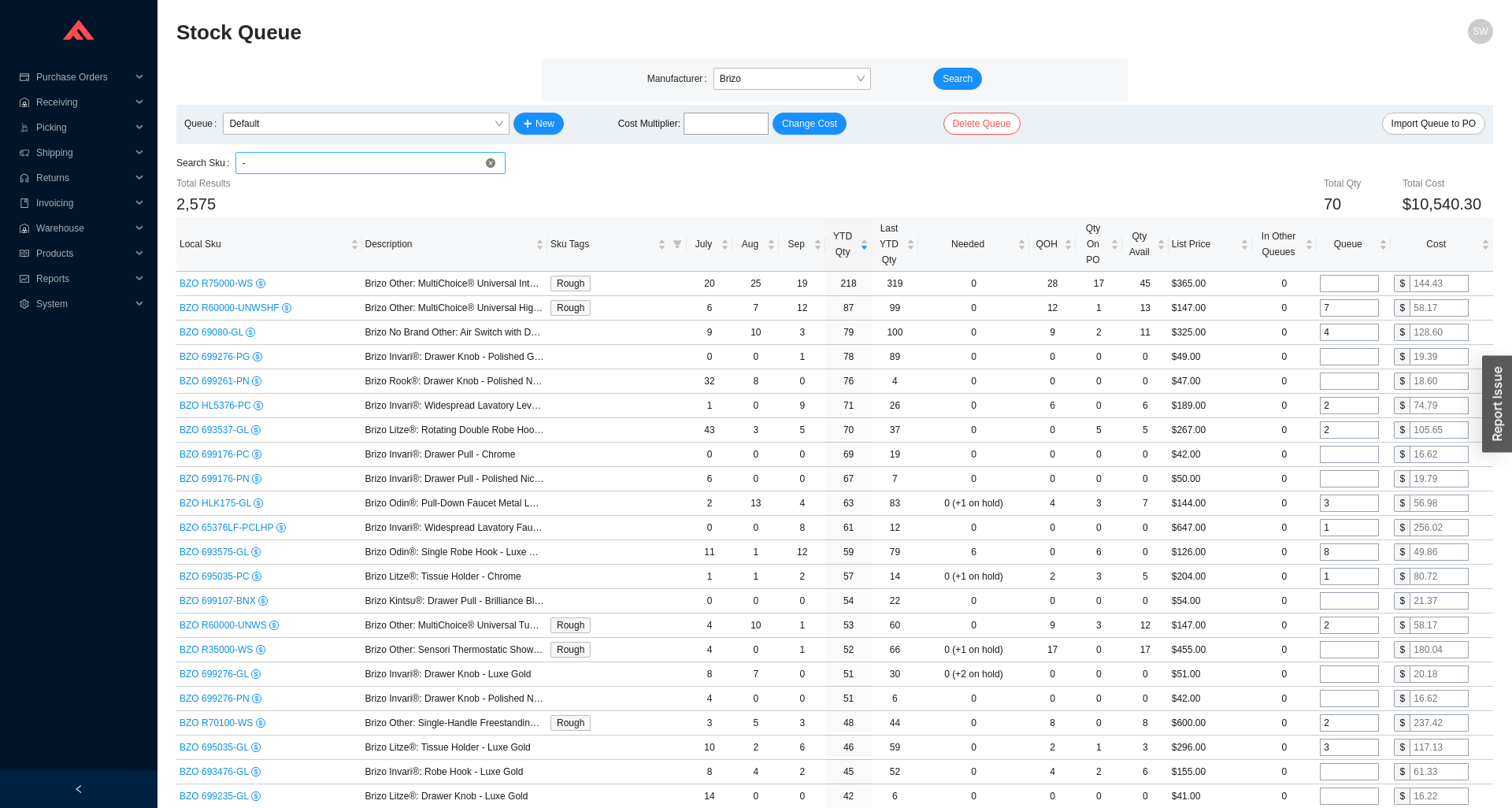
type input "1"
click at [322, 162] on input "-" at bounding box center [370, 163] width 258 height 21
click at [768, 82] on span "Brizo" at bounding box center [792, 78] width 145 height 21
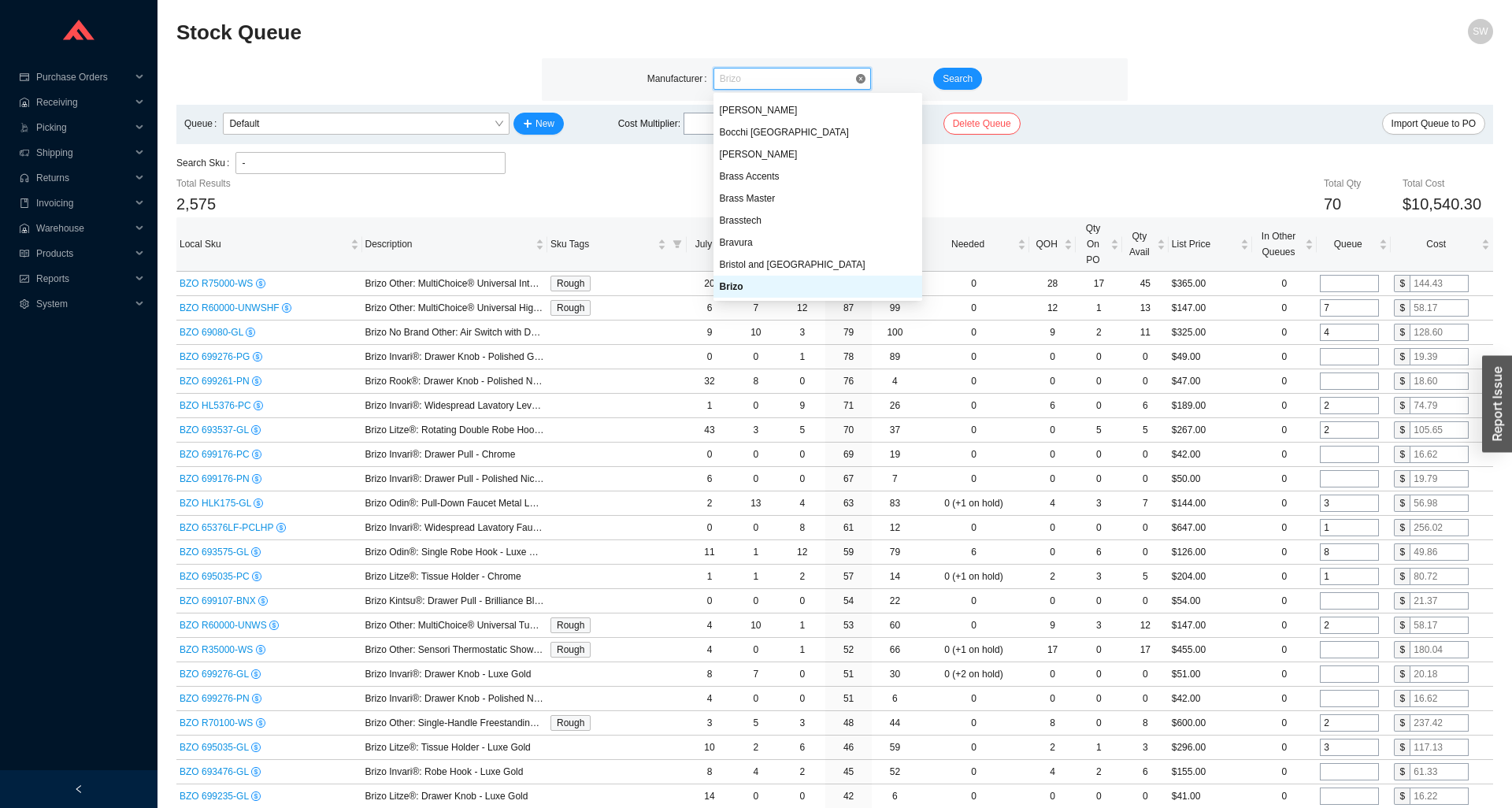
scroll to position [1694, 0]
type input "roh"
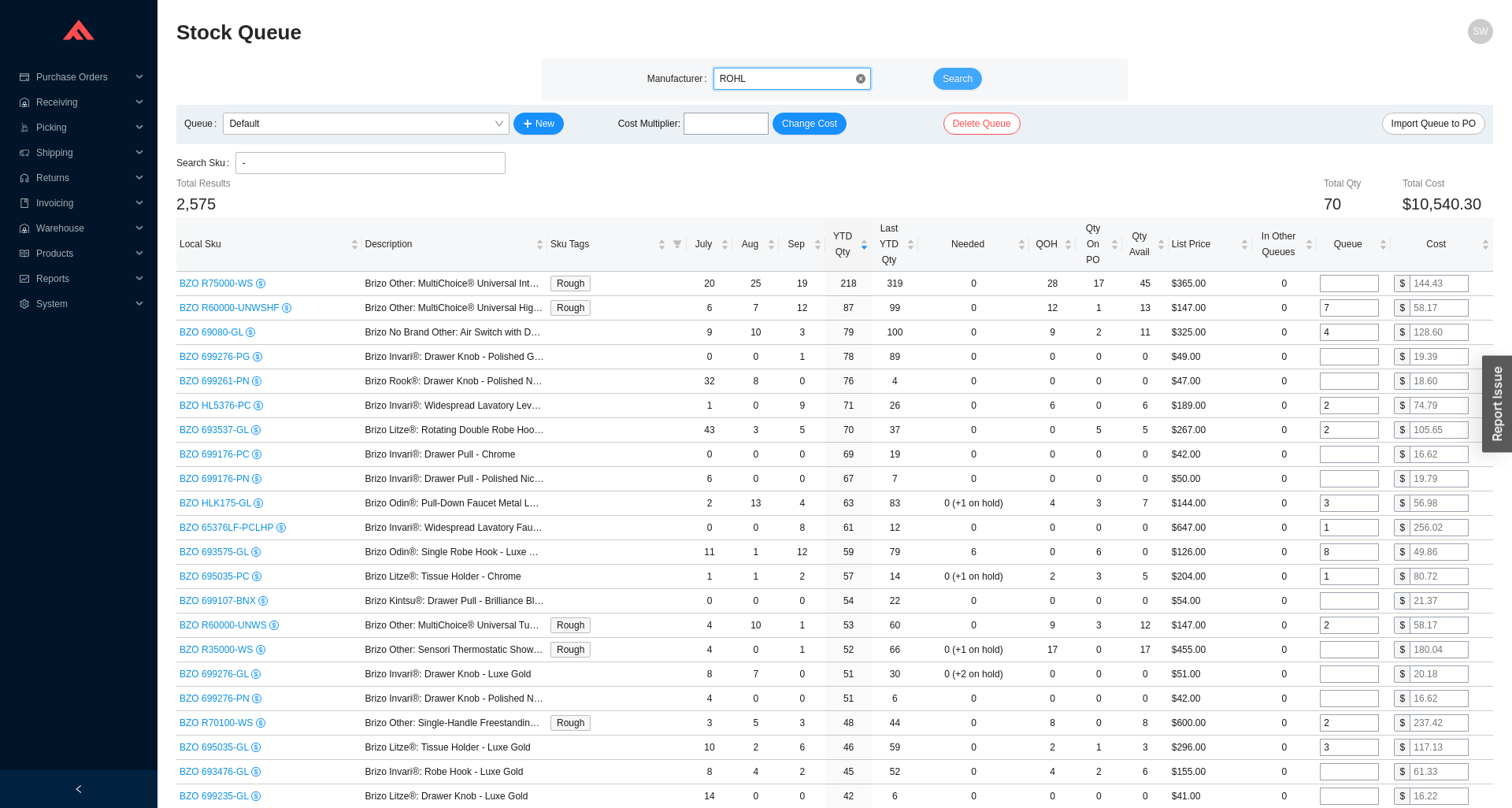
click at [968, 73] on span "Search" at bounding box center [958, 78] width 30 height 16
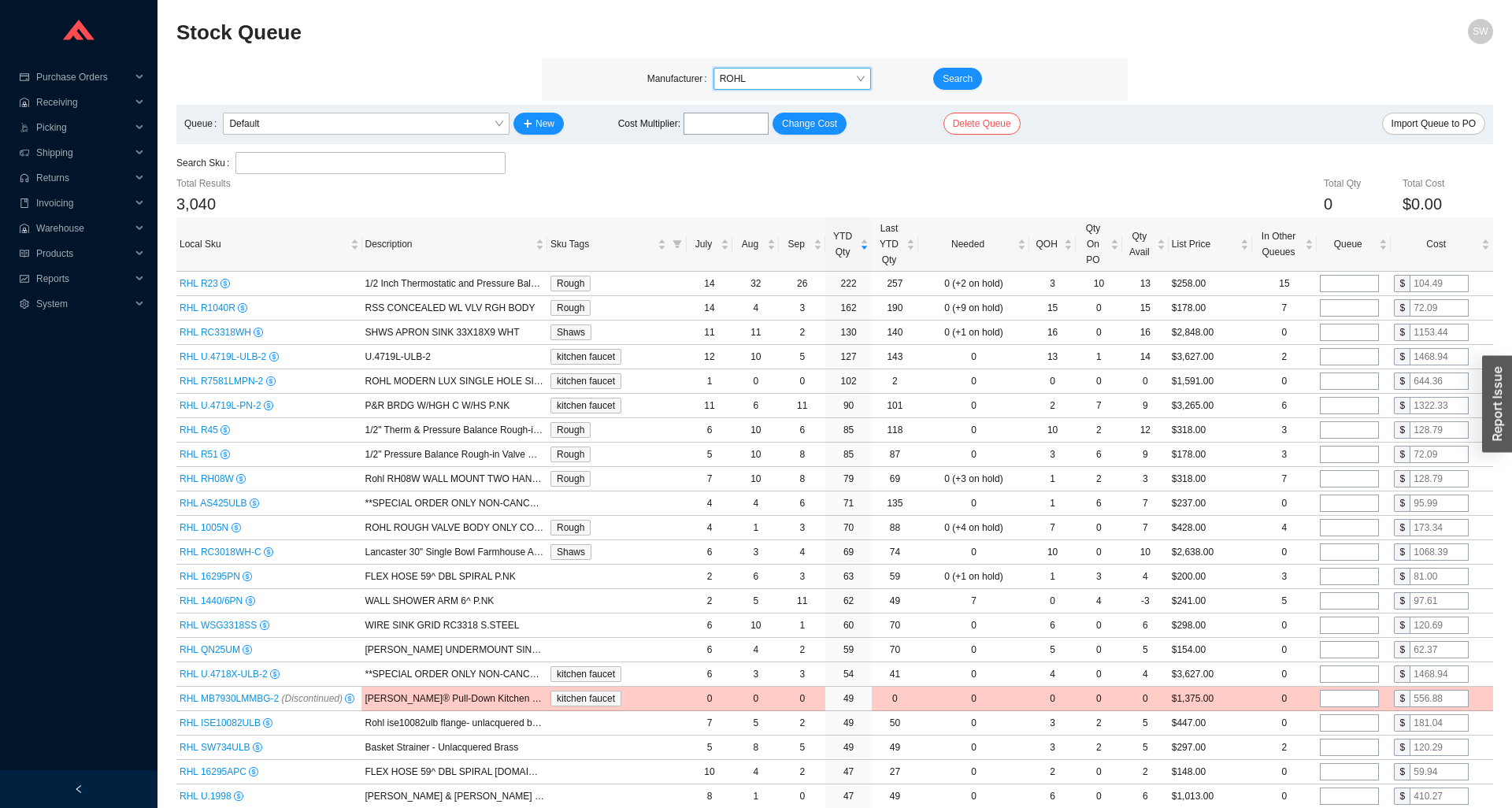
click at [360, 142] on div "Queue Default New Cost Multiplier : Change Cost Delete Queue Import Queue to PO" at bounding box center [835, 124] width 1317 height 40
click at [361, 139] on div "Queue Default New Cost Multiplier : Change Cost Delete Queue Import Queue to PO" at bounding box center [835, 124] width 1317 height 40
click at [365, 131] on span "Default" at bounding box center [366, 124] width 274 height 21
click at [365, 128] on span "Default" at bounding box center [366, 124] width 274 height 21
click at [374, 131] on span "Default" at bounding box center [366, 124] width 274 height 21
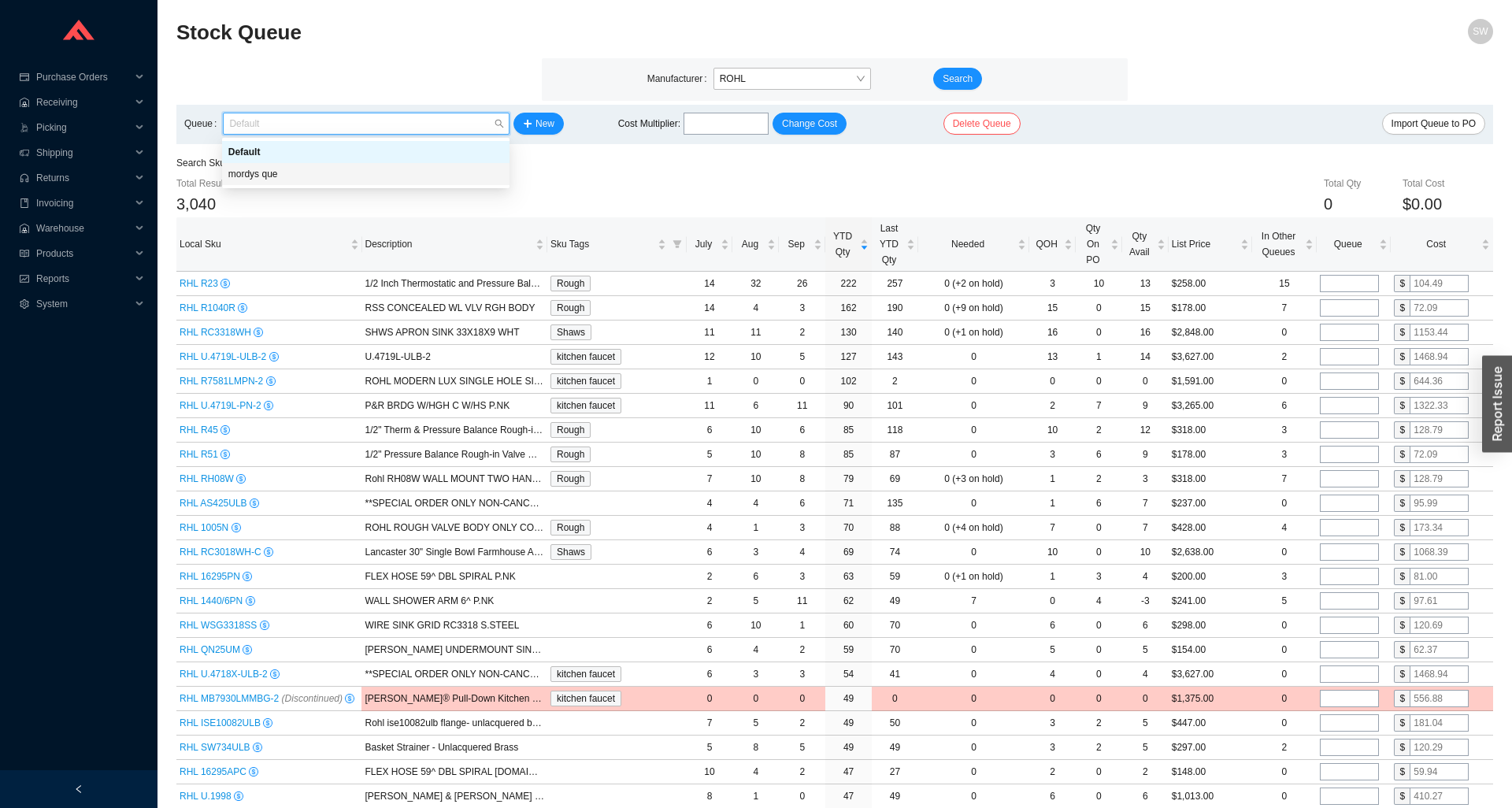
click at [347, 184] on div "mordys que" at bounding box center [365, 174] width 288 height 22
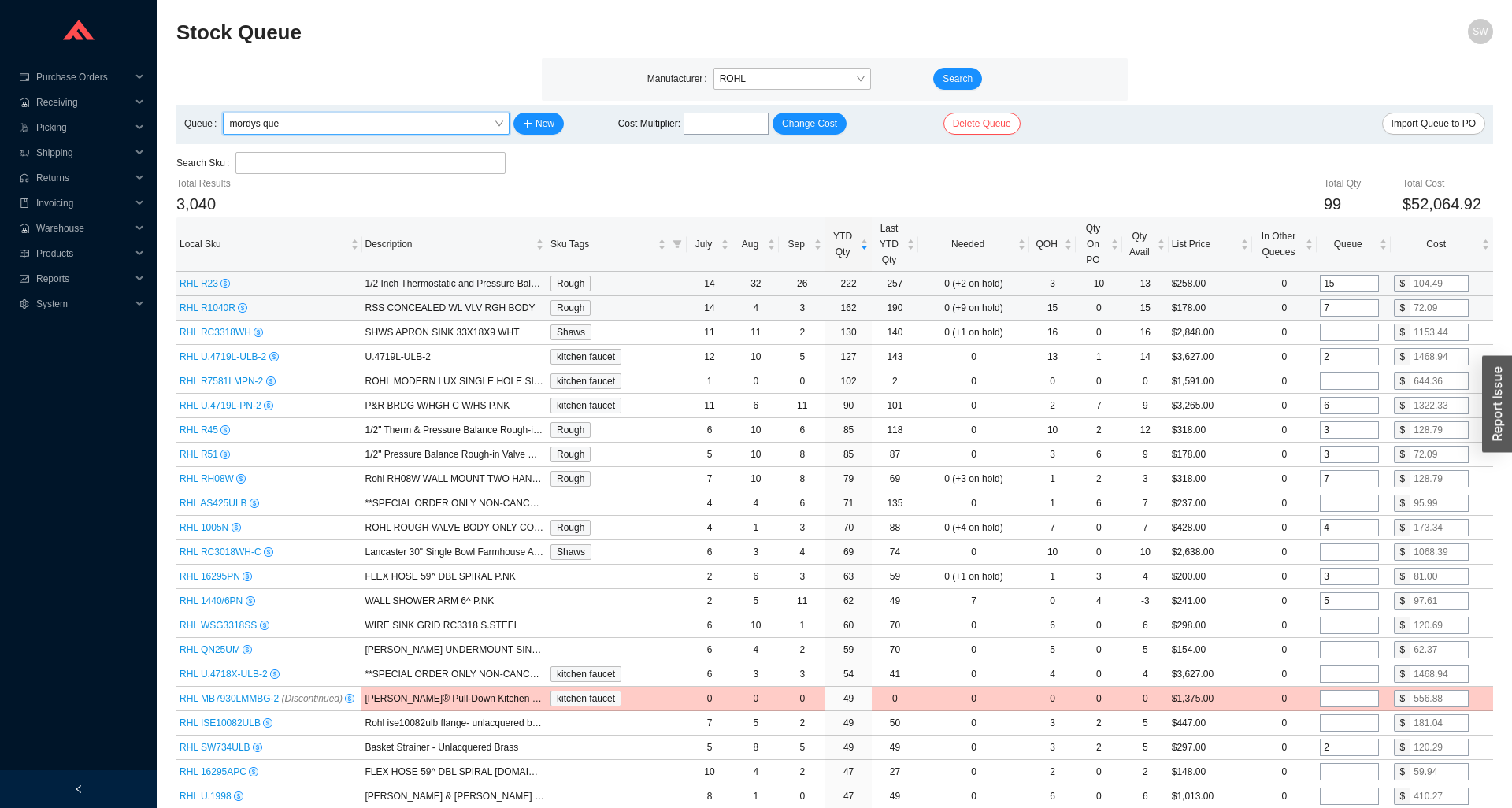
click at [1336, 295] on td "15" at bounding box center [1354, 284] width 74 height 25
click at [1339, 289] on input "15" at bounding box center [1350, 284] width 59 height 17
type input "20"
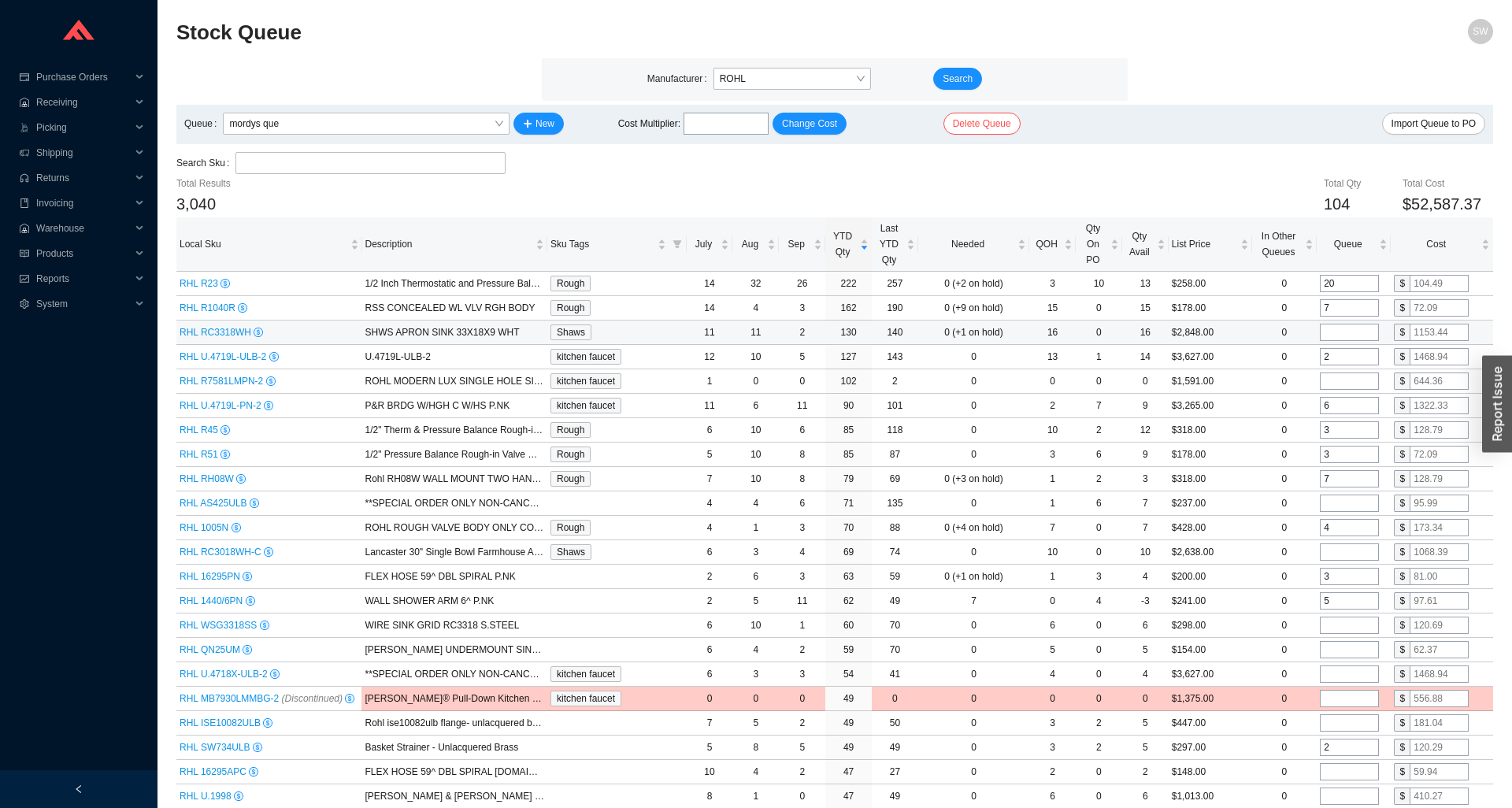
click at [1344, 330] on input "tel" at bounding box center [1350, 333] width 59 height 17
click at [1328, 379] on input "tel" at bounding box center [1350, 381] width 59 height 17
click at [1339, 406] on input "6" at bounding box center [1350, 406] width 59 height 17
click at [1343, 429] on input "3" at bounding box center [1350, 430] width 59 height 17
click at [1346, 451] on input "3" at bounding box center [1350, 455] width 59 height 17
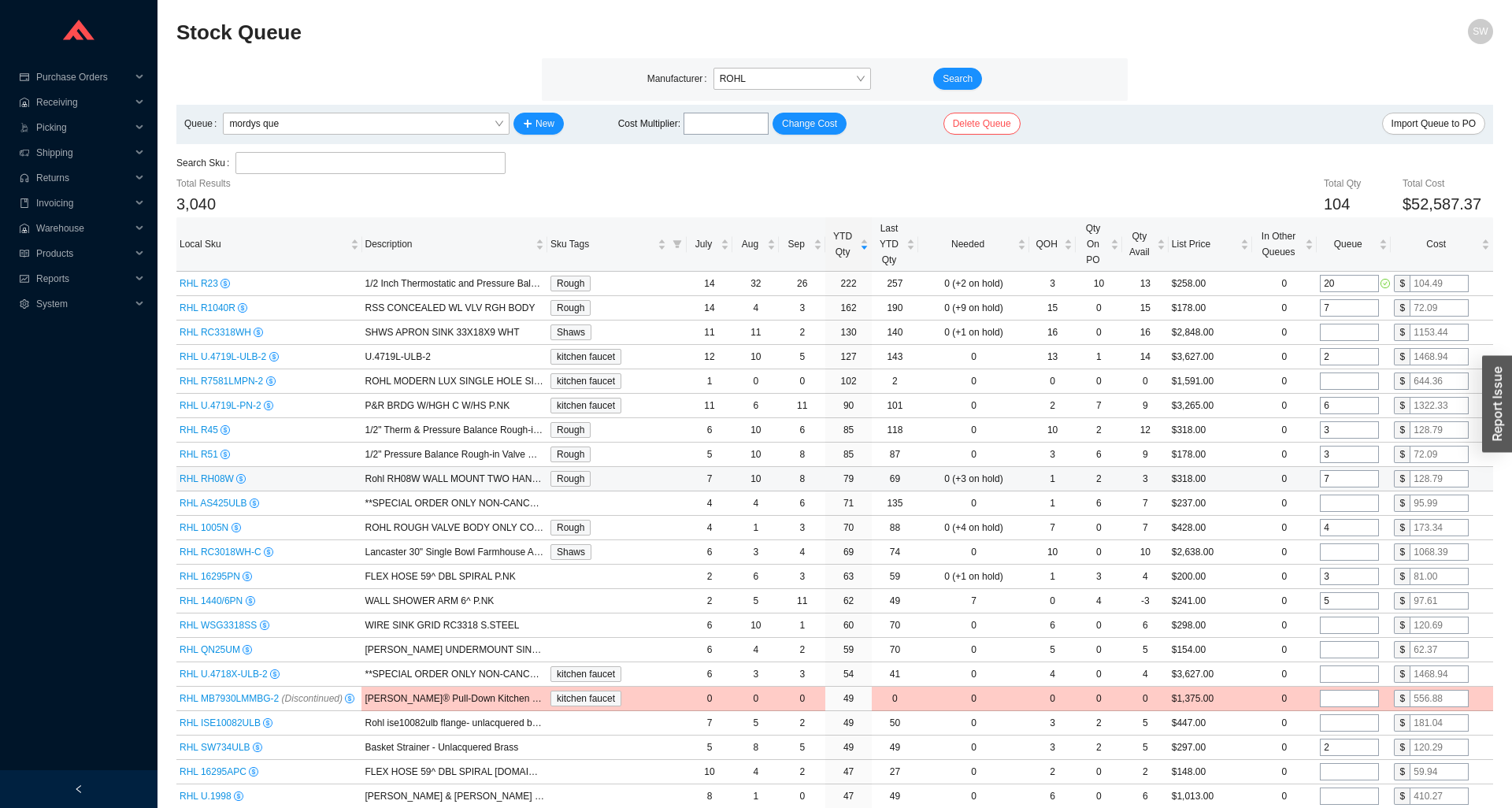
click at [1349, 472] on input "7" at bounding box center [1350, 478] width 59 height 17
click at [1347, 497] on input "tel" at bounding box center [1350, 503] width 59 height 17
type input "3"
click at [1342, 551] on input "tel" at bounding box center [1350, 552] width 59 height 17
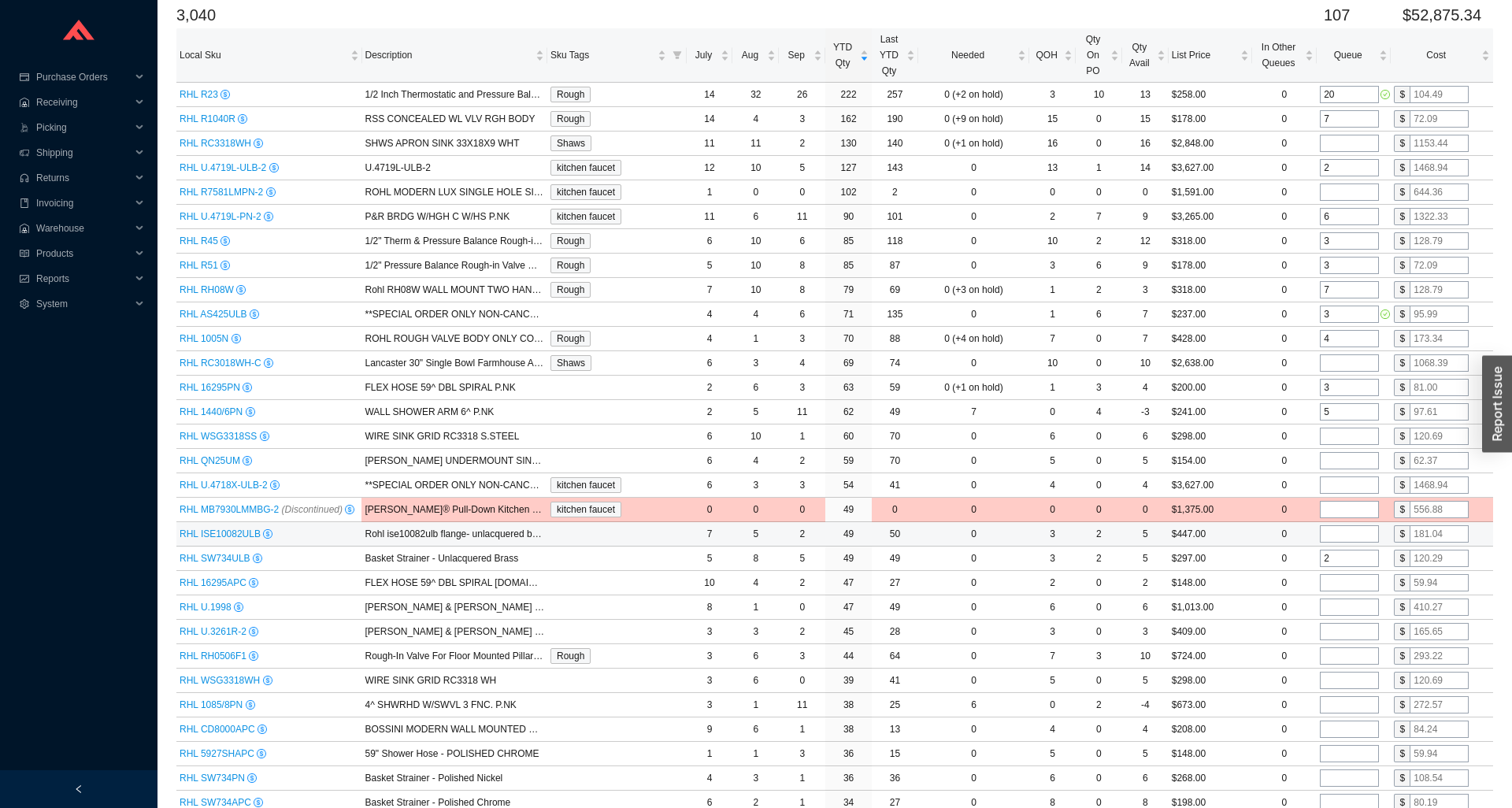
scroll to position [241, 0]
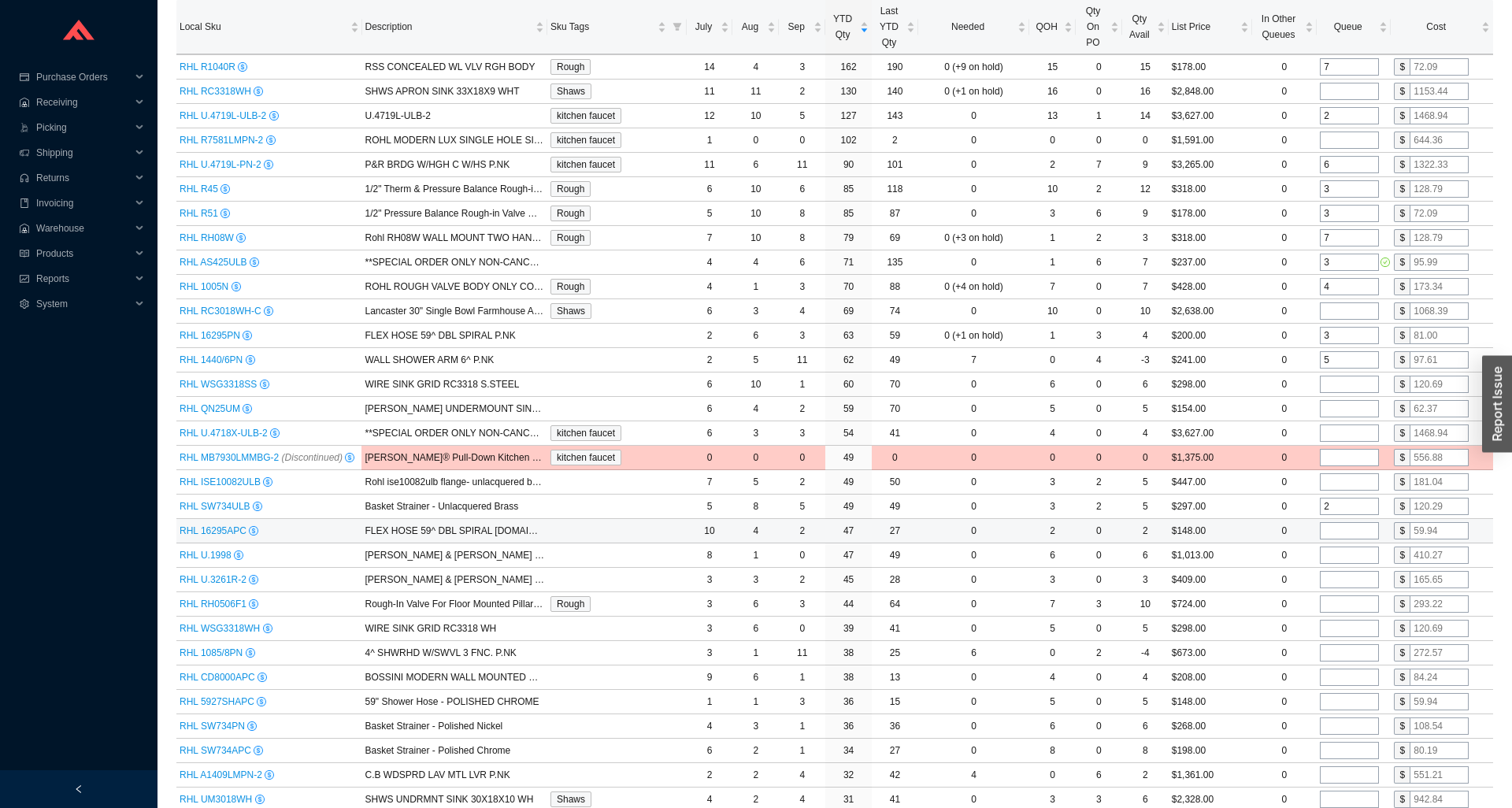
click at [1364, 530] on input "tel" at bounding box center [1350, 531] width 59 height 17
type input "4"
click at [1360, 555] on input "tel" at bounding box center [1350, 555] width 59 height 17
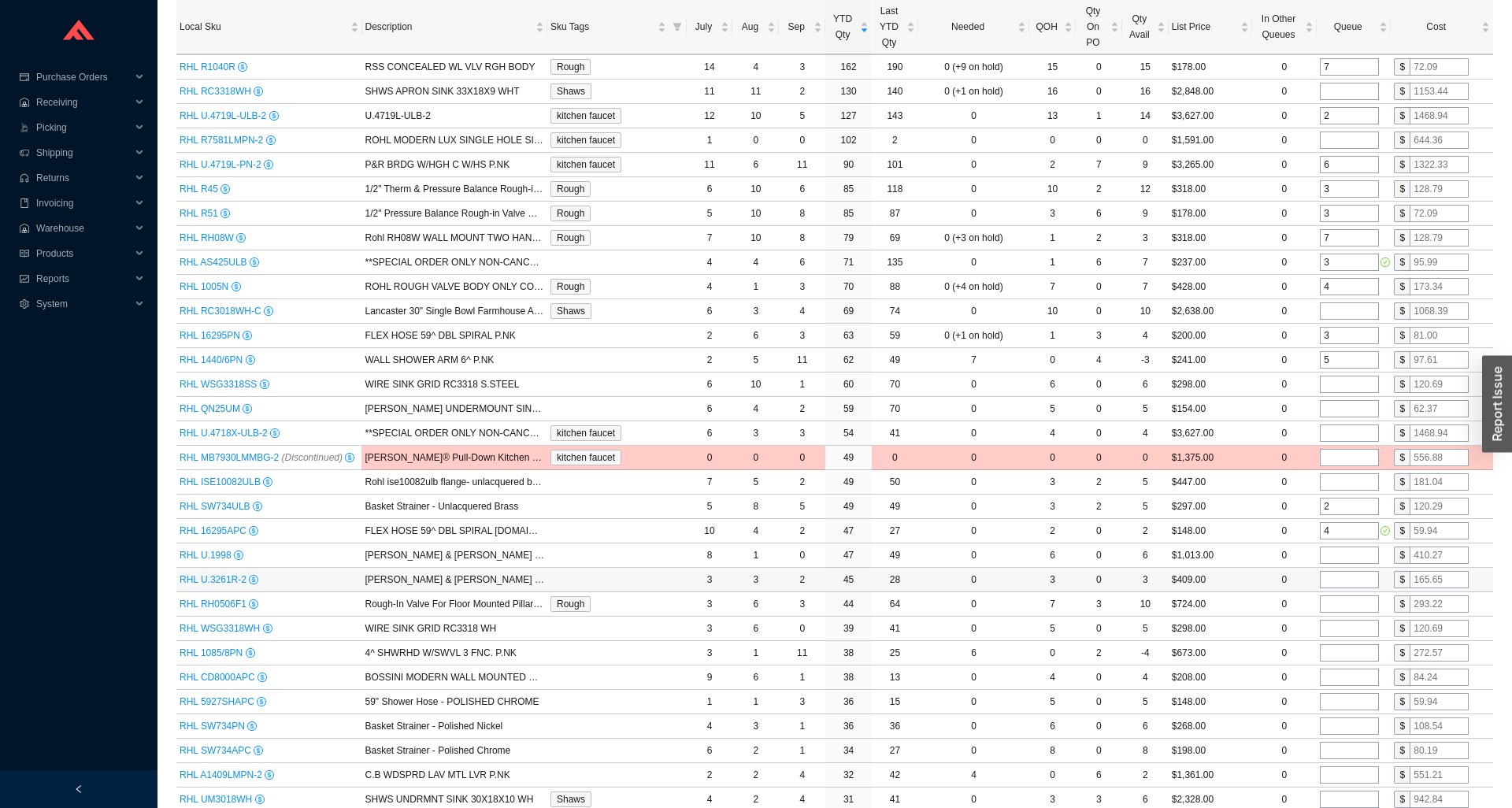
click at [1351, 579] on input "tel" at bounding box center [1350, 580] width 59 height 17
click at [1339, 654] on input "tel" at bounding box center [1350, 653] width 59 height 17
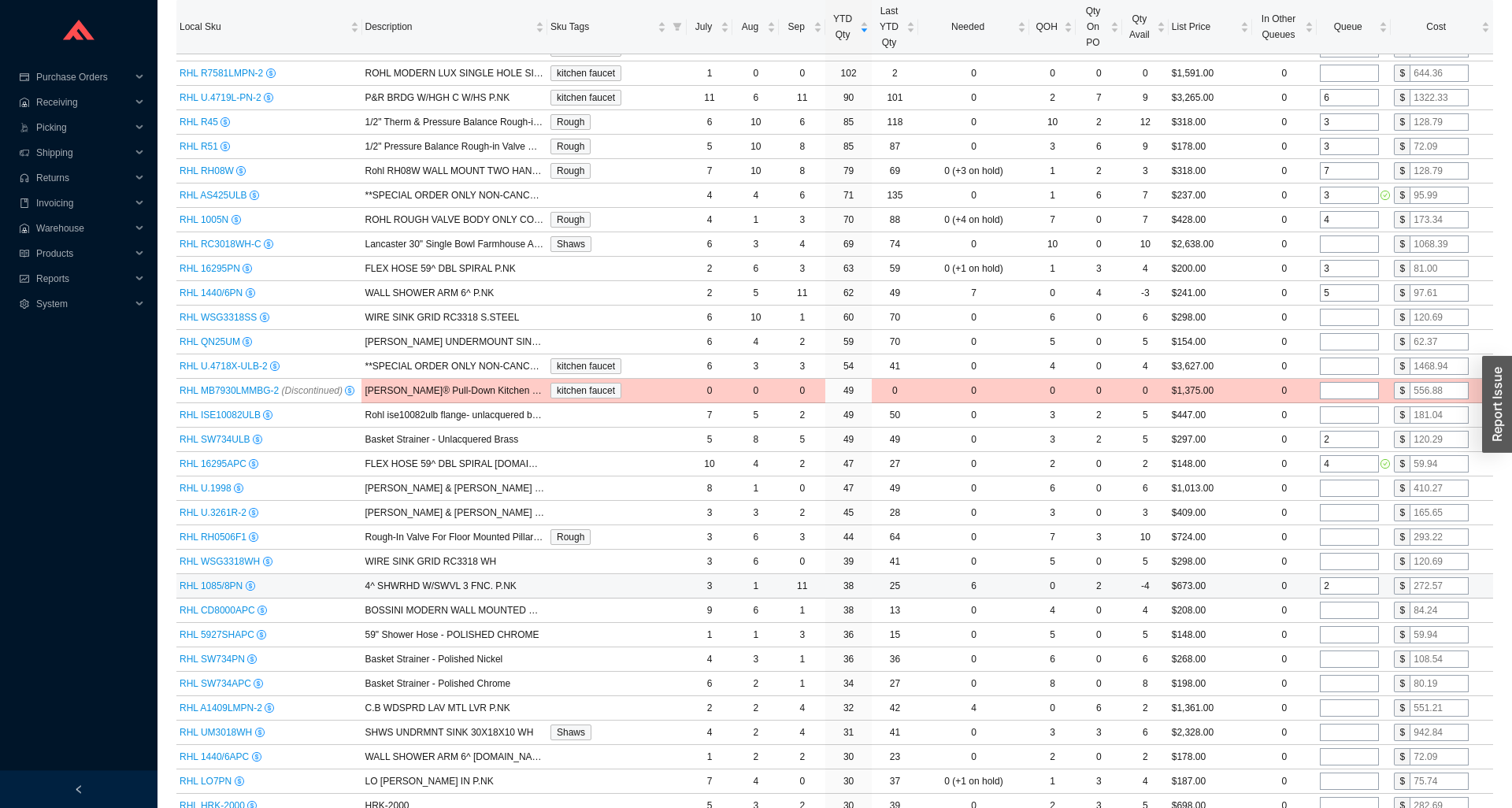
scroll to position [322, 0]
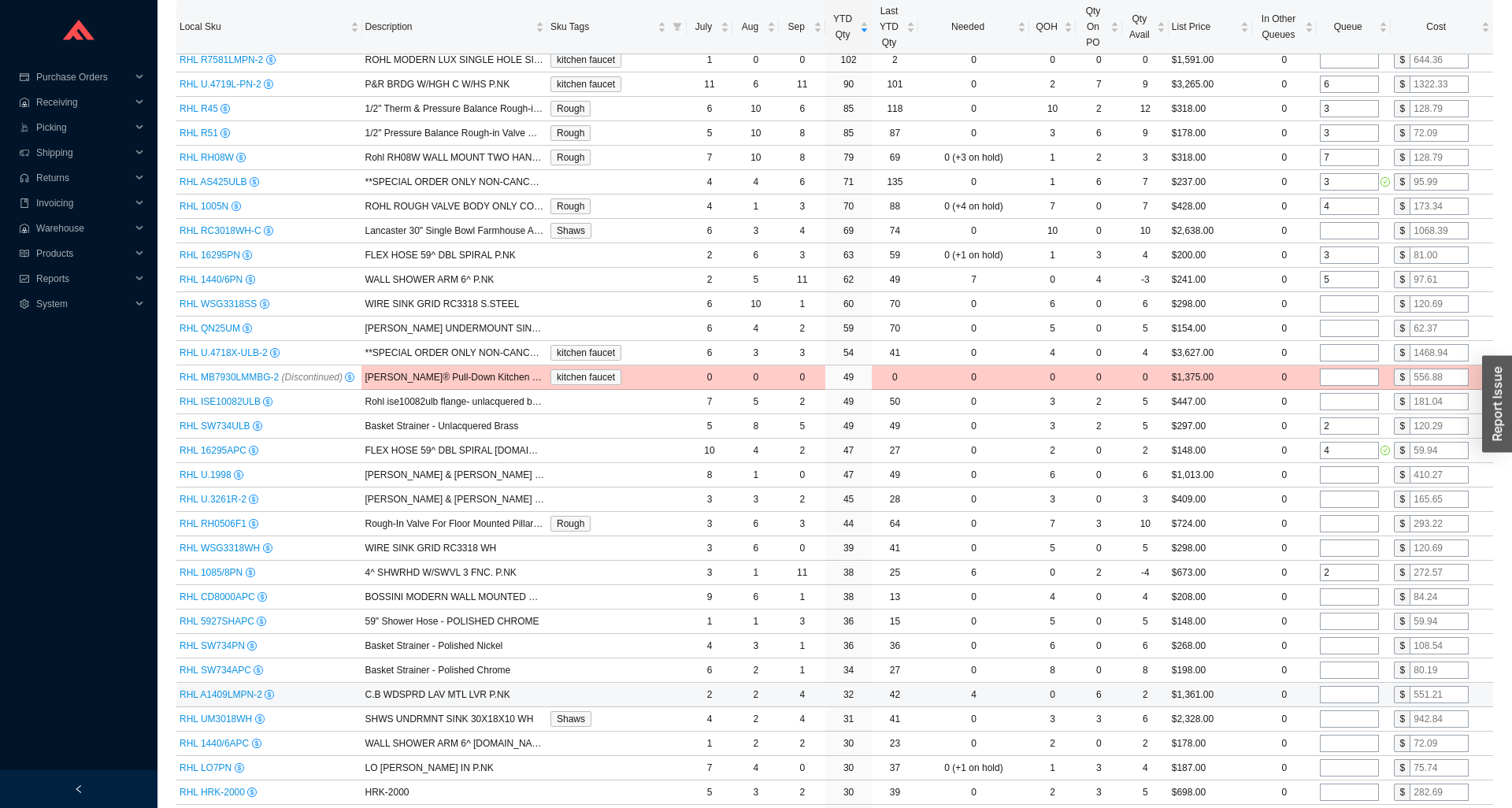
type input "2"
click at [1356, 696] on input "tel" at bounding box center [1350, 695] width 59 height 17
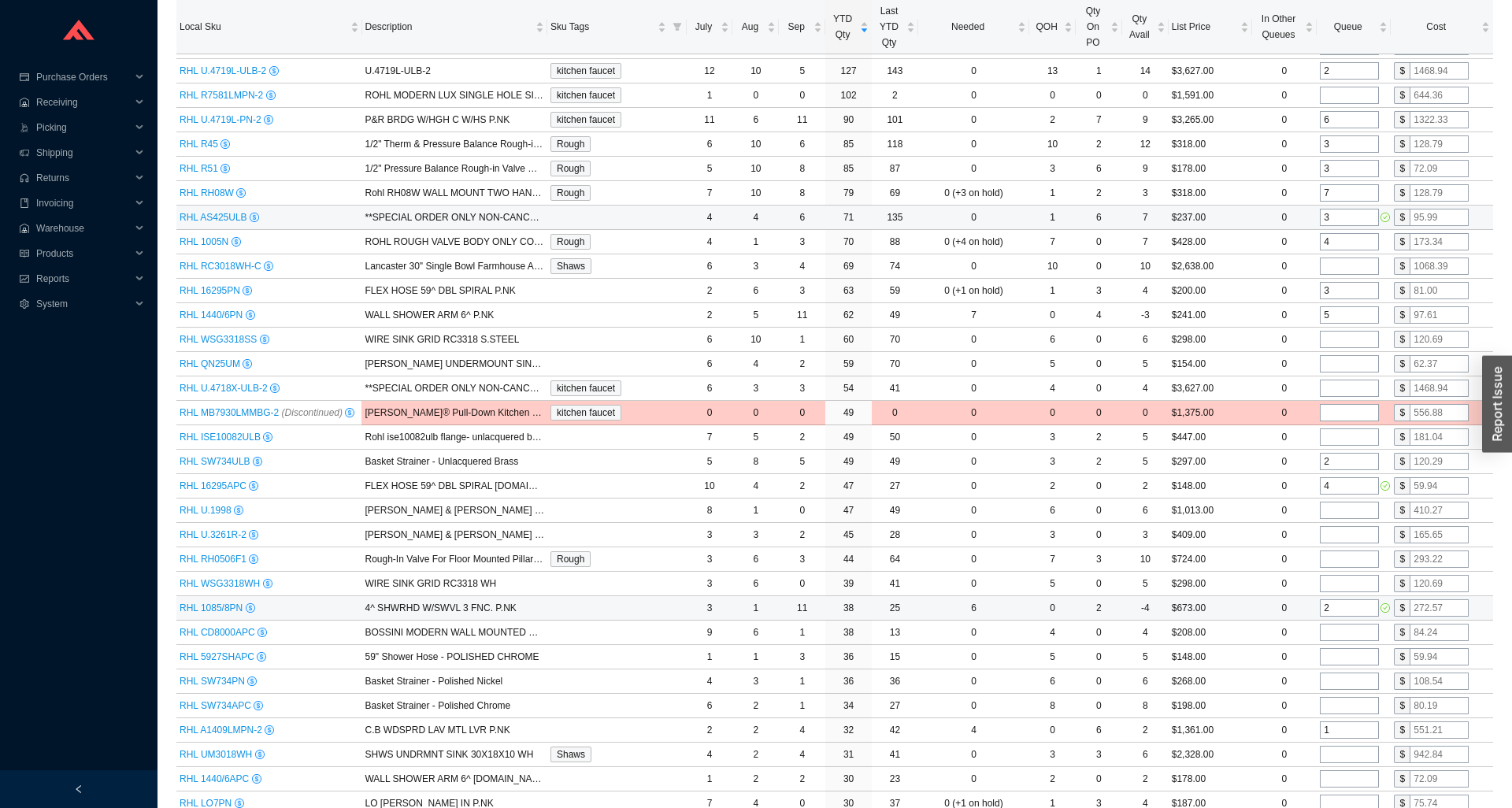
scroll to position [0, 0]
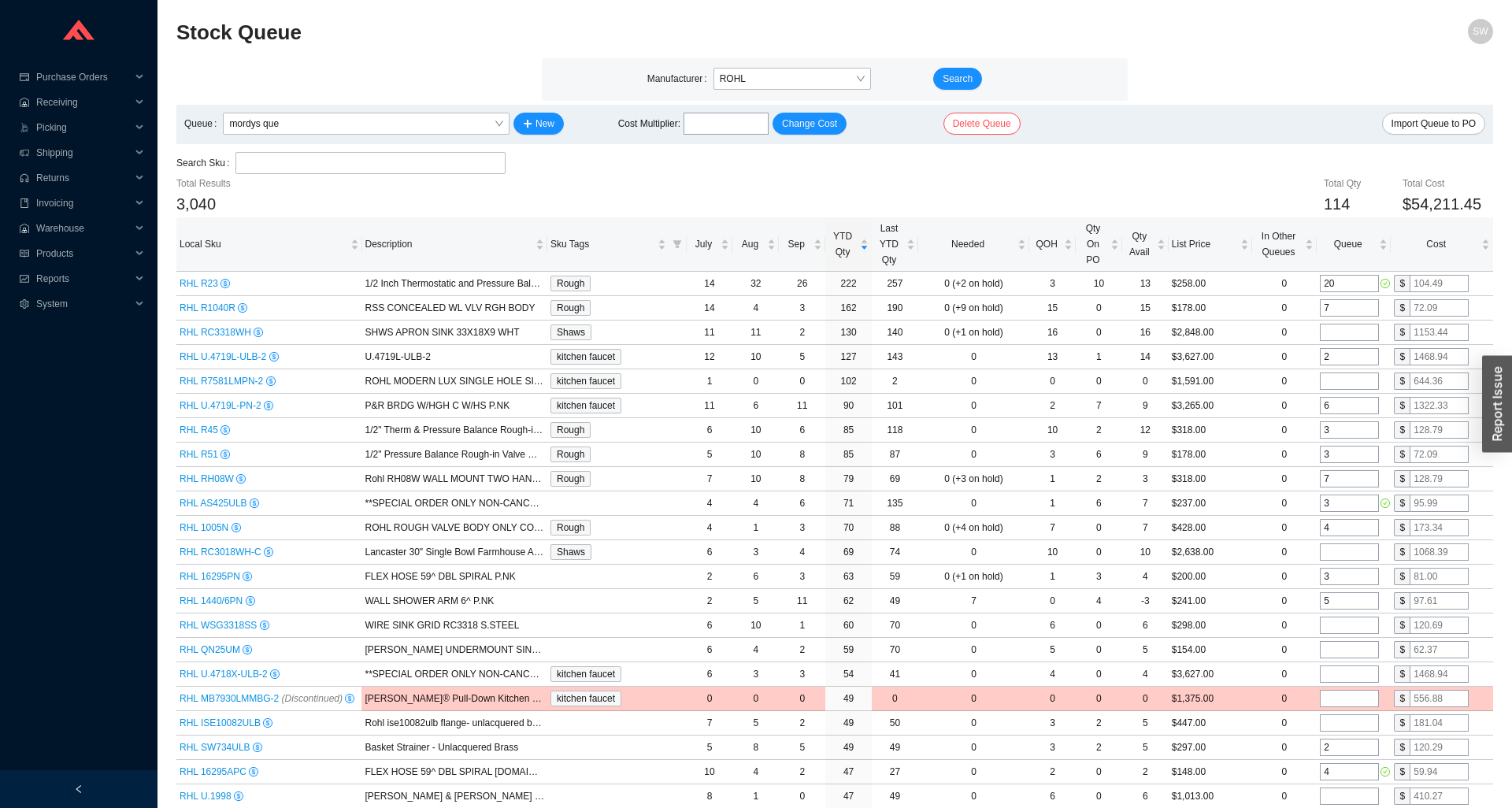
type input "1"
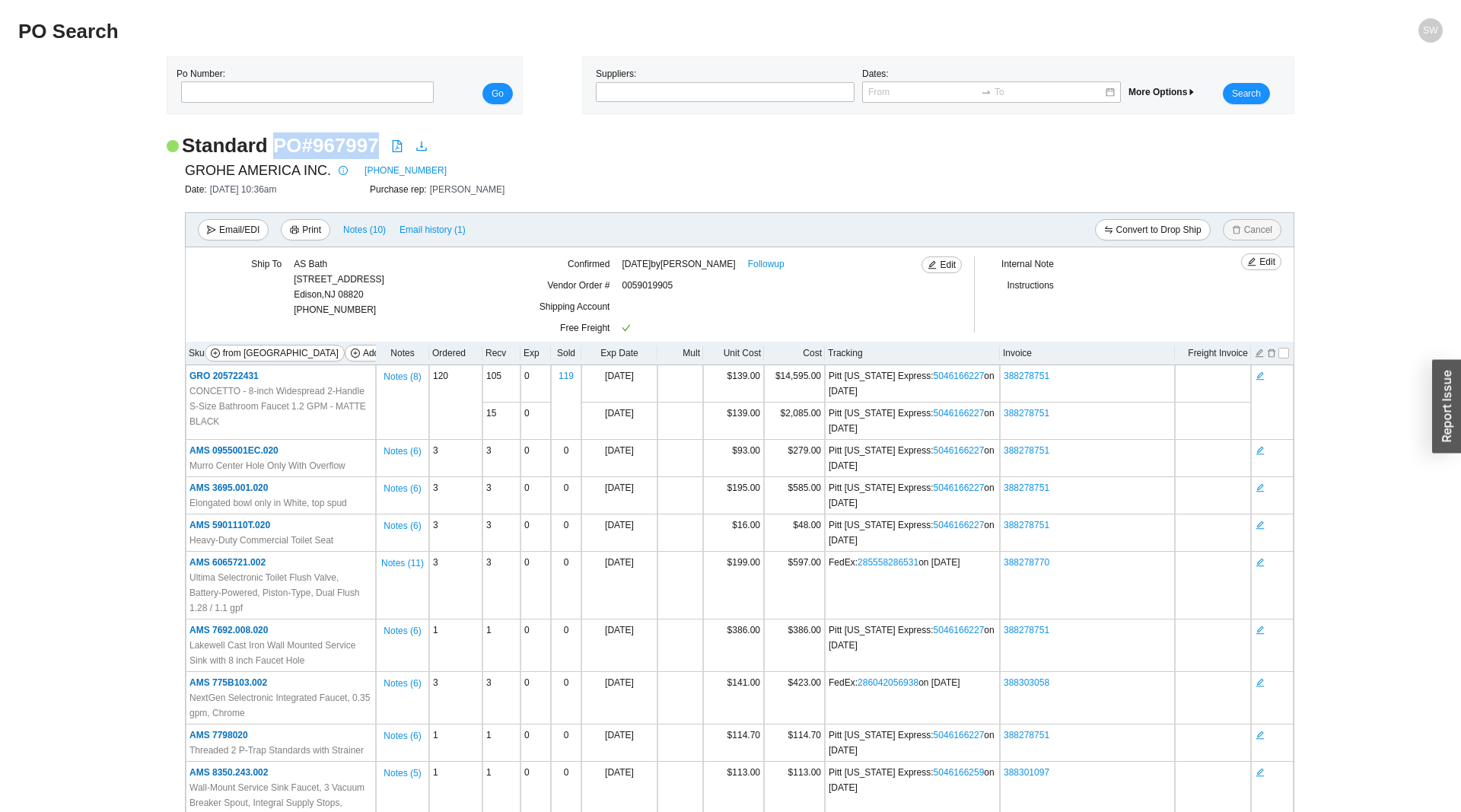
drag, startPoint x: 381, startPoint y: 144, endPoint x: 273, endPoint y: 150, distance: 108.2
click at [273, 150] on div "Standard PO # 967997" at bounding box center [730, 145] width 1128 height 27
copy h2 "PO # 967997"
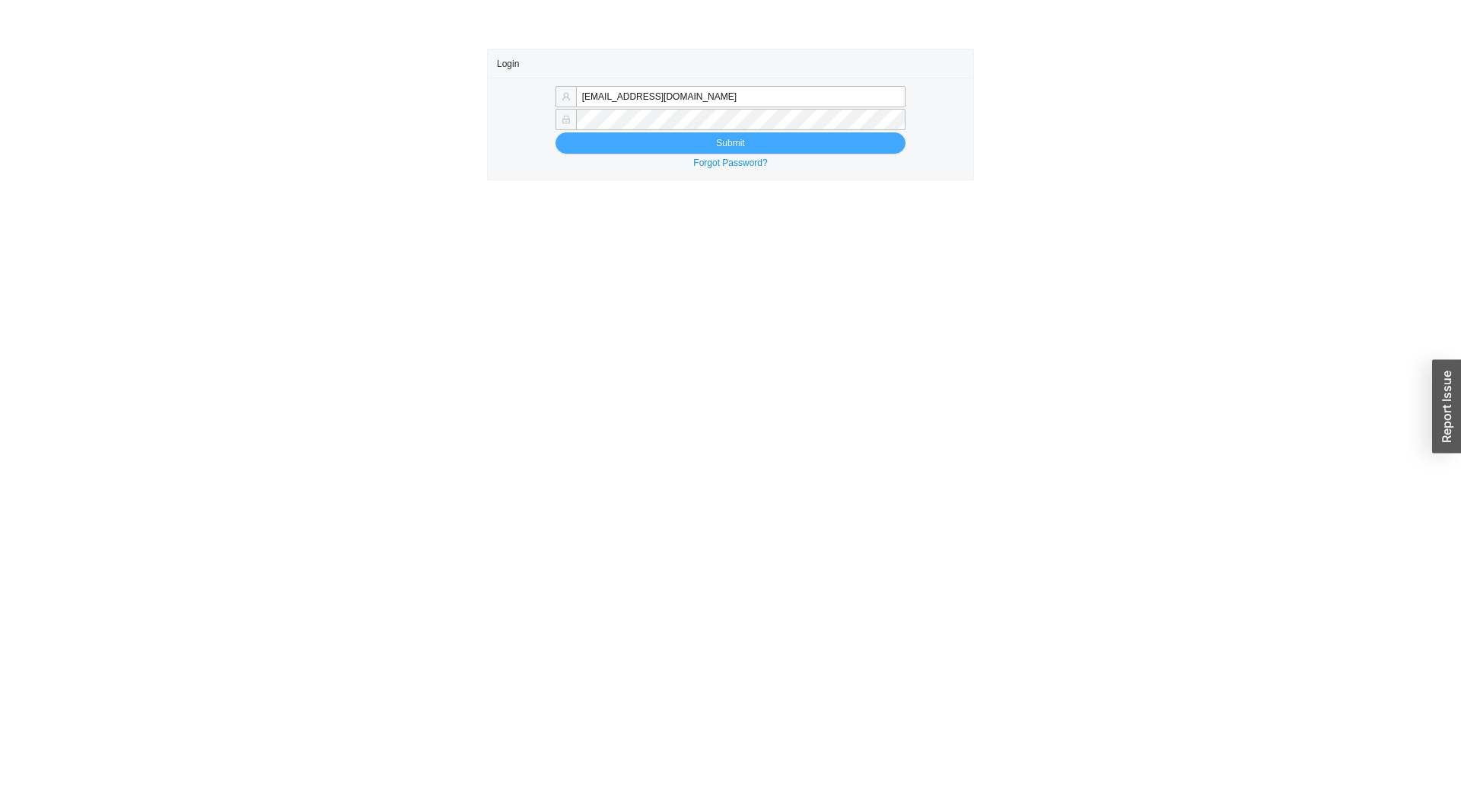
type input "sammyw@homeandstone.com"
click at [815, 148] on button "Submit" at bounding box center [730, 143] width 350 height 21
type input "[EMAIL_ADDRESS][DOMAIN_NAME]"
click at [732, 133] on button "Submit" at bounding box center [730, 143] width 350 height 21
type input "[EMAIL_ADDRESS][DOMAIN_NAME]"
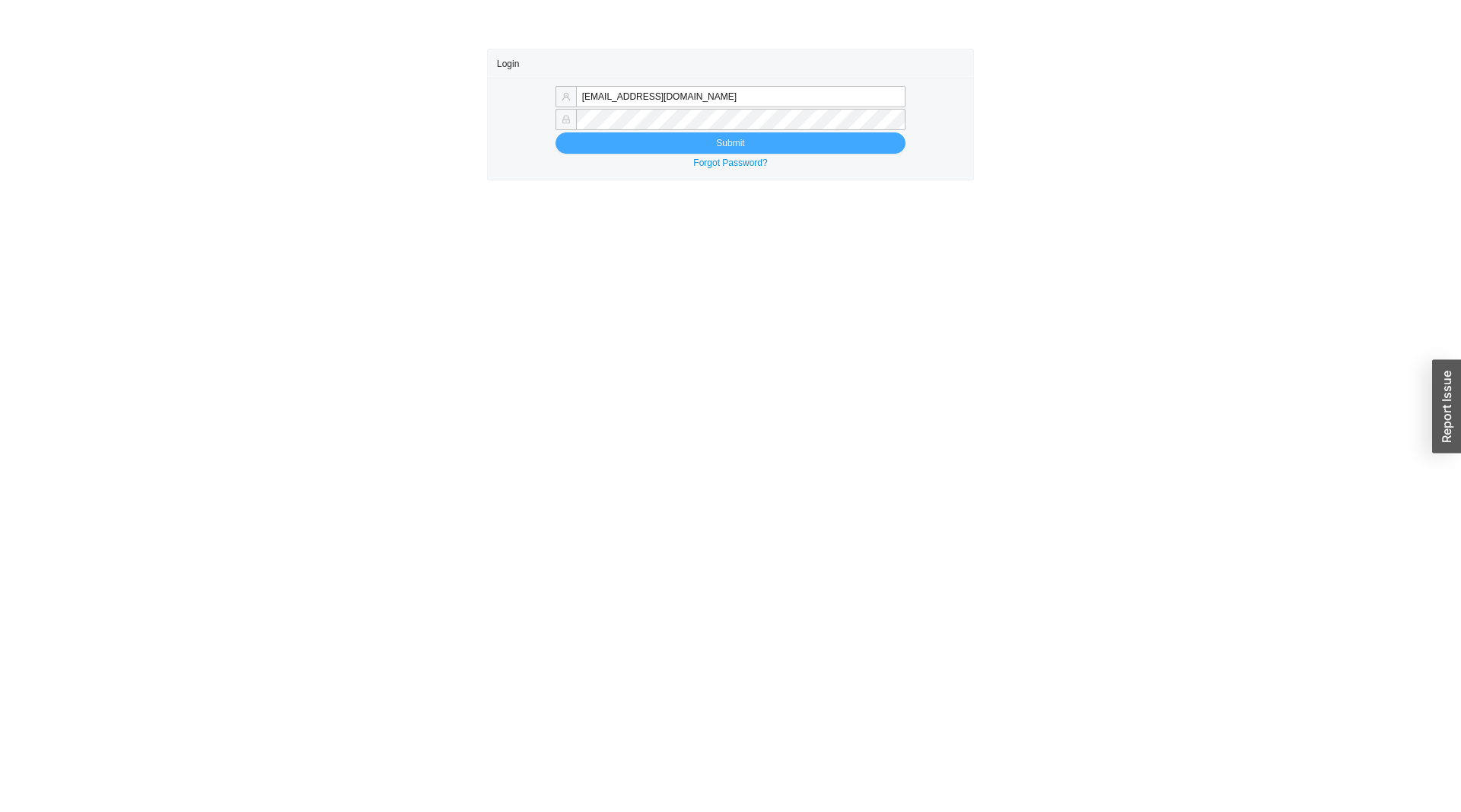
click at [826, 145] on button "Submit" at bounding box center [730, 143] width 350 height 21
type input "[EMAIL_ADDRESS][DOMAIN_NAME]"
click at [778, 142] on button "Submit" at bounding box center [730, 143] width 350 height 21
type input "[EMAIL_ADDRESS][DOMAIN_NAME]"
click at [745, 140] on button "Submit" at bounding box center [730, 143] width 350 height 21
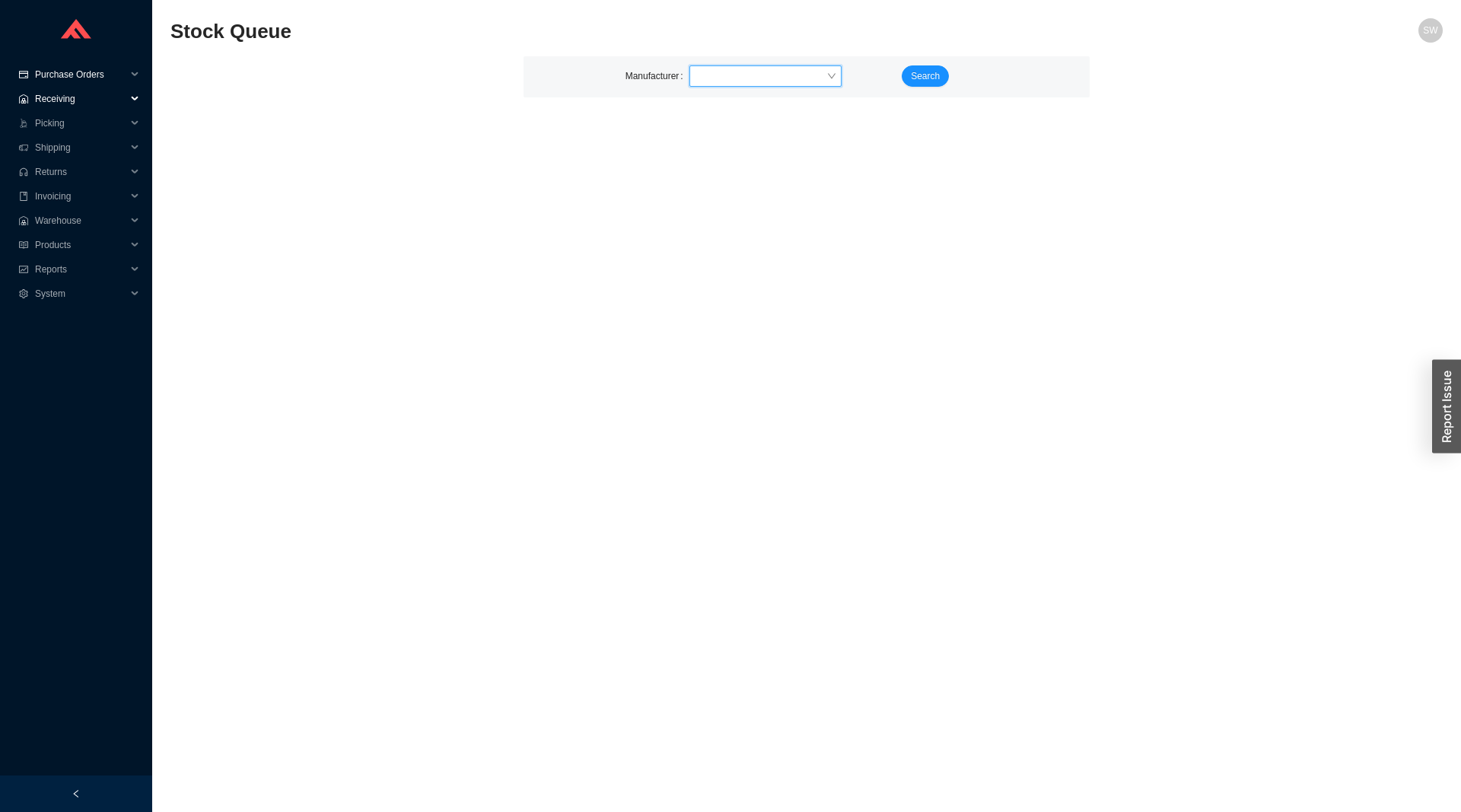
click at [45, 77] on span "Purchase Orders" at bounding box center [80, 75] width 91 height 24
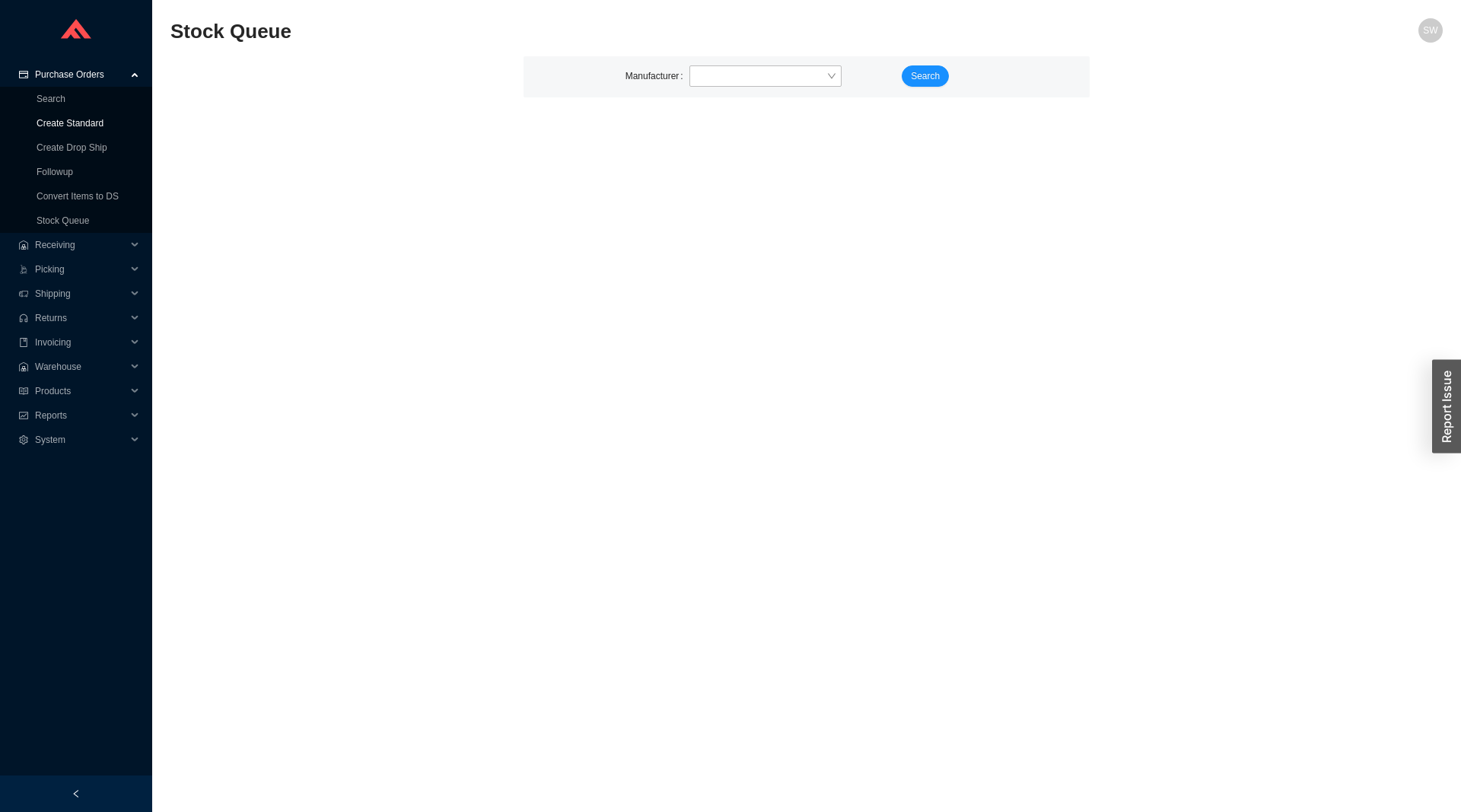
click at [80, 118] on link "Create Standard" at bounding box center [70, 123] width 67 height 11
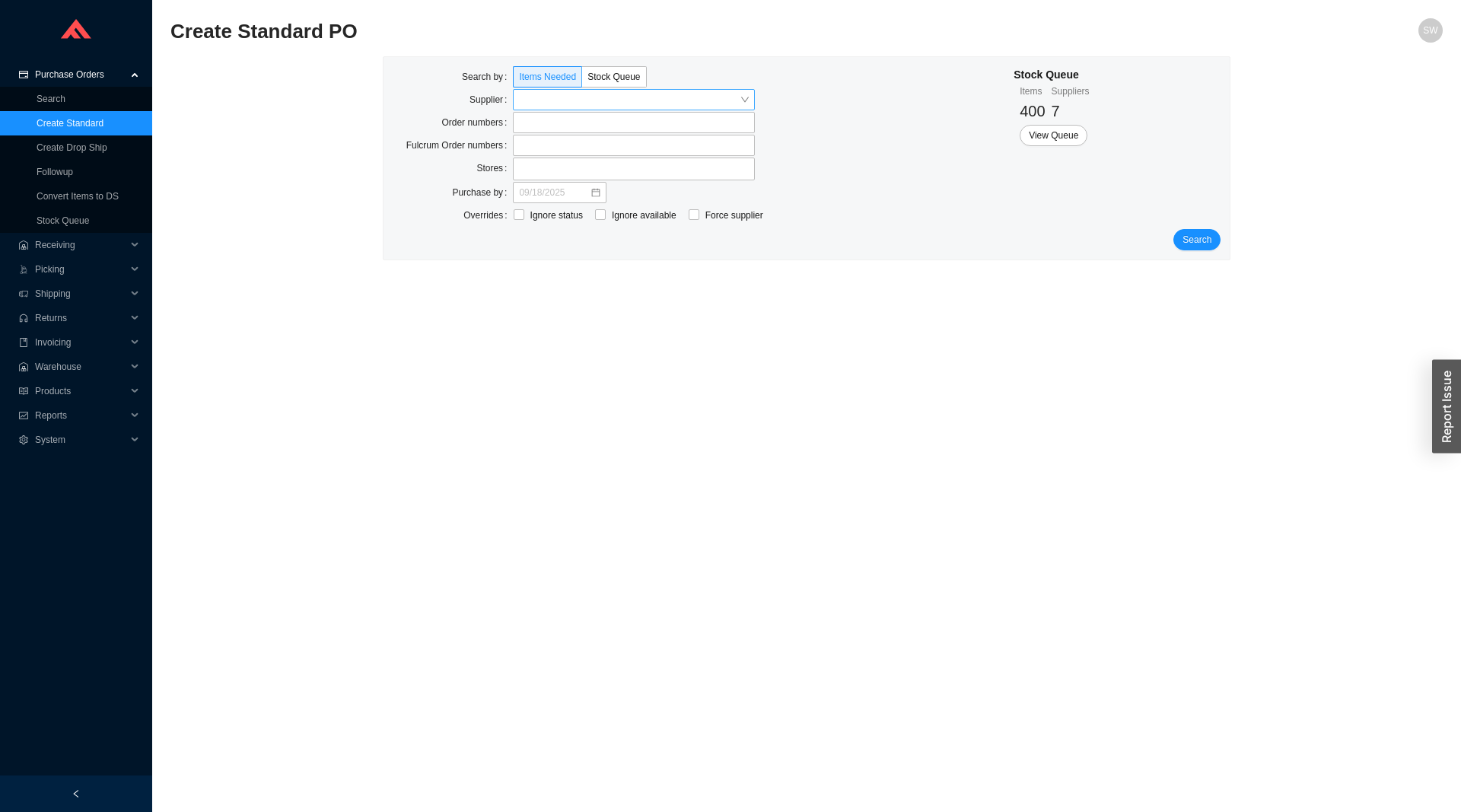
click at [583, 99] on input "search" at bounding box center [629, 99] width 221 height 20
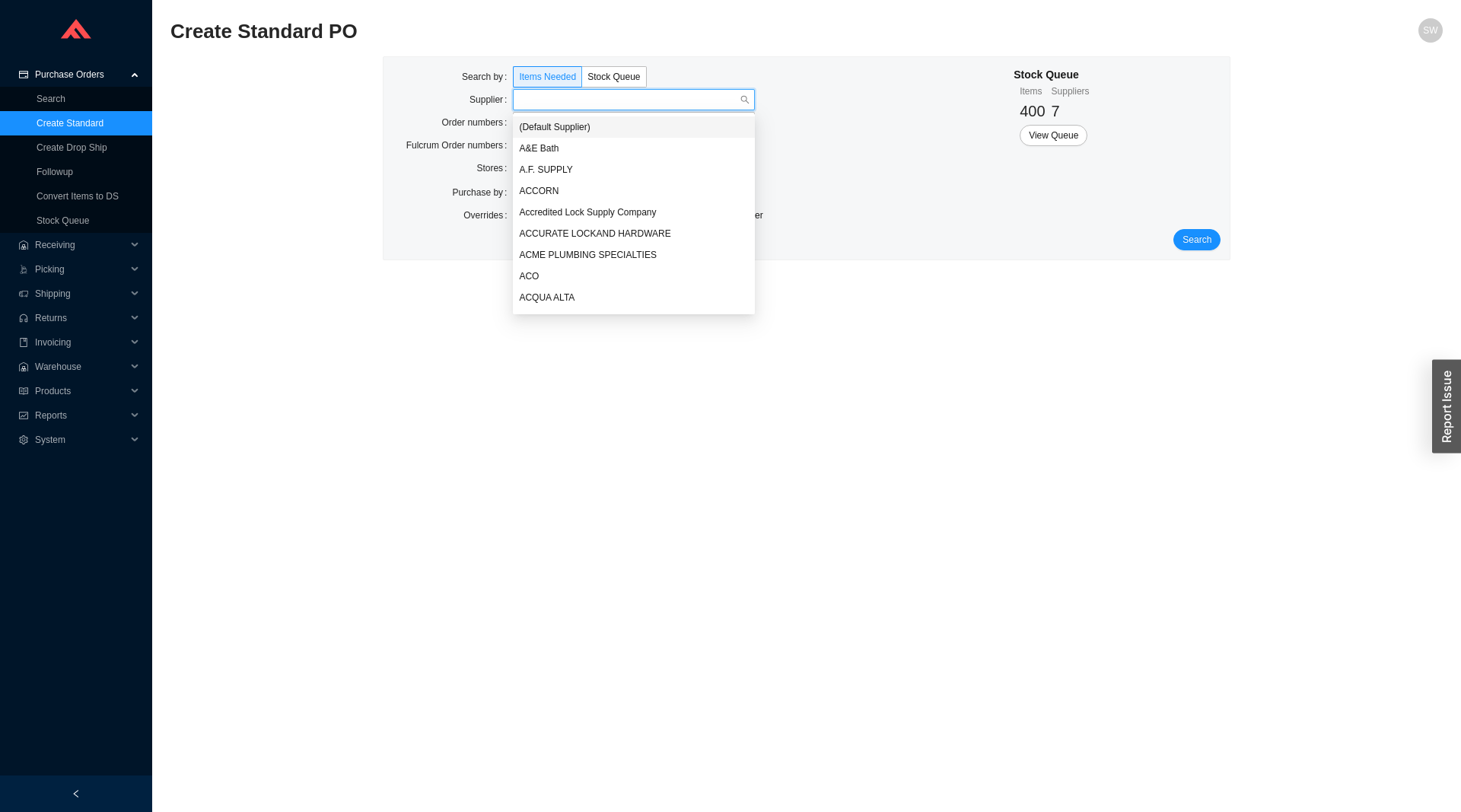
click at [583, 99] on input "search" at bounding box center [629, 99] width 221 height 20
click at [416, 109] on div "Supplier" at bounding box center [453, 99] width 121 height 21
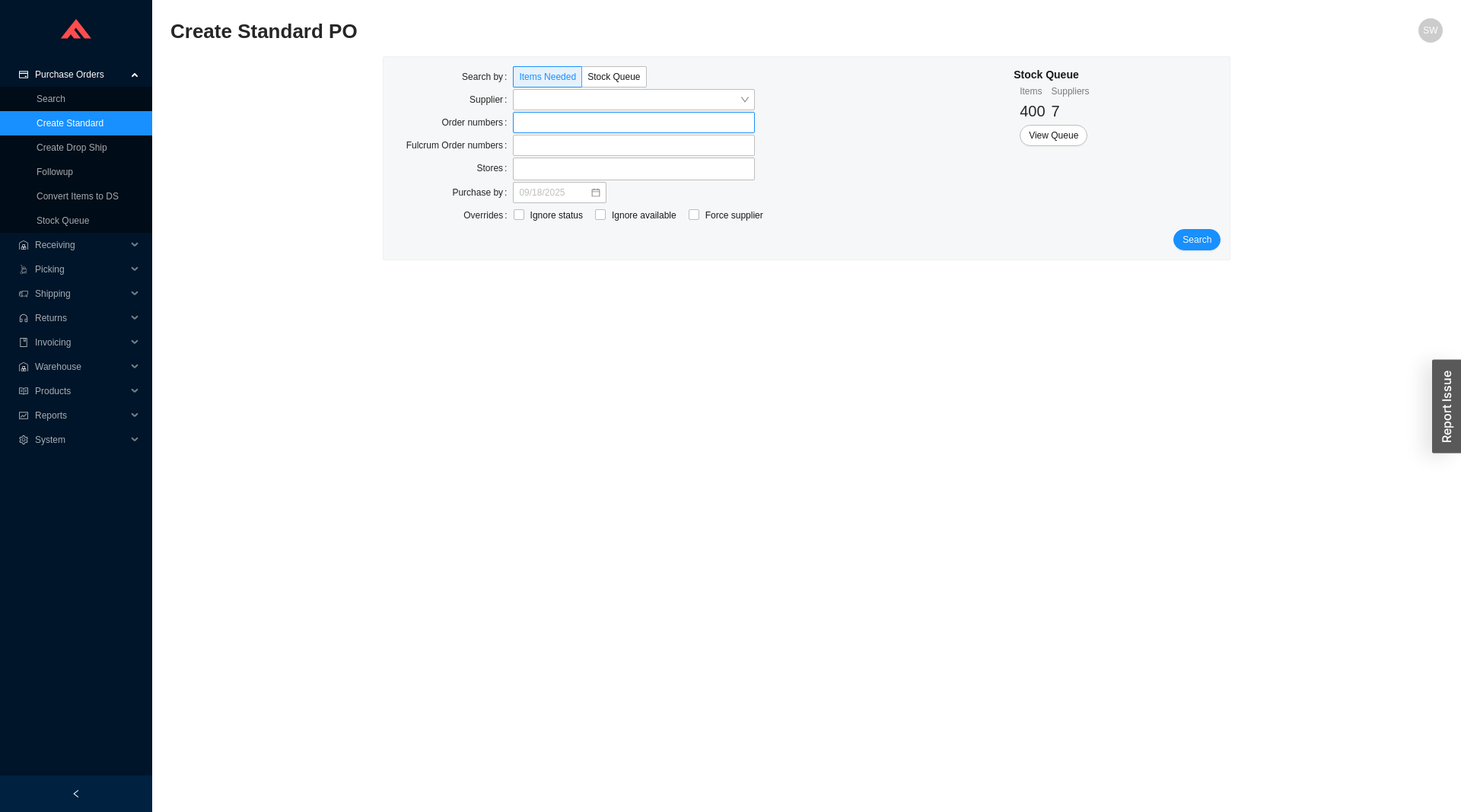
click at [539, 122] on label at bounding box center [634, 122] width 242 height 21
click at [526, 122] on input at bounding box center [521, 122] width 11 height 17
click at [1195, 243] on span "Search" at bounding box center [1198, 241] width 29 height 15
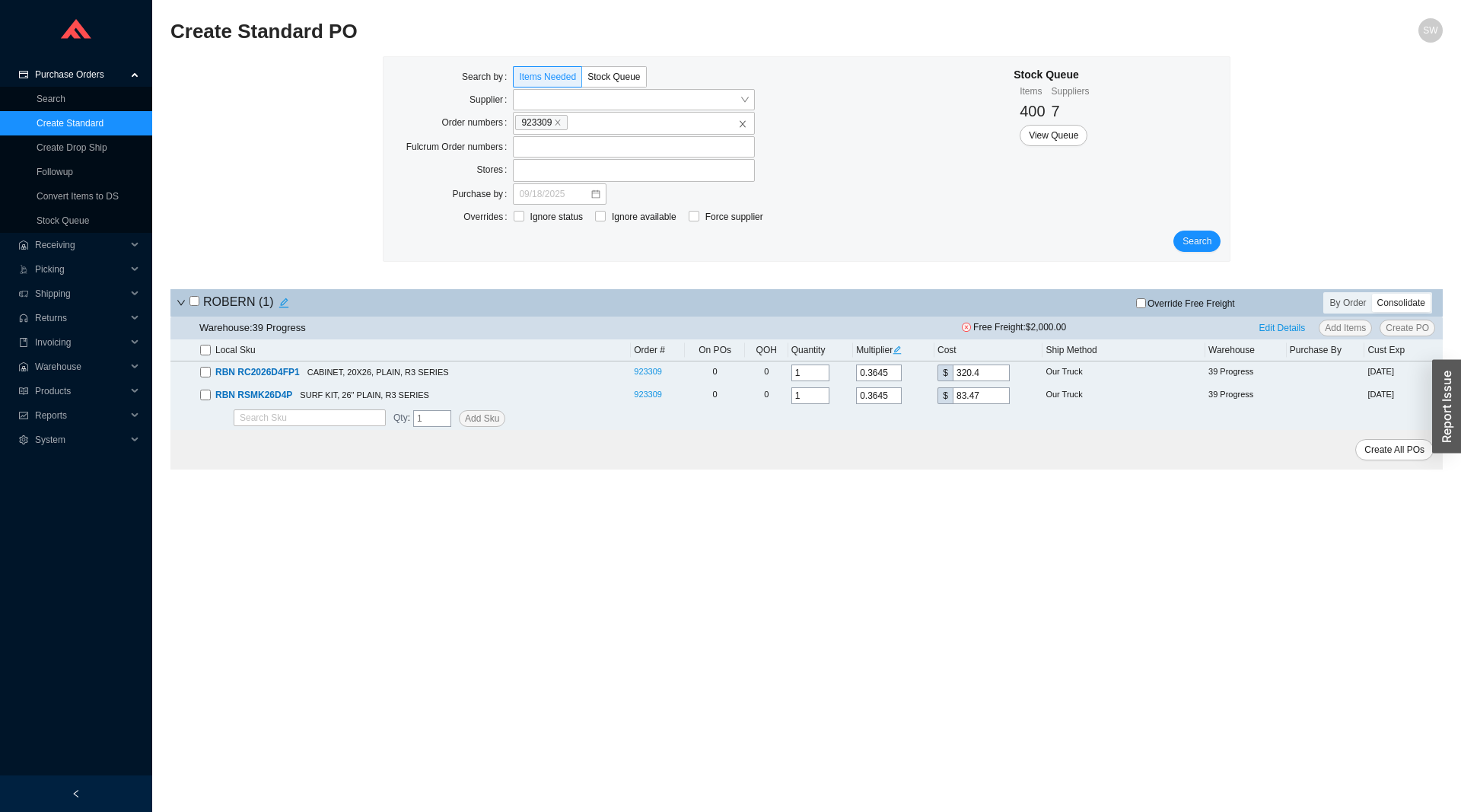
click at [194, 301] on input "checkbox" at bounding box center [194, 301] width 10 height 10
checkbox input "true"
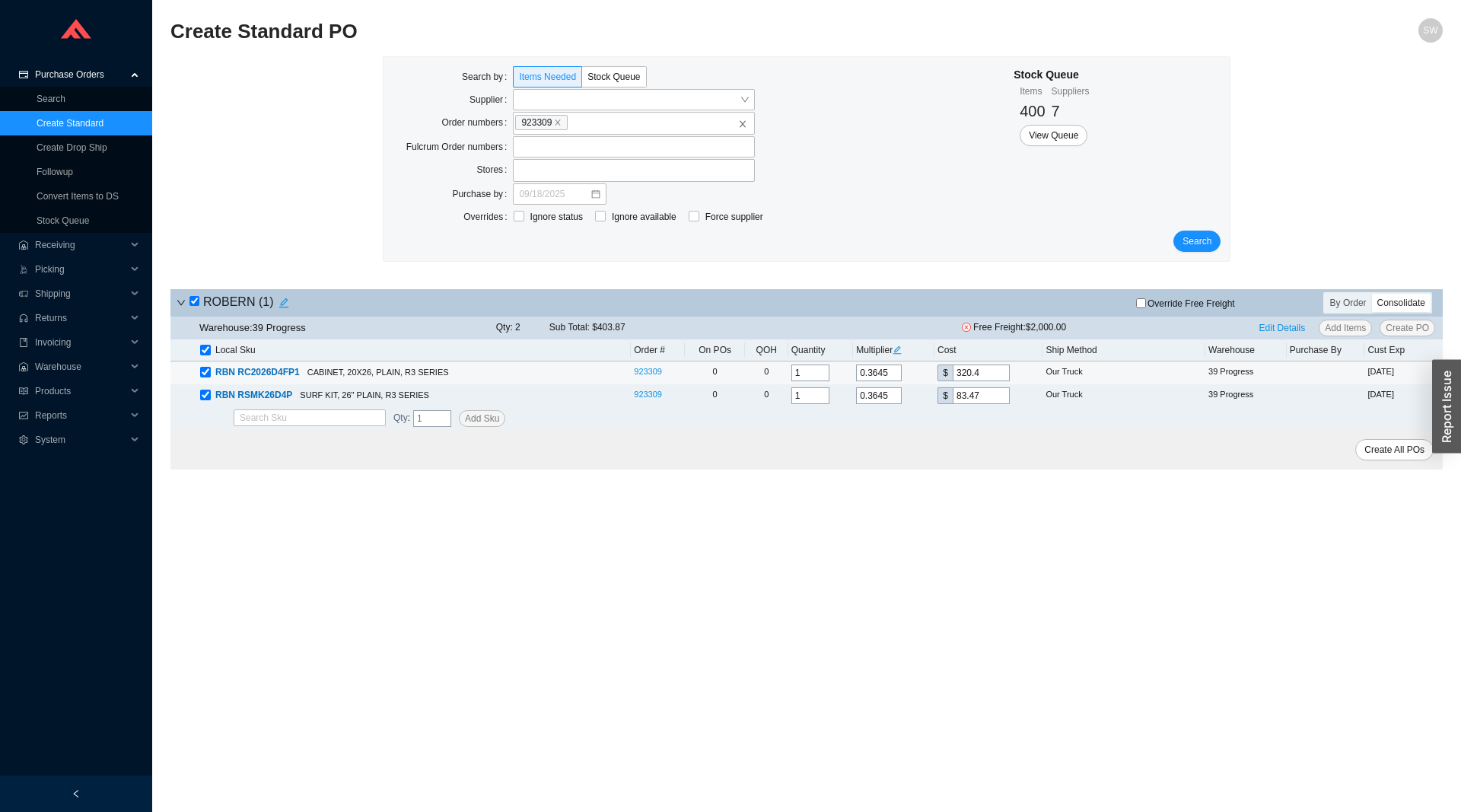
click at [976, 384] on td "$ 320.4" at bounding box center [989, 373] width 108 height 23
click at [876, 376] on input "0.3645" at bounding box center [879, 373] width 46 height 17
type input "0.0"
type input "0"
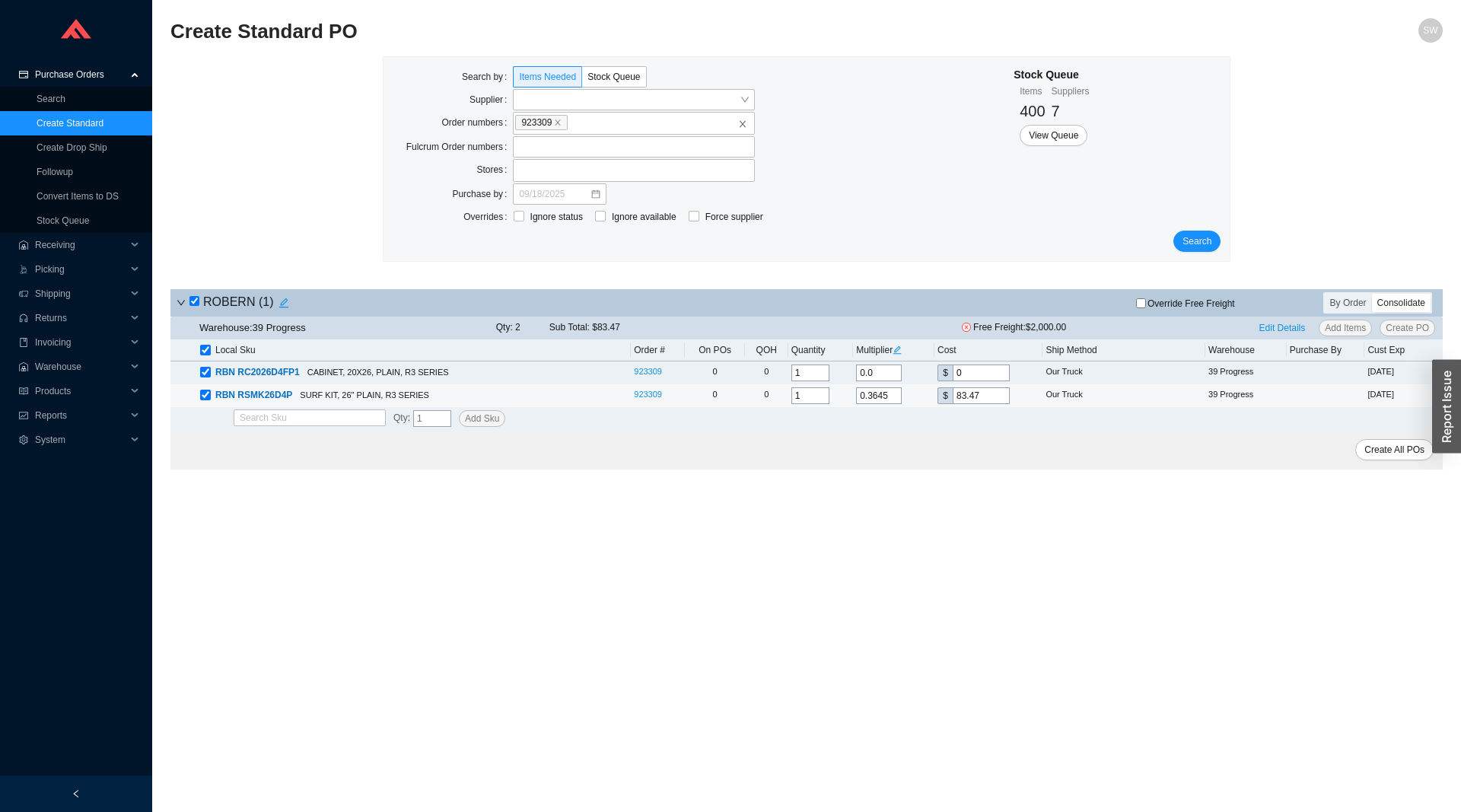
type input "0.0"
click at [874, 398] on input "0.3645" at bounding box center [879, 396] width 46 height 17
type input "0.0"
type input "0"
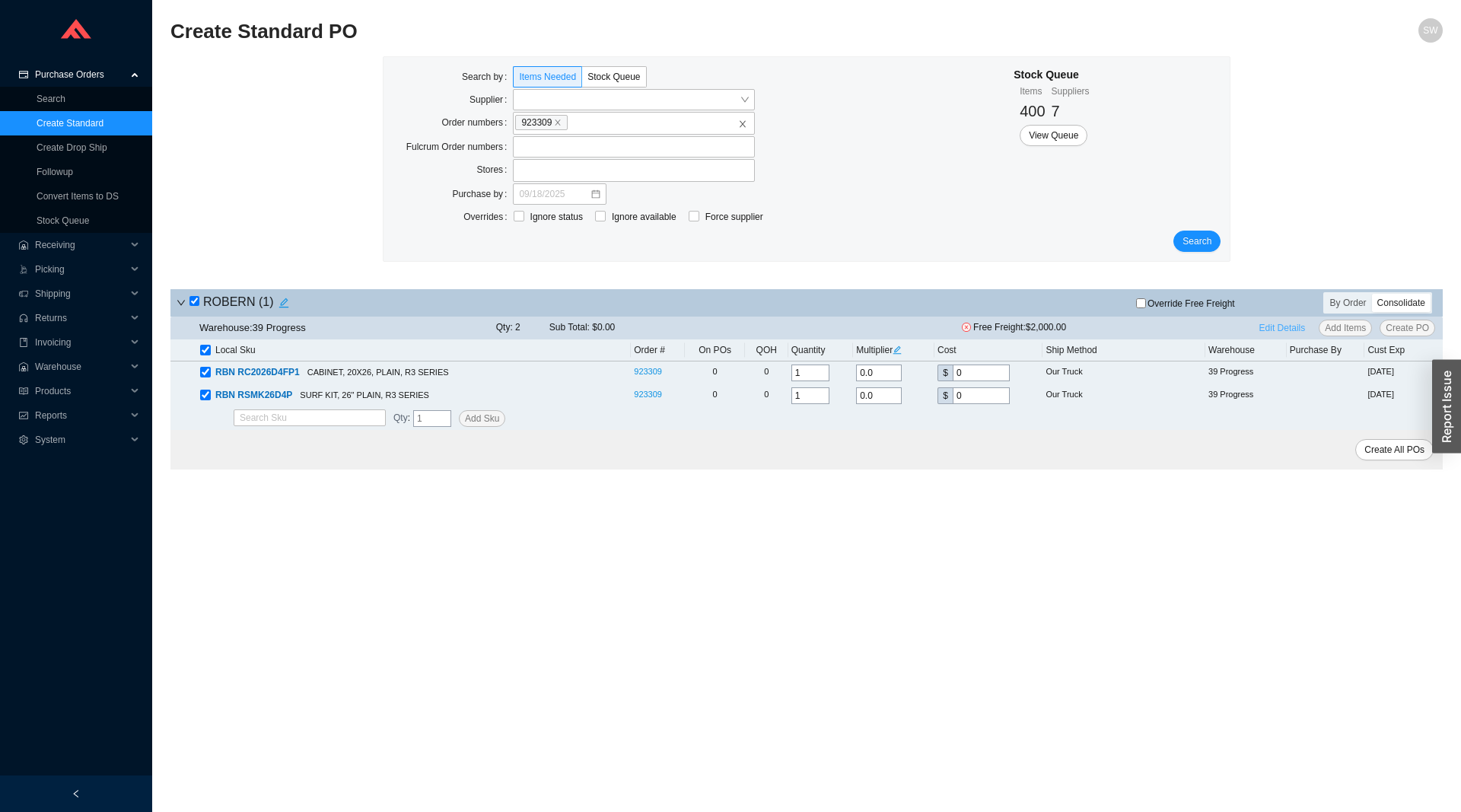
type input "0.0"
click at [1263, 334] on button "Edit Details" at bounding box center [1283, 328] width 59 height 17
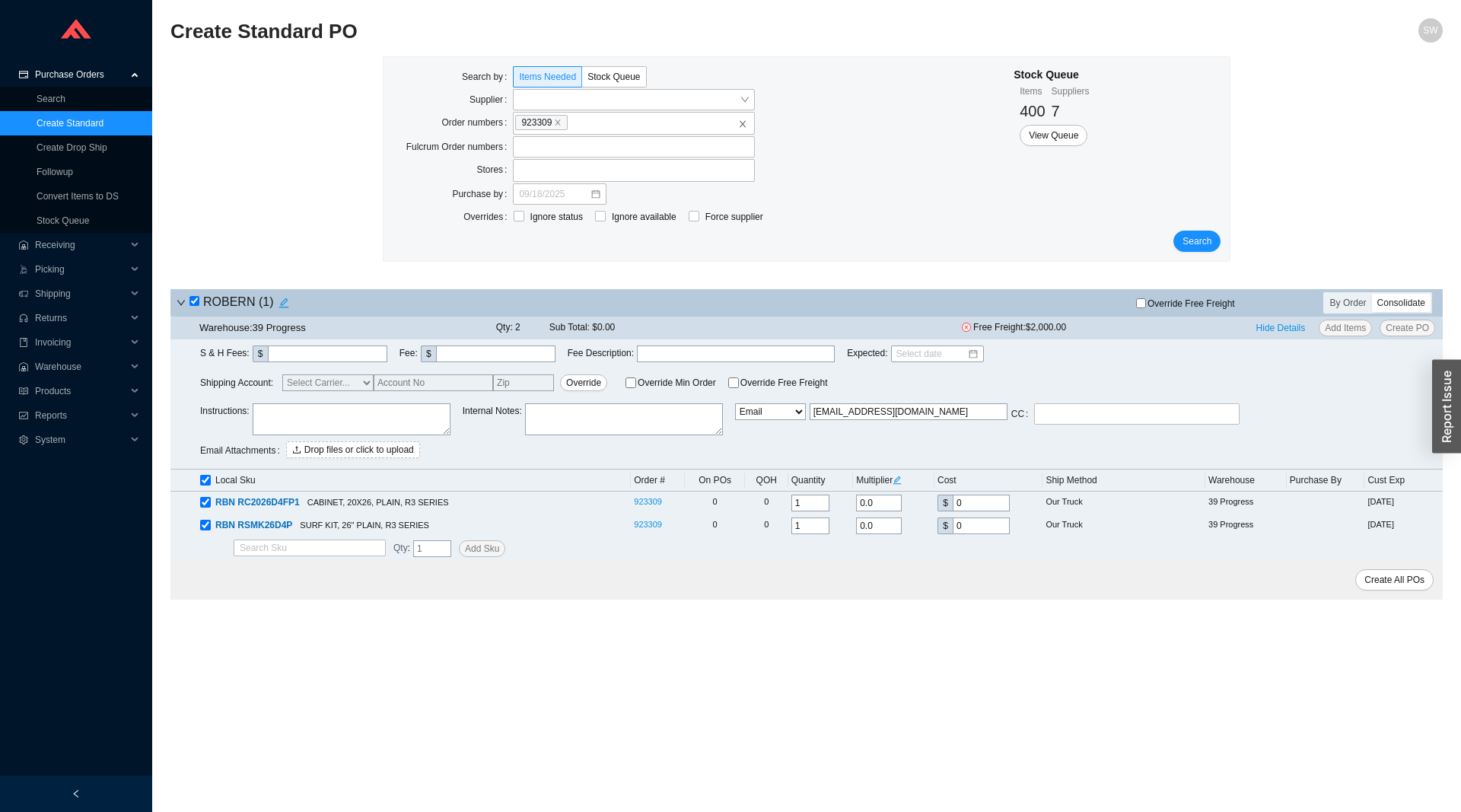
click at [735, 403] on select "Email Email Buyer EDI Do Not Send" at bounding box center [770, 412] width 70 height 17
click option "Email" at bounding box center [0, 0] width 0 height 0
click at [735, 403] on select "Email Email Buyer EDI Do Not Send" at bounding box center [770, 412] width 70 height 17
click option "Email" at bounding box center [0, 0] width 0 height 0
click at [857, 417] on input "roberneast@robern.com" at bounding box center [909, 412] width 198 height 17
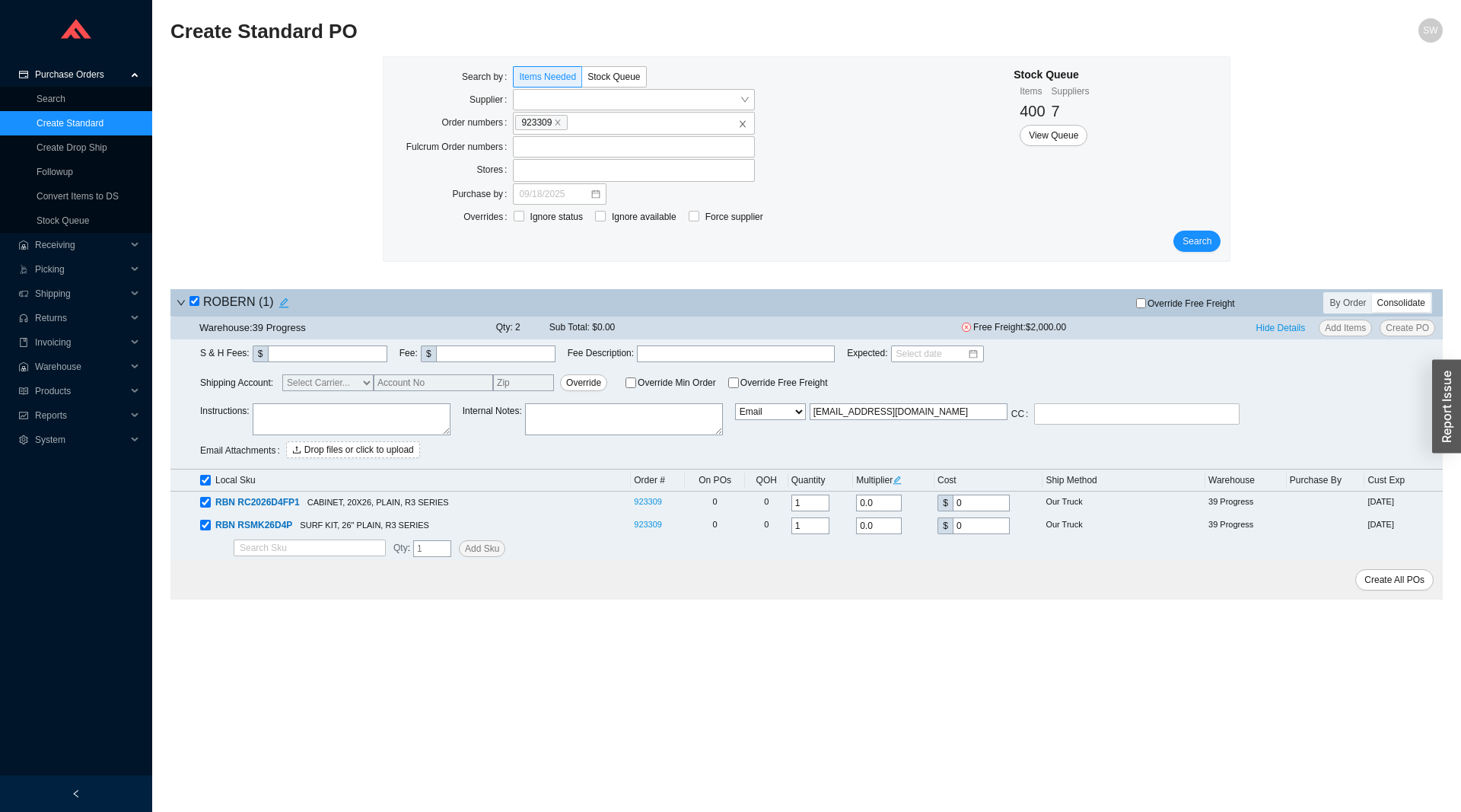
click at [857, 417] on input "roberneast@robern.com" at bounding box center [909, 412] width 198 height 17
paste input "MICHAEL.EAGEN@robern.com"
type input "MICHAEL.EAGEN@robern.com"
click at [387, 427] on textarea at bounding box center [351, 419] width 198 height 32
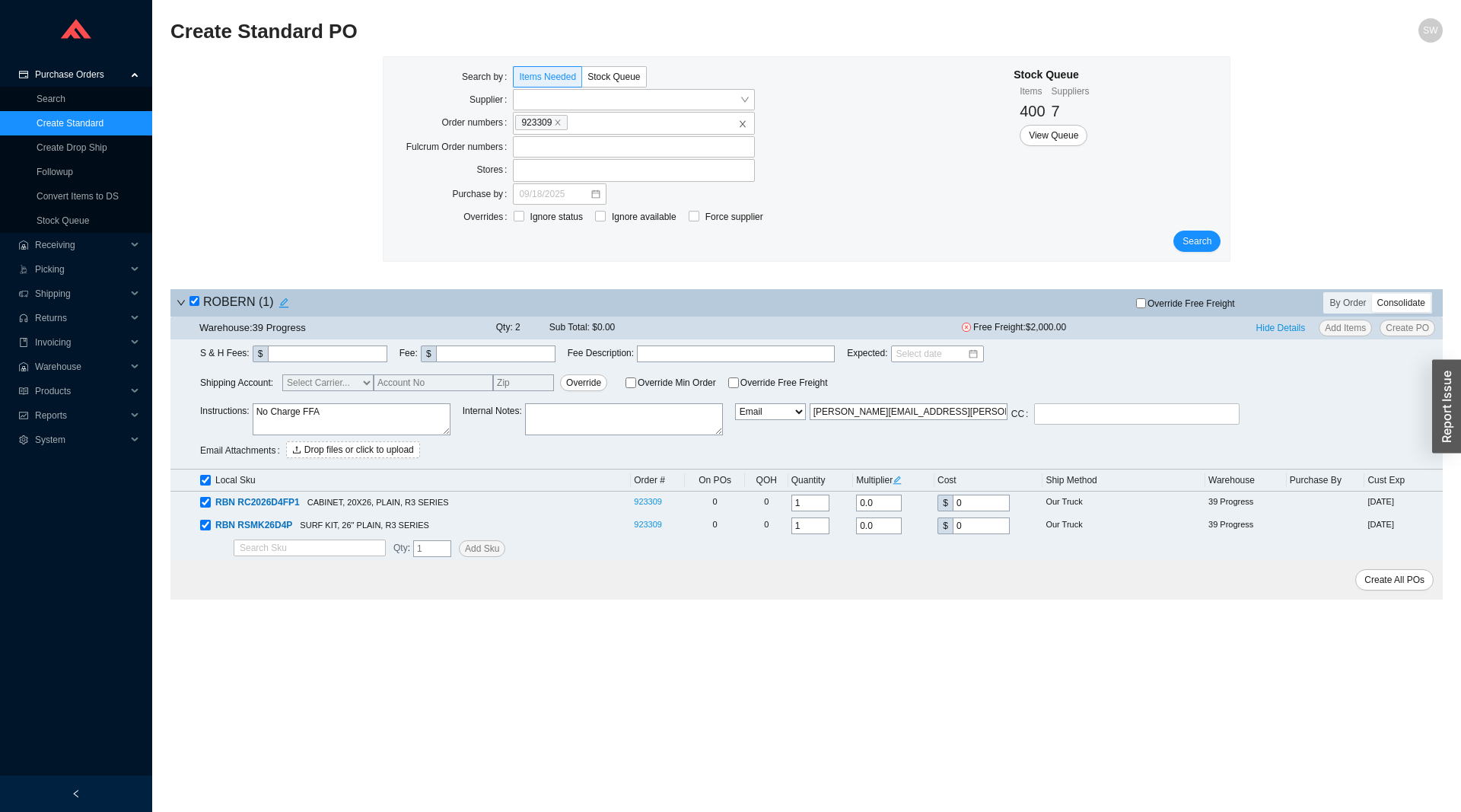
type textarea "No Charge FFA"
click at [740, 383] on span "Override Free Freight" at bounding box center [784, 383] width 87 height 9
click at [734, 383] on input "Override Free Freight" at bounding box center [734, 383] width 11 height 11
checkbox input "true"
click at [1410, 328] on span "Create PO" at bounding box center [1407, 328] width 44 height 15
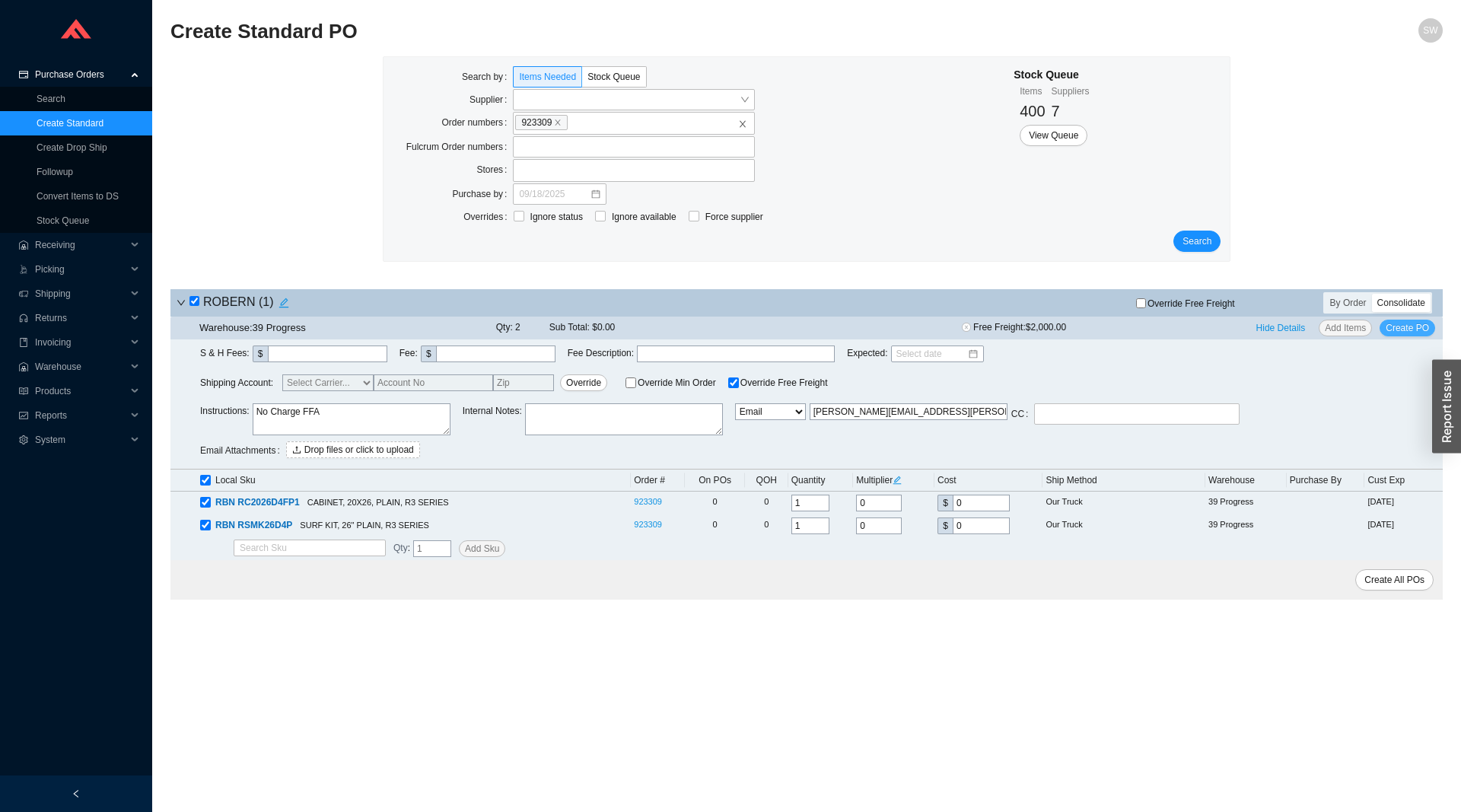
type input "MICHAEL.EAGEN@robern.com"
click at [1397, 331] on span "Create PO" at bounding box center [1407, 328] width 44 height 15
